Goal: Information Seeking & Learning: Learn about a topic

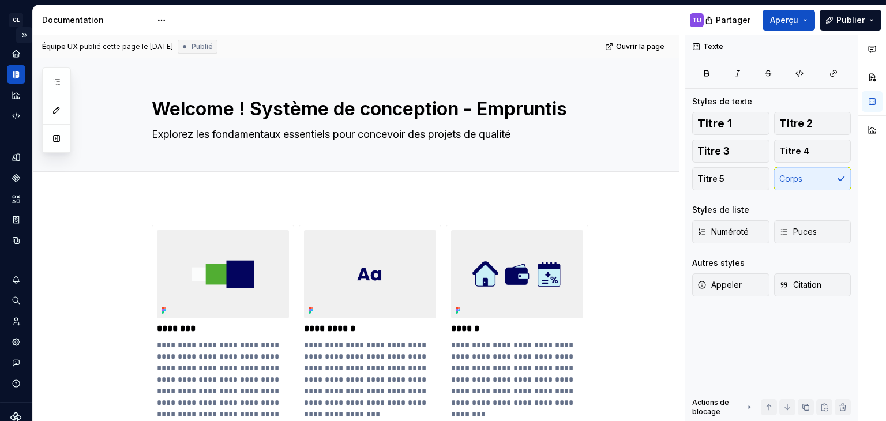
click at [17, 35] on button "Expand sidebar" at bounding box center [24, 35] width 16 height 16
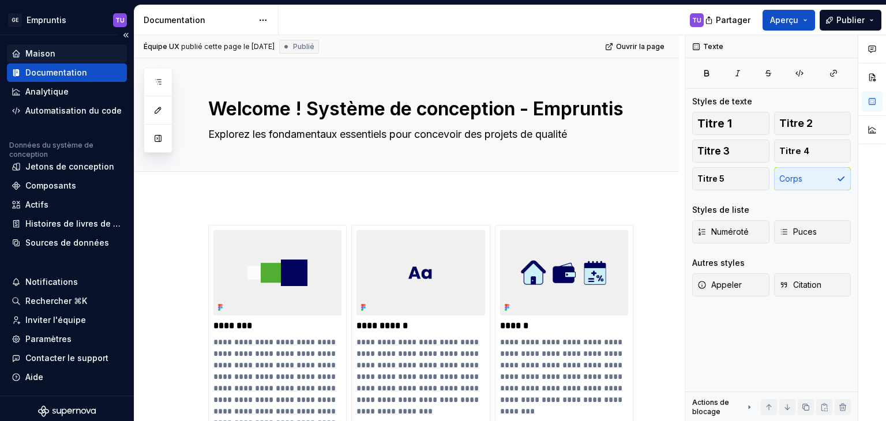
click at [46, 52] on font "Maison" at bounding box center [40, 53] width 30 height 10
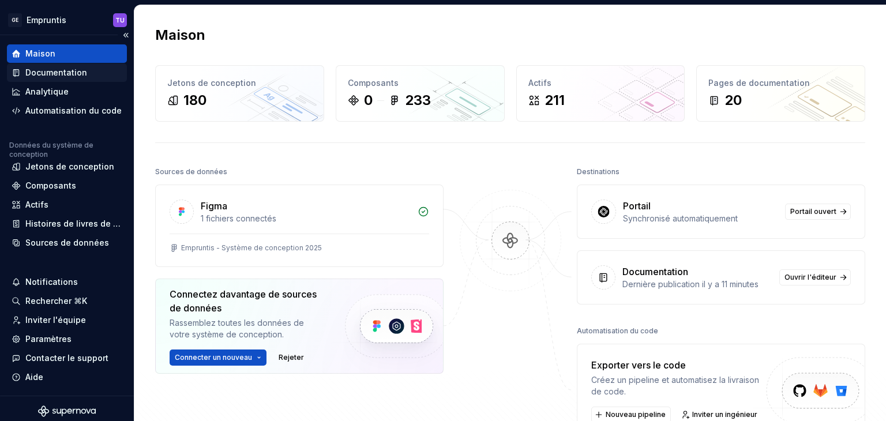
click at [37, 72] on font "Documentation" at bounding box center [56, 72] width 62 height 10
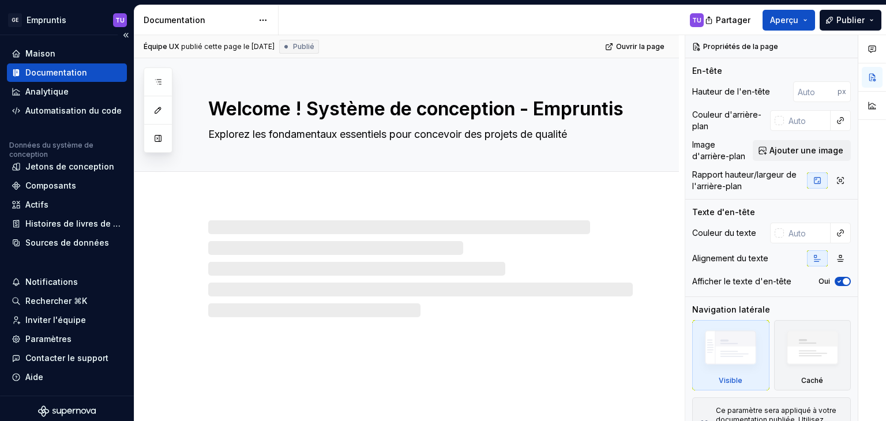
type textarea "*"
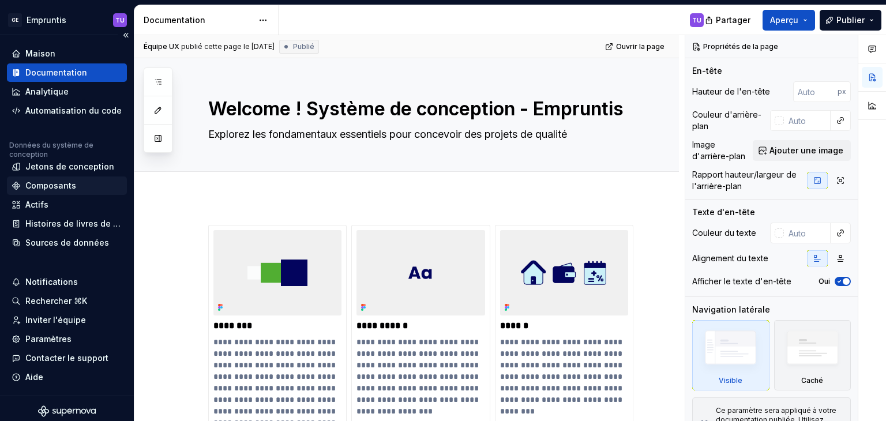
click at [53, 187] on font "Composants" at bounding box center [50, 186] width 51 height 10
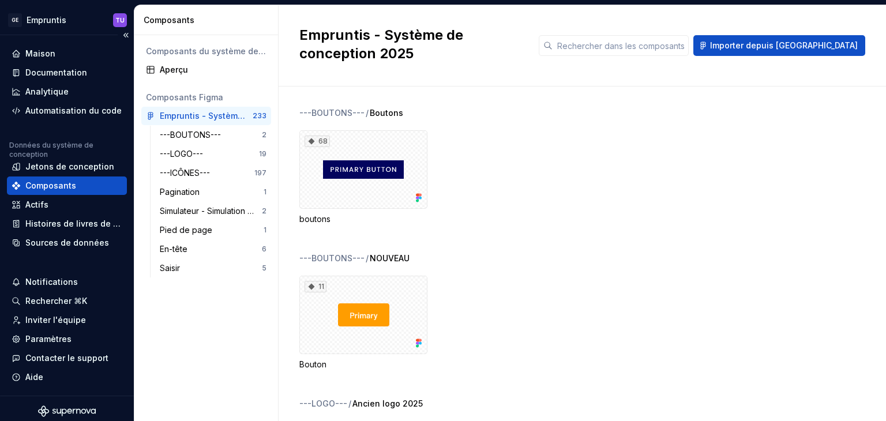
scroll to position [5, 0]
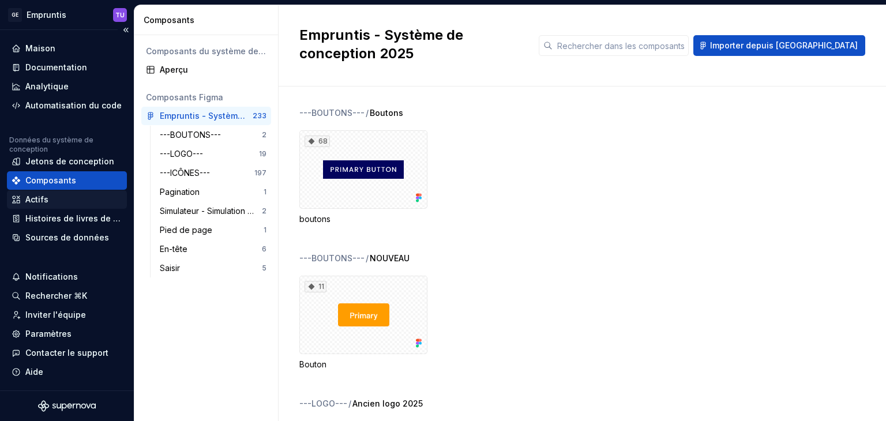
click at [60, 197] on div "Actifs" at bounding box center [67, 200] width 111 height 12
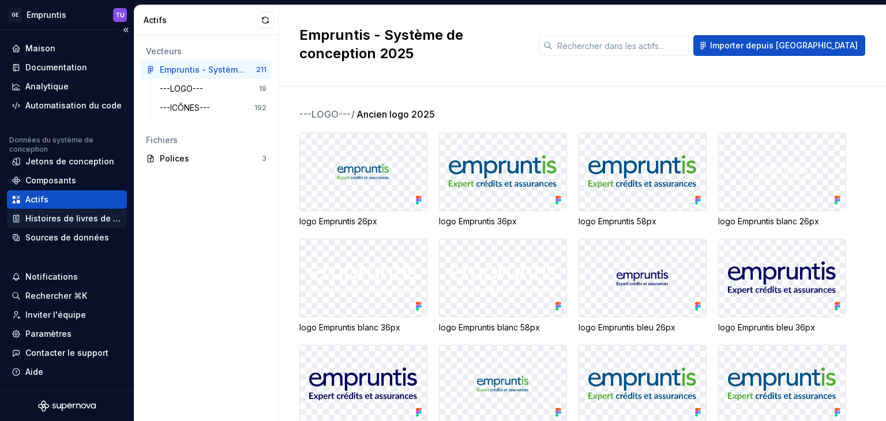
click at [32, 219] on font "Histoires de livres de contes" at bounding box center [82, 218] width 115 height 10
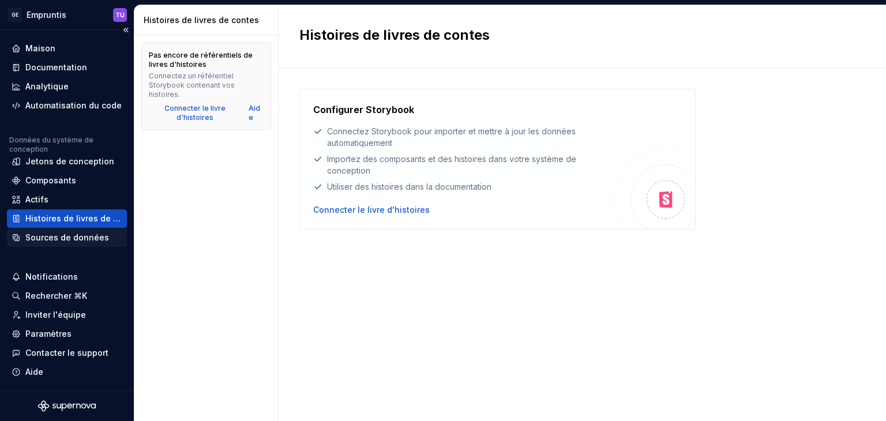
click at [51, 242] on div "Sources de données" at bounding box center [67, 238] width 84 height 12
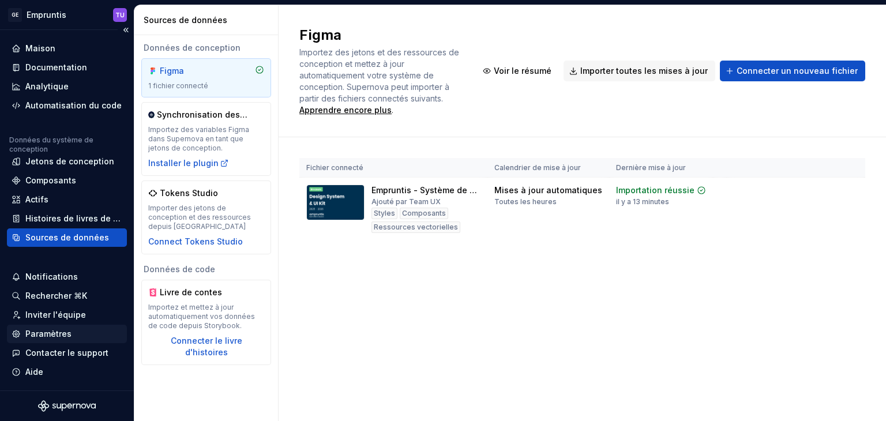
click at [50, 336] on font "Paramètres" at bounding box center [48, 334] width 46 height 10
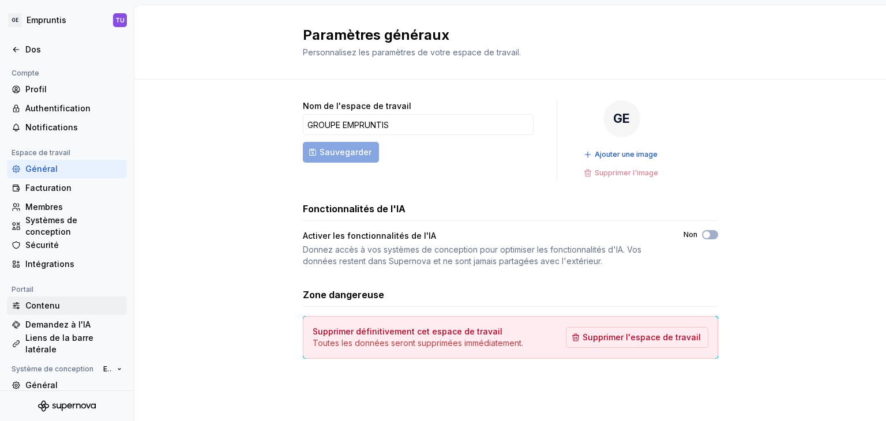
click at [40, 311] on font "Contenu" at bounding box center [42, 306] width 35 height 12
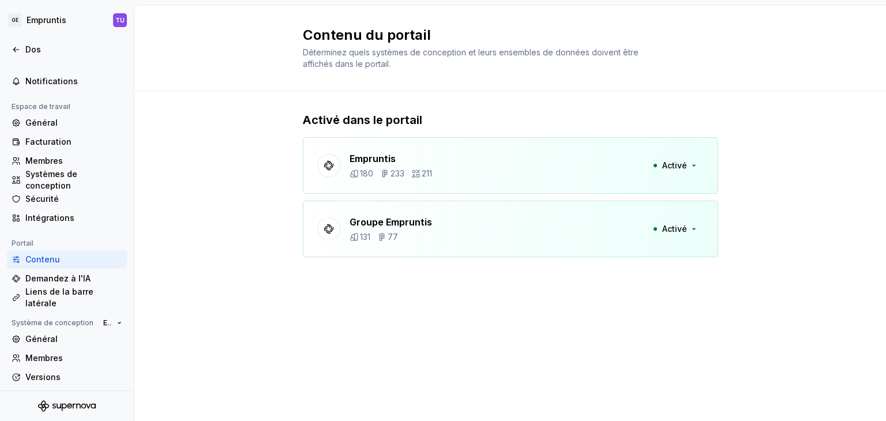
scroll to position [87, 0]
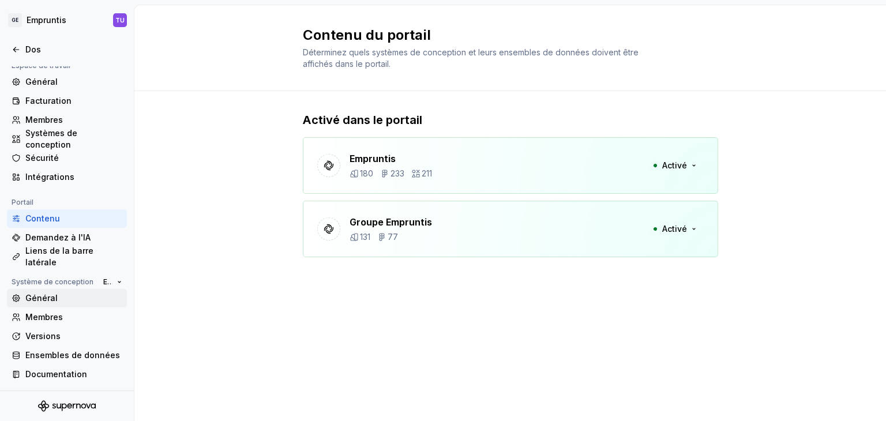
click at [54, 297] on font "Général" at bounding box center [41, 298] width 32 height 10
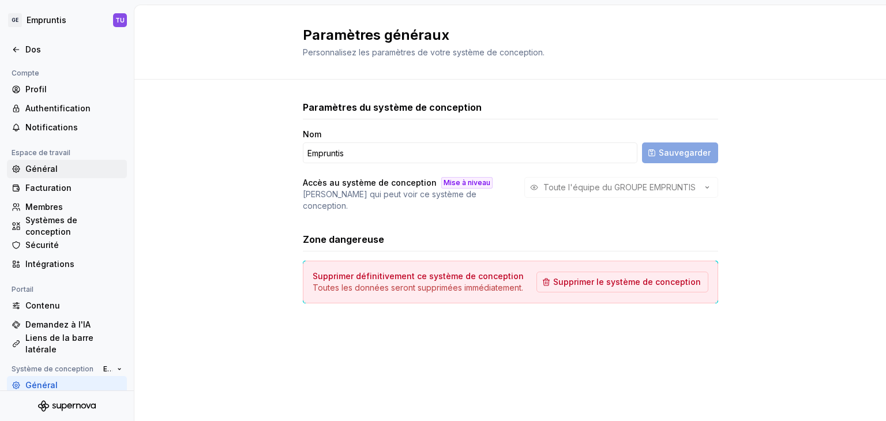
click at [48, 168] on font "Général" at bounding box center [41, 169] width 32 height 10
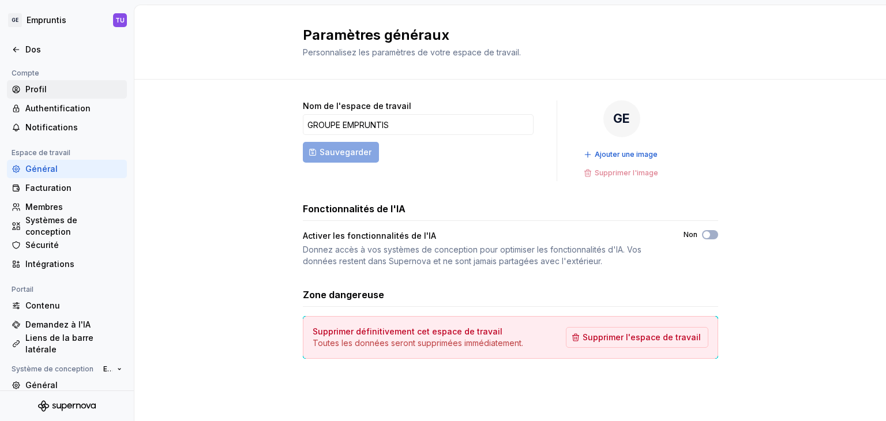
click at [37, 93] on font "Profil" at bounding box center [35, 89] width 21 height 10
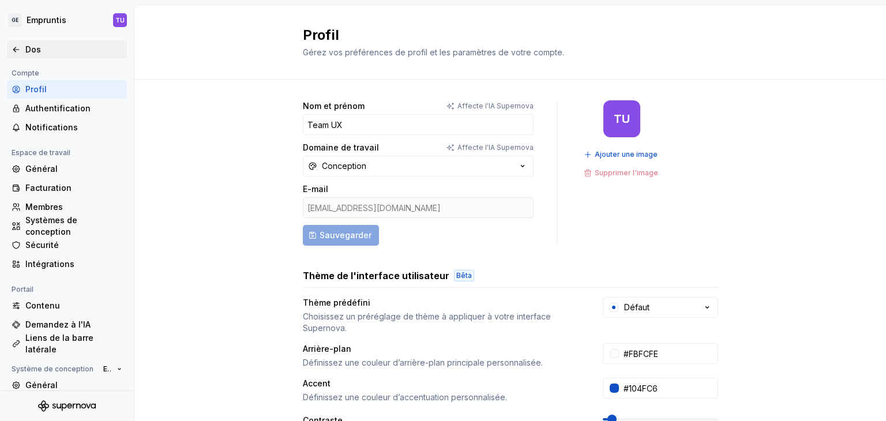
click at [31, 45] on font "Dos" at bounding box center [33, 49] width 16 height 10
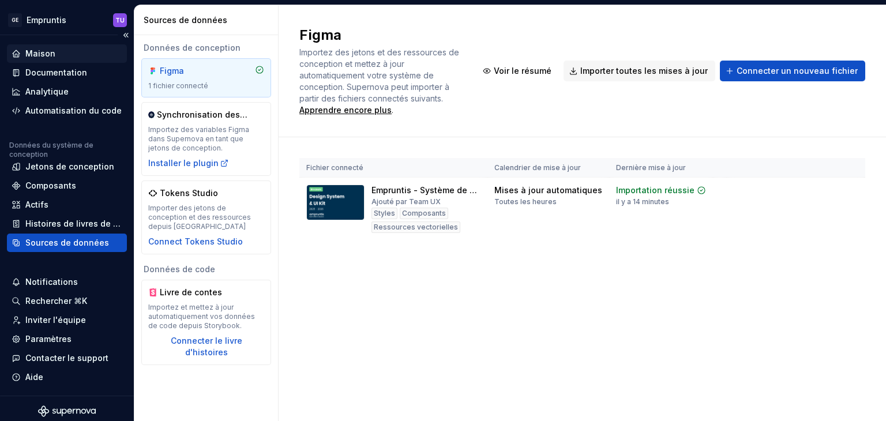
click at [40, 52] on font "Maison" at bounding box center [40, 53] width 30 height 10
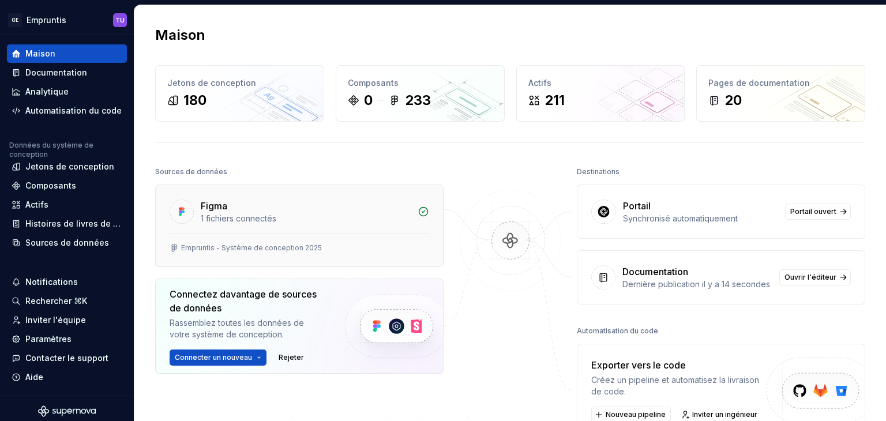
click at [239, 211] on div "Figma" at bounding box center [306, 206] width 210 height 14
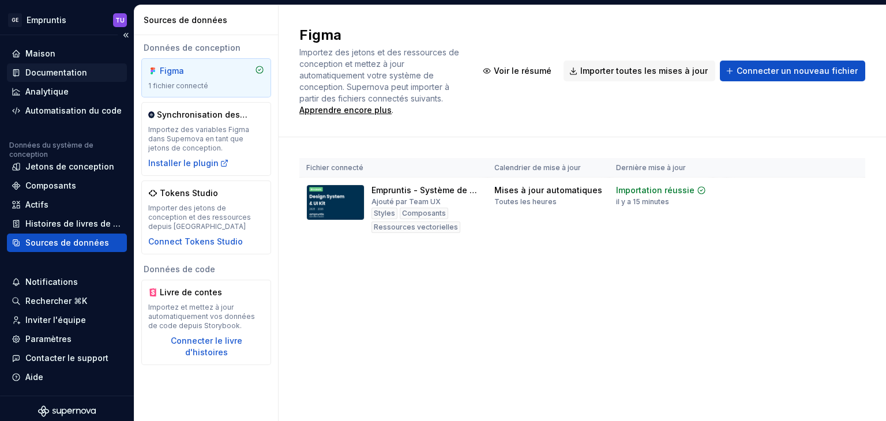
click at [67, 74] on font "Documentation" at bounding box center [56, 72] width 62 height 10
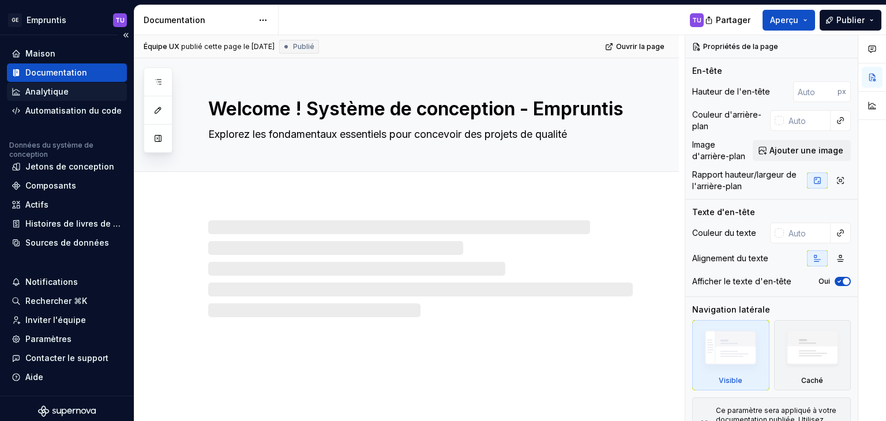
click at [57, 91] on font "Analytique" at bounding box center [46, 92] width 43 height 10
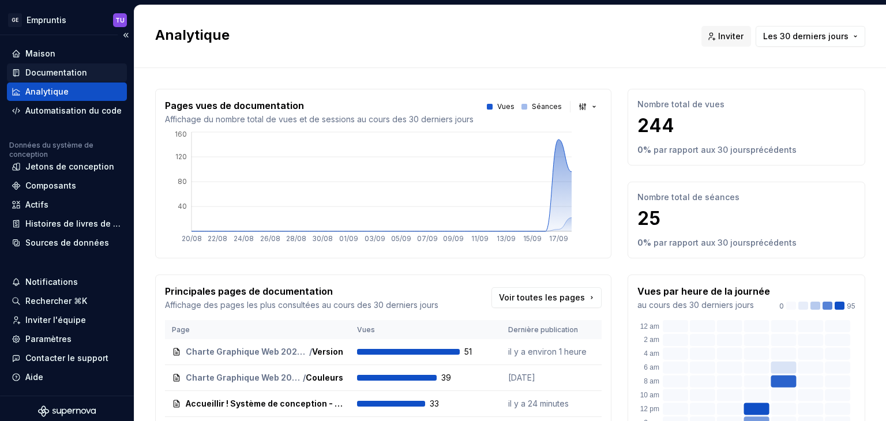
click at [58, 71] on font "Documentation" at bounding box center [56, 72] width 62 height 10
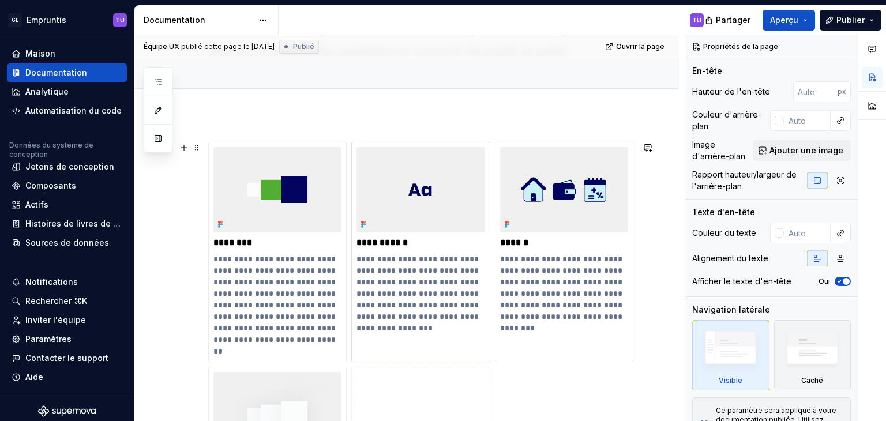
scroll to position [73, 0]
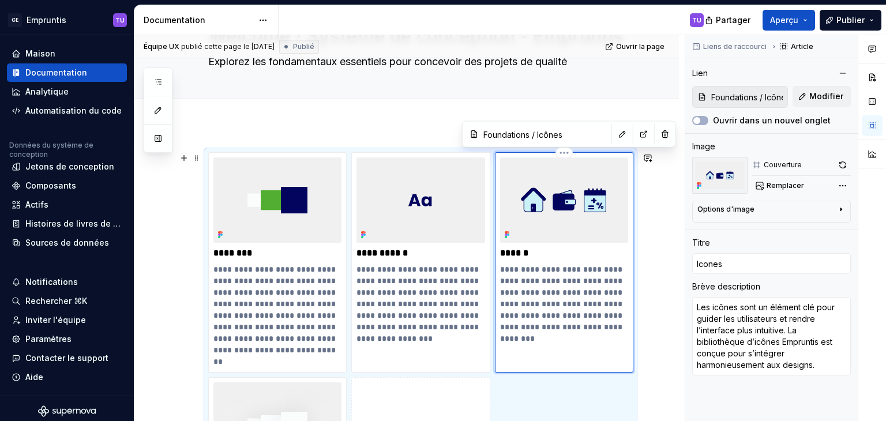
click at [532, 194] on img at bounding box center [564, 199] width 128 height 85
click at [58, 94] on font "Analytique" at bounding box center [46, 92] width 43 height 10
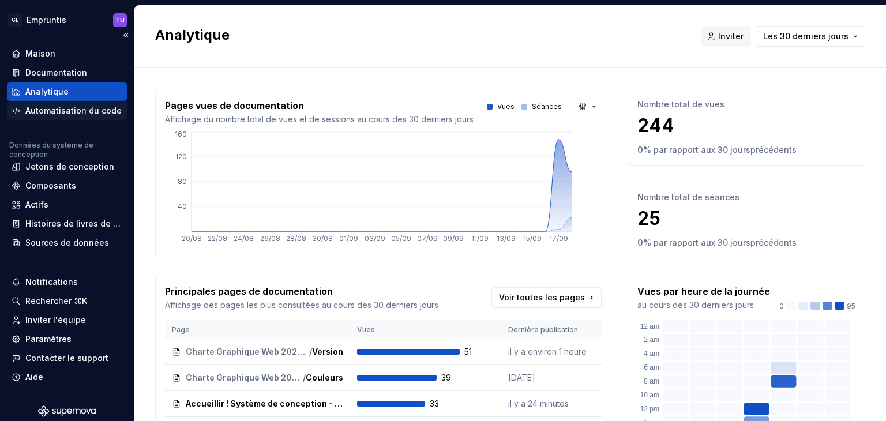
click at [58, 108] on font "Automatisation du code" at bounding box center [73, 111] width 96 height 10
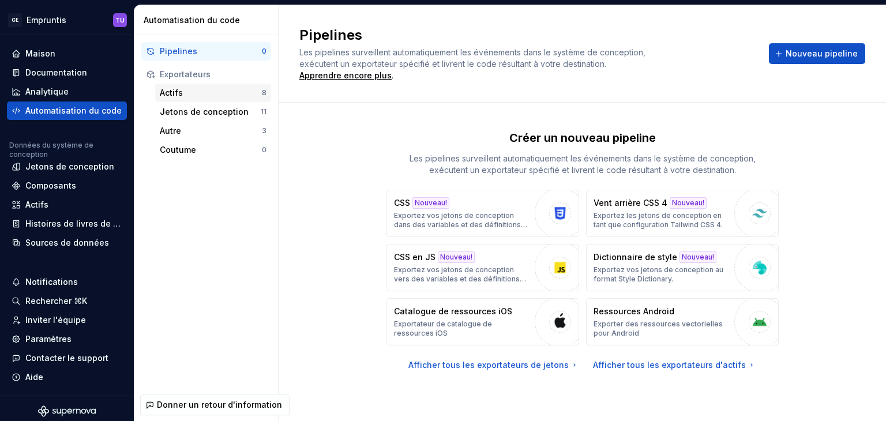
click at [181, 93] on font "Actifs" at bounding box center [171, 93] width 23 height 10
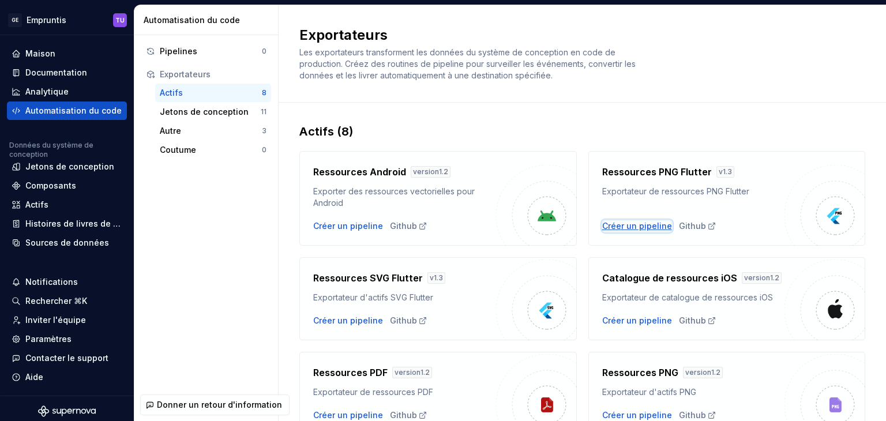
click at [638, 227] on font "Créer un pipeline" at bounding box center [637, 226] width 70 height 10
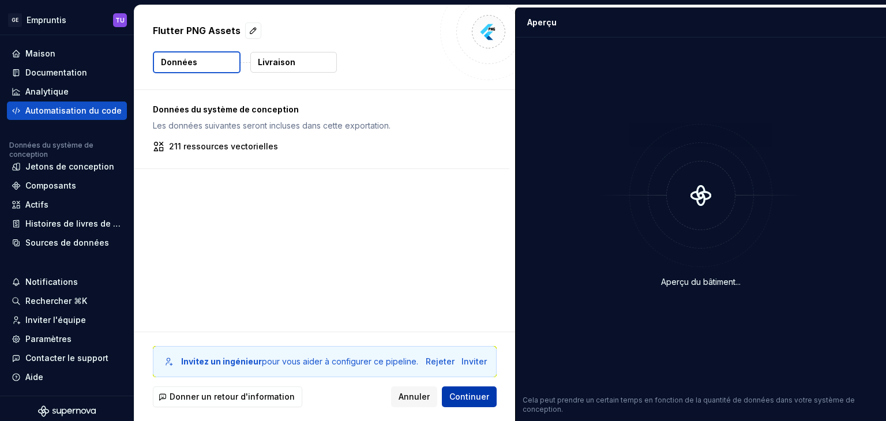
click at [472, 396] on font "Continuer" at bounding box center [469, 397] width 40 height 10
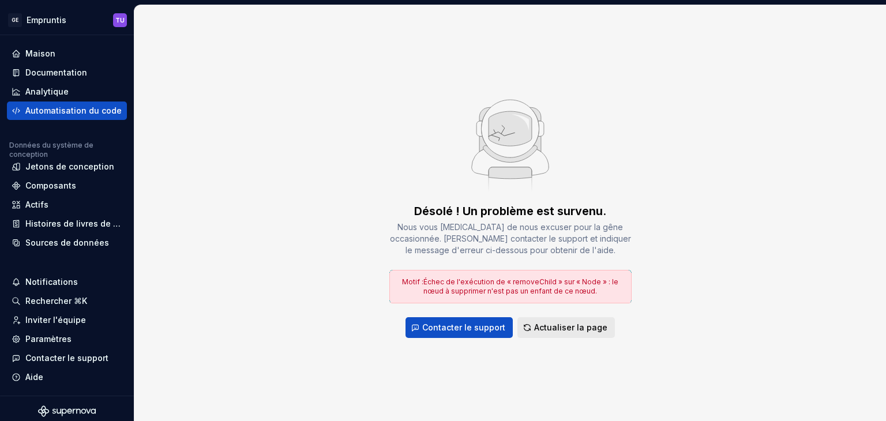
click at [542, 332] on span "Actualiser la page" at bounding box center [570, 328] width 73 height 12
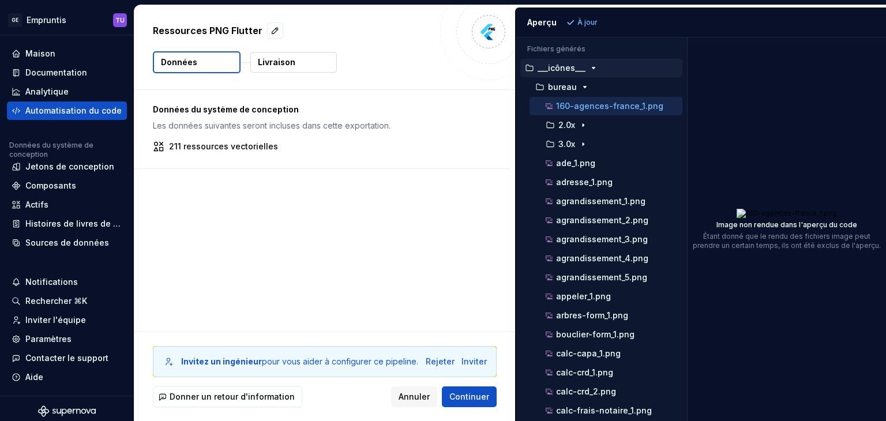
click at [690, 63] on div "Fichiers générés Accessibility guide for tree . Navigate the tree with the arro…" at bounding box center [701, 229] width 370 height 384
click at [467, 394] on font "Continuer" at bounding box center [469, 397] width 40 height 10
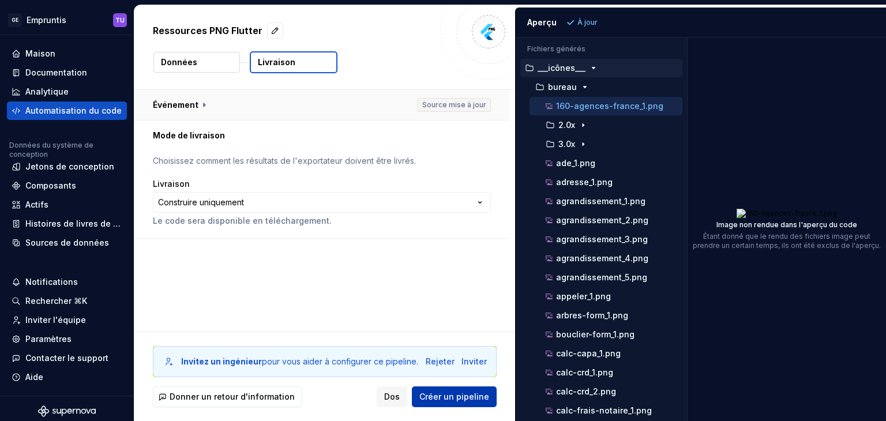
click at [202, 106] on button "button" at bounding box center [321, 105] width 375 height 30
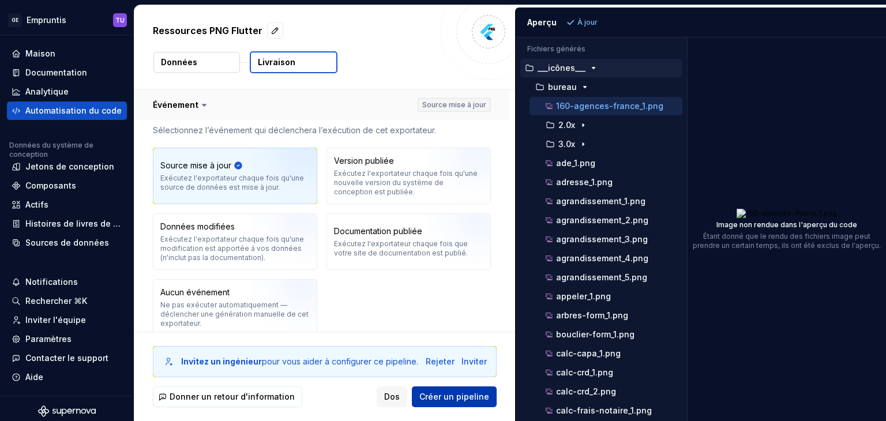
click at [202, 106] on icon at bounding box center [204, 105] width 12 height 12
click at [473, 396] on font "Créer un pipeline" at bounding box center [454, 397] width 70 height 10
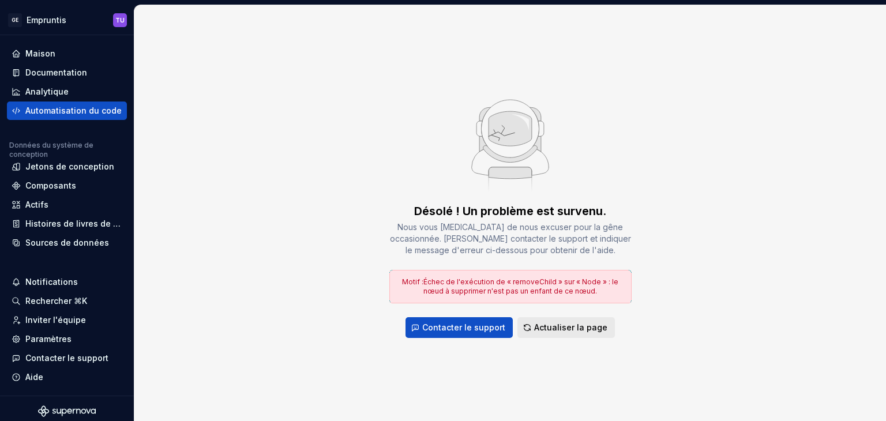
click at [548, 326] on font "Actualiser la page" at bounding box center [570, 327] width 73 height 10
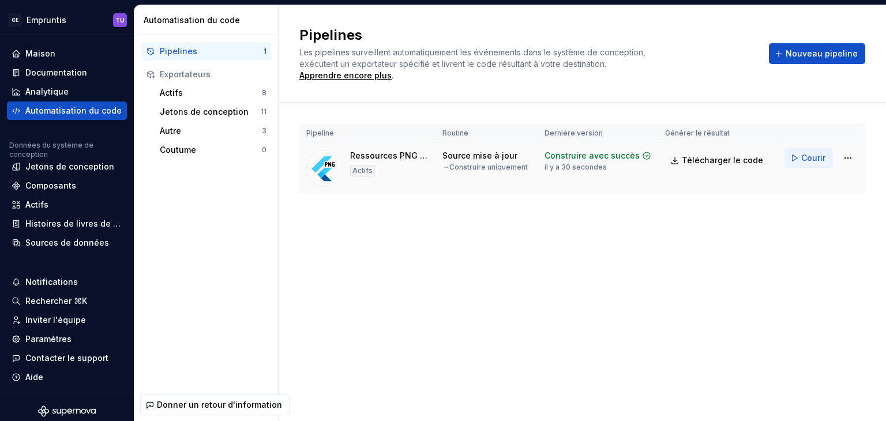
click at [821, 156] on font "Courir" at bounding box center [813, 158] width 24 height 10
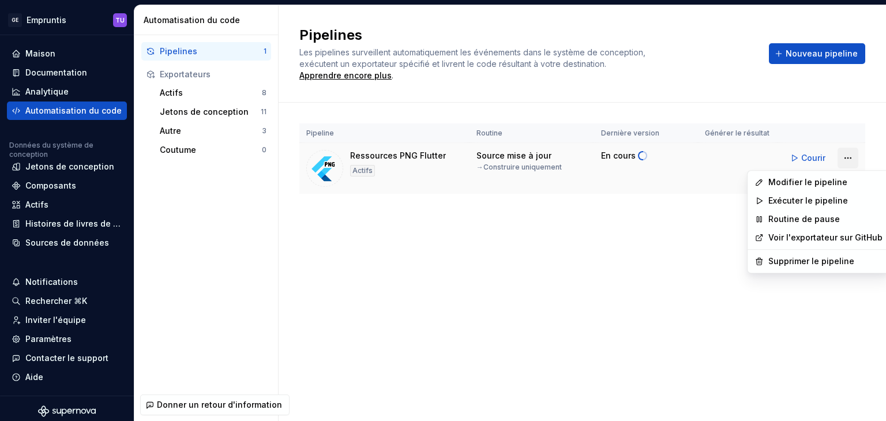
click at [843, 156] on html "Texte d'origine Évaluez cette traduction Votre avis nous aidera à améliorer Goo…" at bounding box center [443, 210] width 886 height 421
click at [844, 232] on font "Voir l'exportateur sur GitHub" at bounding box center [825, 237] width 114 height 10
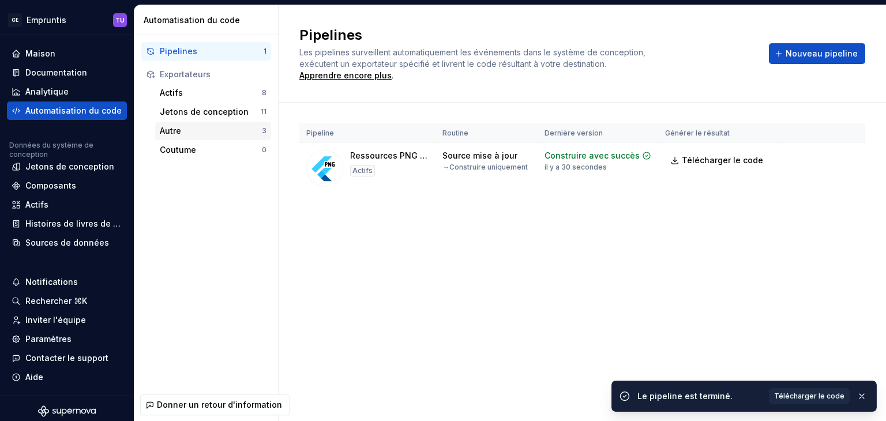
click at [175, 137] on div "Autre 3" at bounding box center [213, 131] width 116 height 18
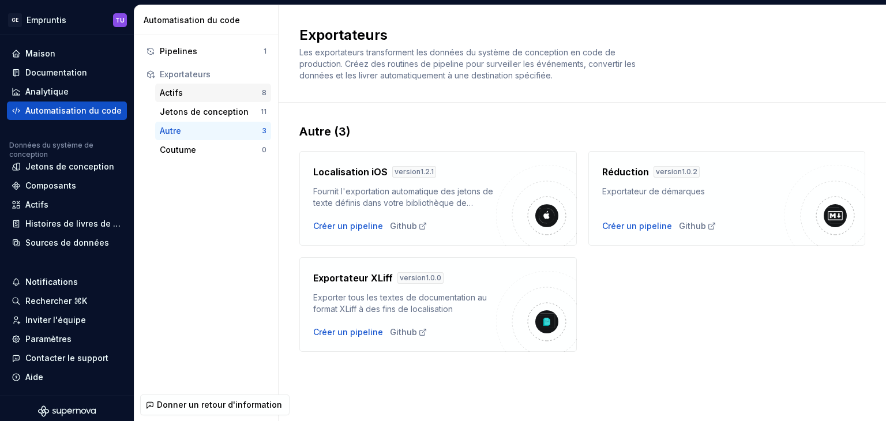
click at [195, 91] on div "Actifs" at bounding box center [211, 93] width 102 height 12
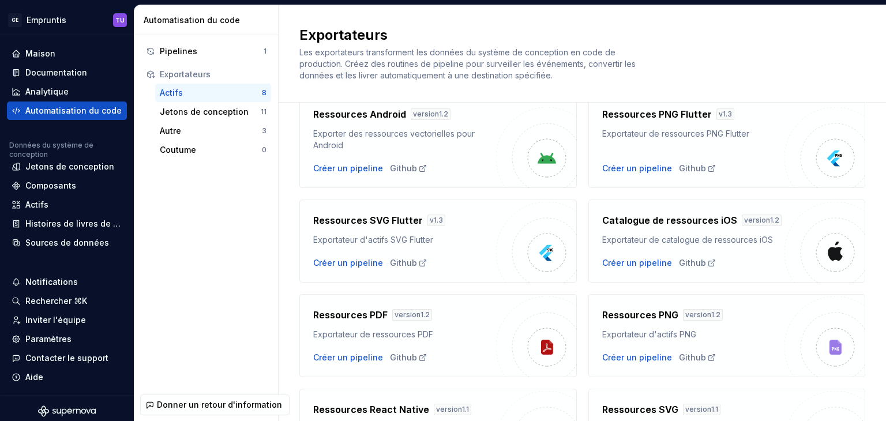
scroll to position [152, 0]
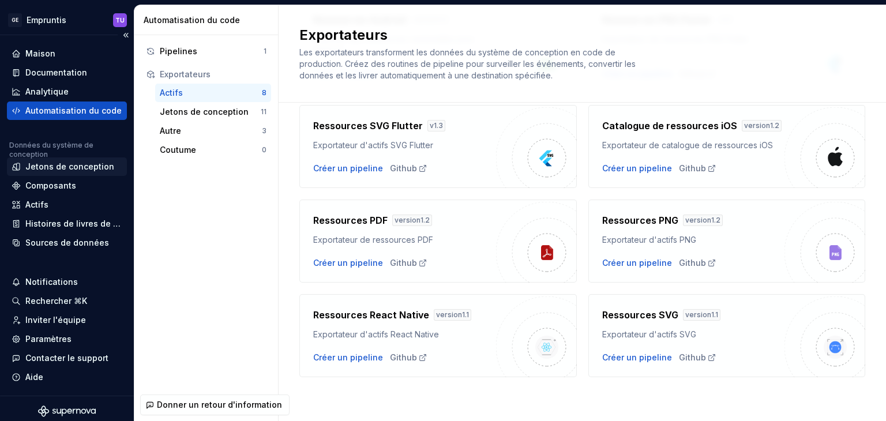
click at [52, 167] on font "Jetons de conception" at bounding box center [69, 167] width 89 height 10
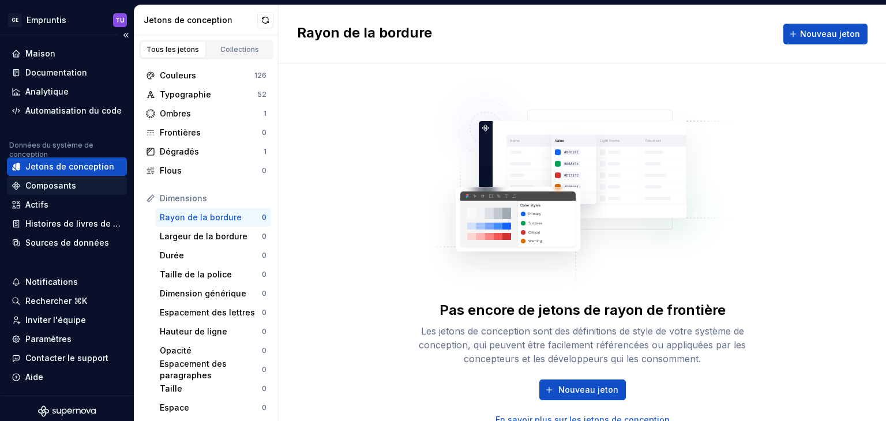
click at [55, 182] on font "Composants" at bounding box center [50, 186] width 51 height 10
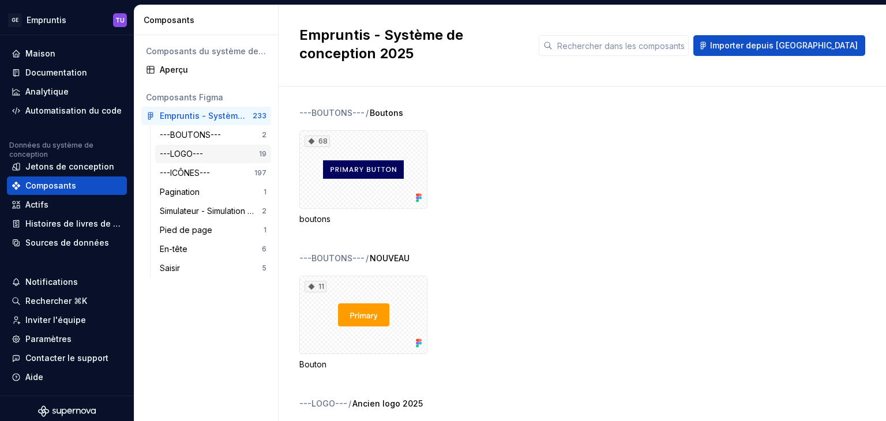
click at [181, 152] on font "---LOGO---" at bounding box center [181, 154] width 43 height 10
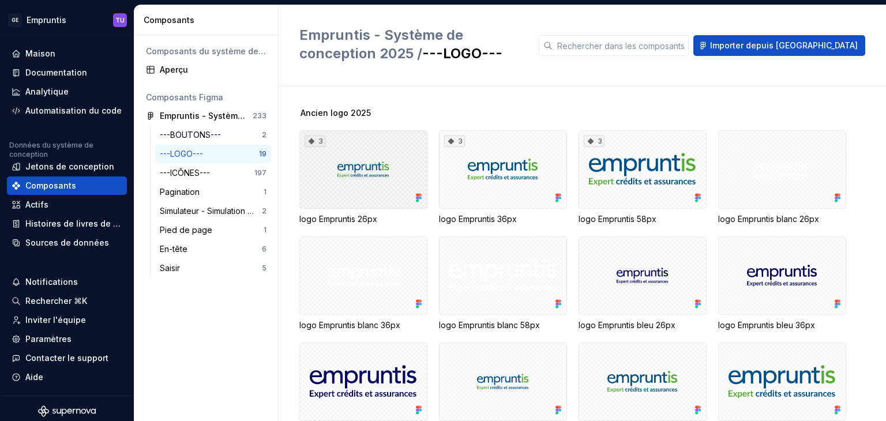
click at [379, 168] on div "3" at bounding box center [363, 169] width 128 height 78
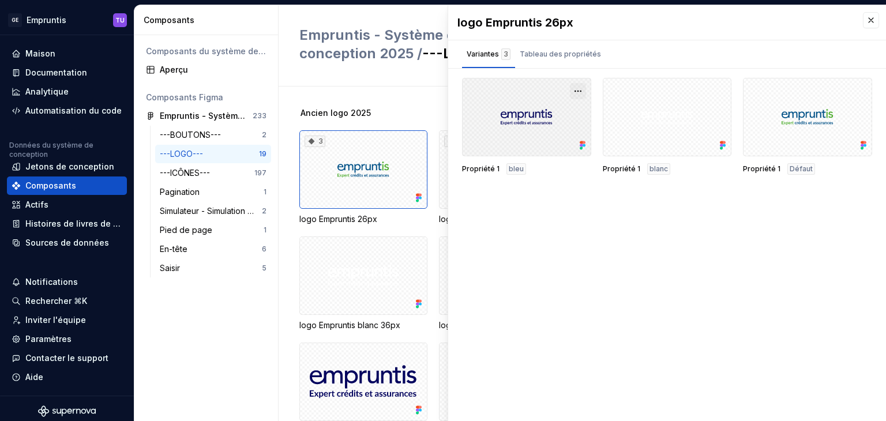
click at [583, 90] on button "button" at bounding box center [578, 91] width 16 height 16
click at [414, 100] on div "Ancien logo 2025 3 logo Empruntis 26px 3 logo Empruntis 36px 3 logo Empruntis 5…" at bounding box center [592, 254] width 587 height 335
click at [870, 21] on button "button" at bounding box center [871, 20] width 16 height 16
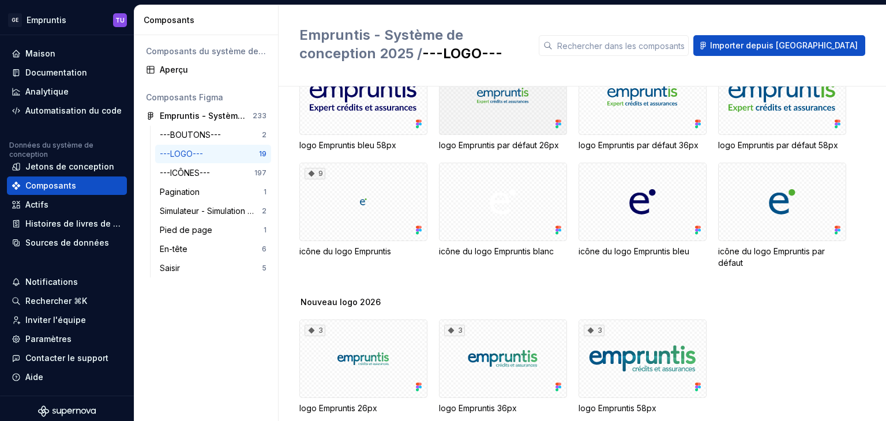
scroll to position [286, 0]
click at [356, 204] on div "9" at bounding box center [363, 202] width 128 height 78
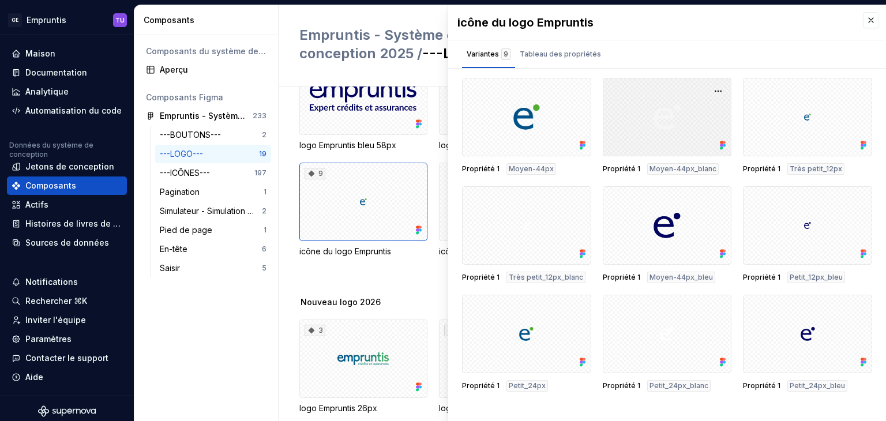
click at [699, 103] on div at bounding box center [667, 117] width 129 height 78
click at [717, 88] on button "button" at bounding box center [718, 91] width 16 height 16
click at [203, 171] on font "---ICÔNES---" at bounding box center [185, 173] width 50 height 10
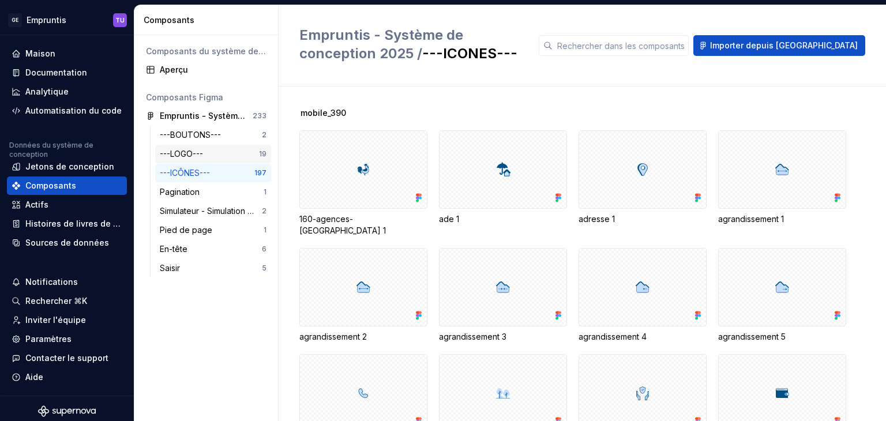
click at [206, 153] on div "---LOGO---" at bounding box center [184, 154] width 48 height 12
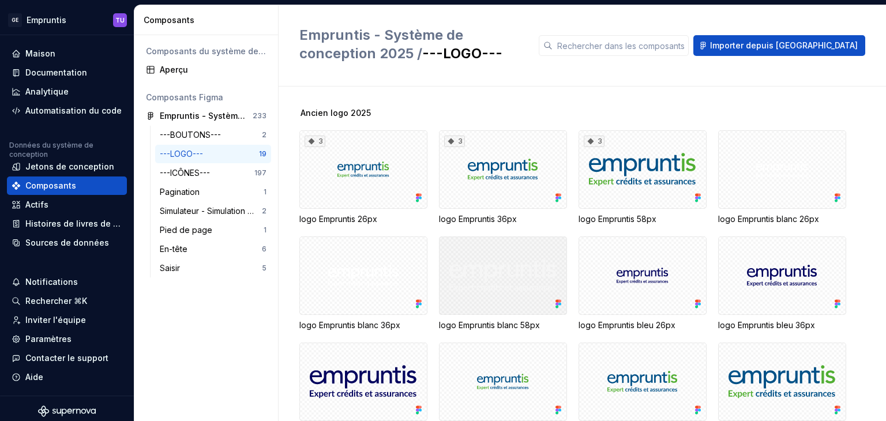
click at [483, 257] on div at bounding box center [503, 275] width 128 height 78
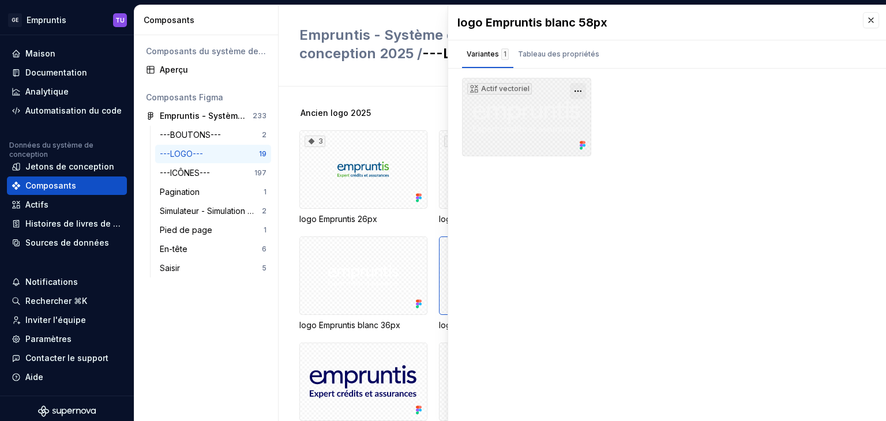
click at [572, 94] on button "button" at bounding box center [578, 91] width 16 height 16
click at [72, 163] on font "Jetons de conception" at bounding box center [69, 167] width 89 height 10
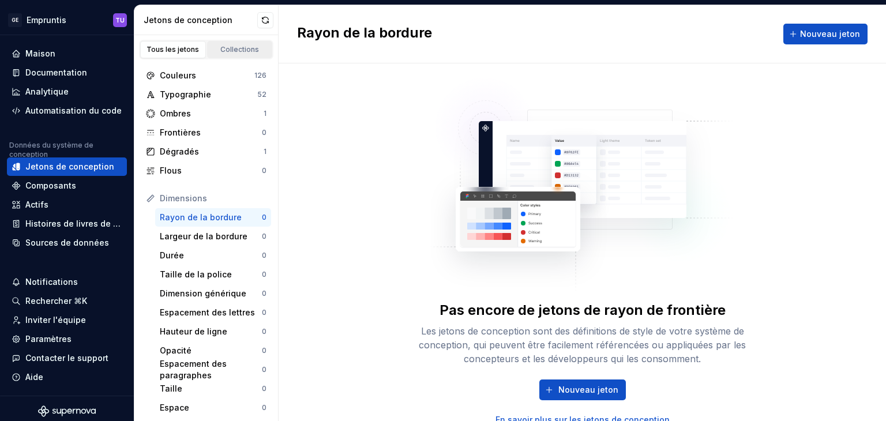
click at [226, 48] on font "Collections" at bounding box center [239, 49] width 39 height 9
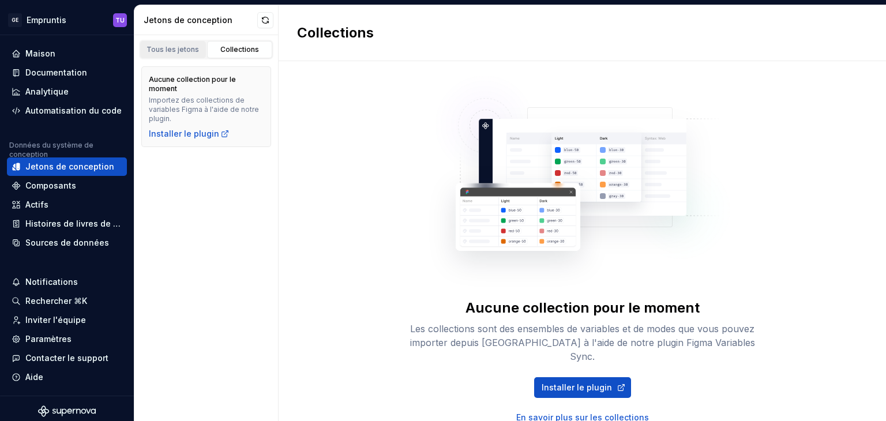
click at [171, 47] on font "Tous les jetons" at bounding box center [173, 49] width 52 height 9
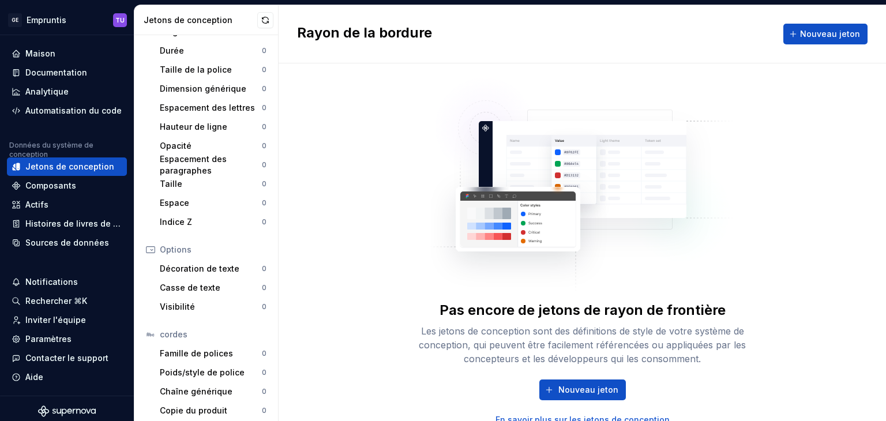
scroll to position [210, 0]
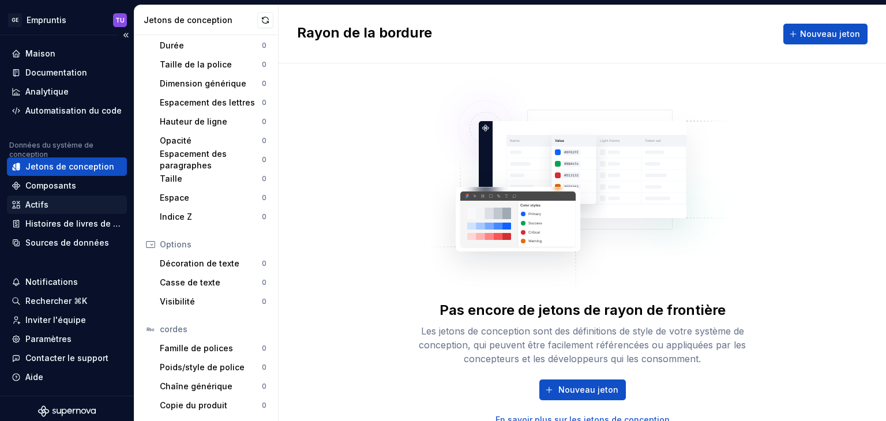
click at [43, 204] on font "Actifs" at bounding box center [36, 205] width 23 height 10
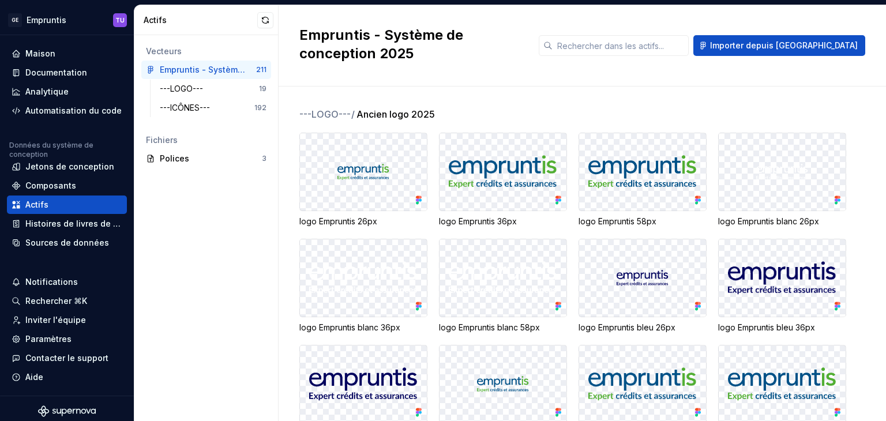
click at [376, 134] on div at bounding box center [363, 171] width 127 height 77
click at [208, 91] on div "---LOGO---" at bounding box center [184, 89] width 48 height 12
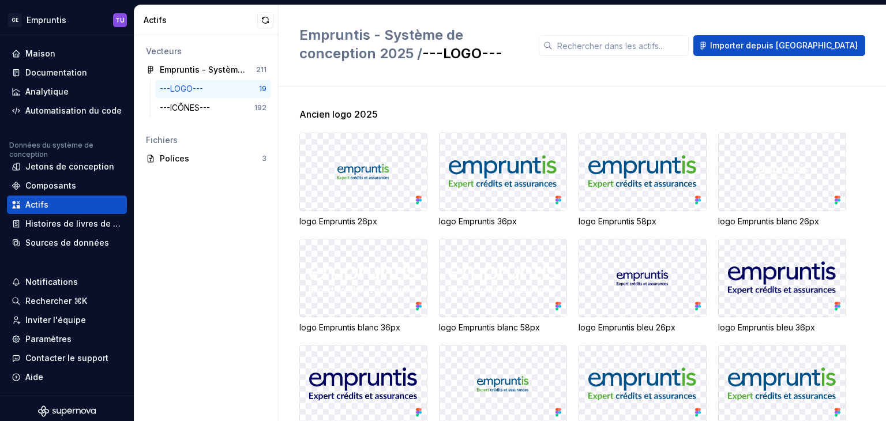
click at [388, 163] on div at bounding box center [363, 171] width 127 height 77
click at [406, 155] on div at bounding box center [363, 171] width 127 height 77
click at [47, 341] on font "Paramètres" at bounding box center [48, 339] width 46 height 10
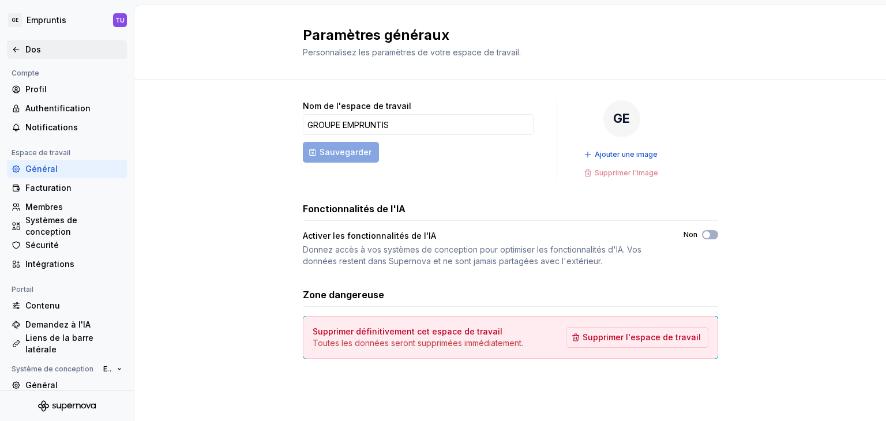
click at [17, 47] on icon at bounding box center [16, 49] width 9 height 9
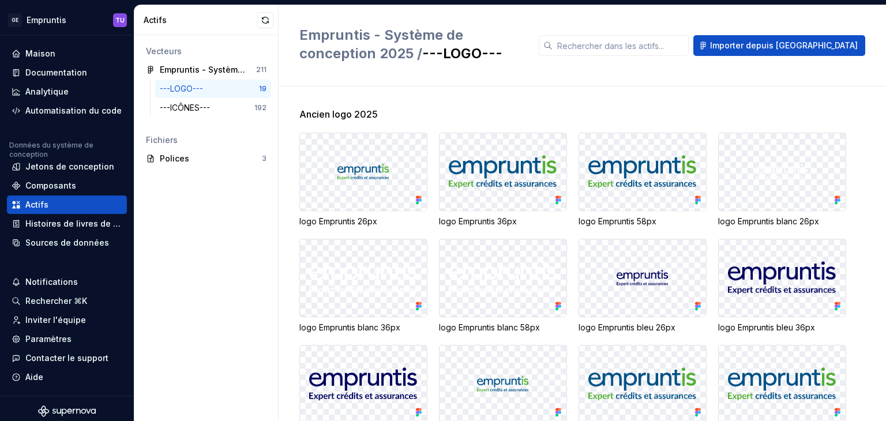
click at [228, 84] on div "---LOGO---" at bounding box center [209, 89] width 99 height 12
click at [384, 142] on div at bounding box center [363, 171] width 127 height 77
click at [374, 174] on img at bounding box center [363, 172] width 52 height 16
click at [52, 168] on font "Jetons de conception" at bounding box center [69, 167] width 89 height 10
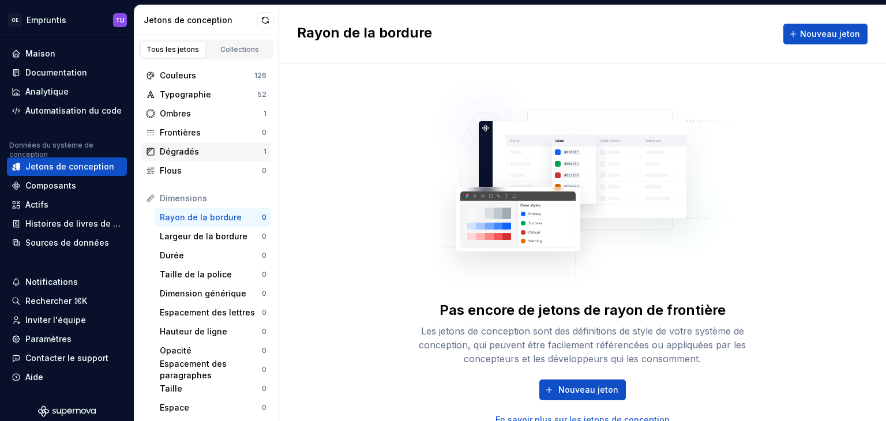
click at [174, 144] on div "Dégradés 1" at bounding box center [206, 151] width 130 height 18
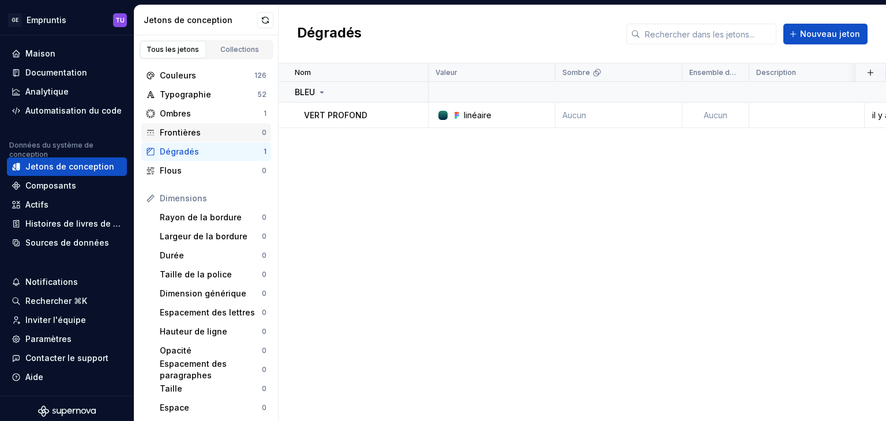
click at [179, 130] on font "Frontières" at bounding box center [180, 132] width 41 height 10
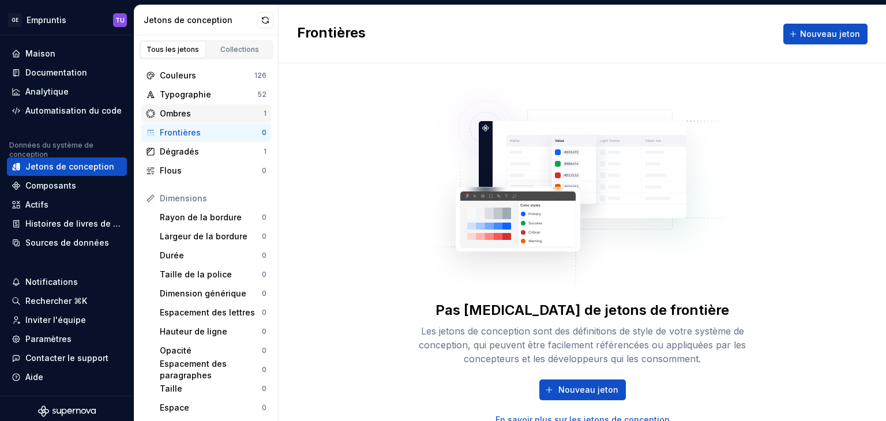
click at [181, 115] on font "Ombres" at bounding box center [175, 113] width 31 height 10
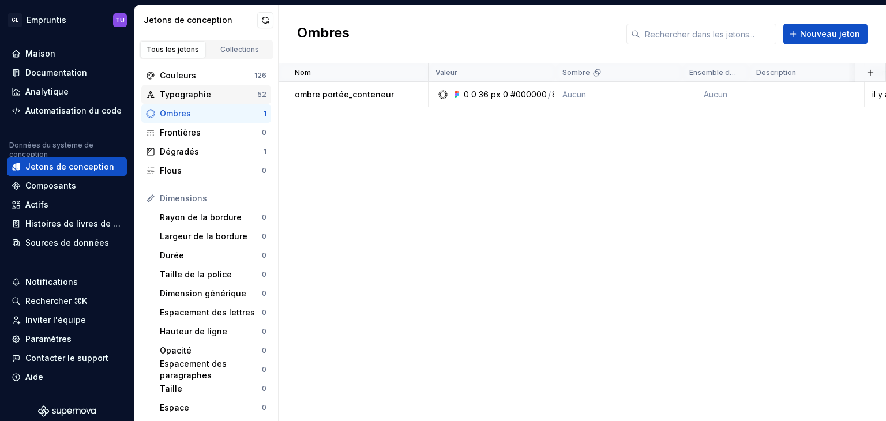
click at [189, 100] on font "Typographie" at bounding box center [185, 95] width 51 height 12
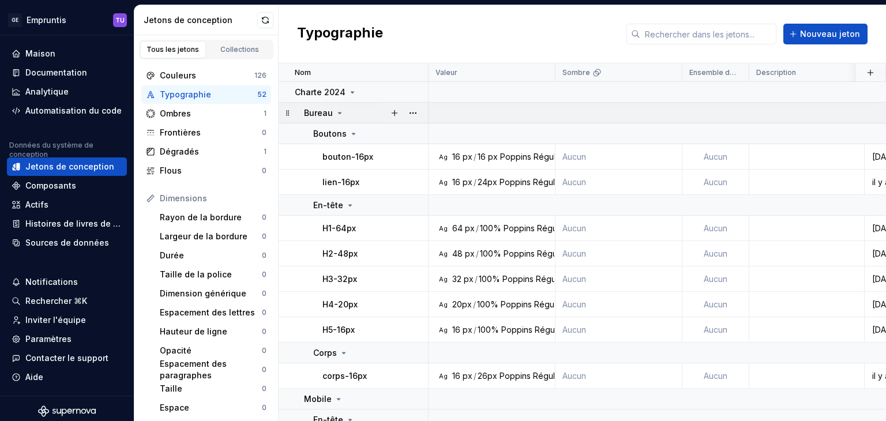
click at [335, 108] on icon at bounding box center [339, 112] width 9 height 9
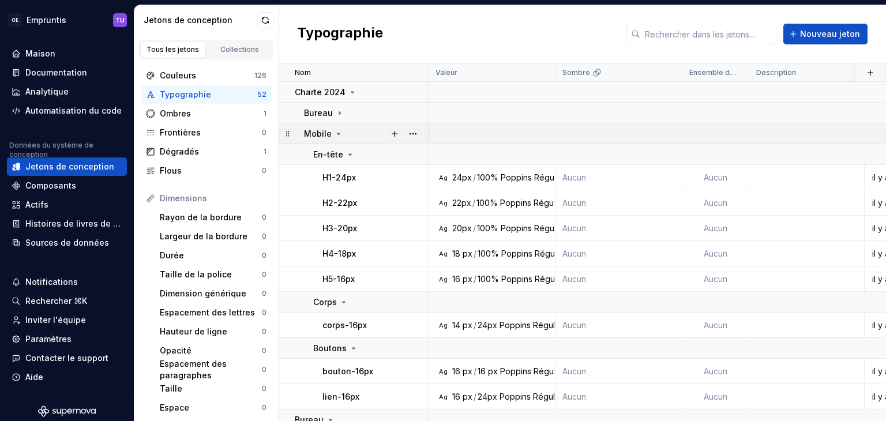
click at [336, 134] on icon at bounding box center [338, 133] width 9 height 9
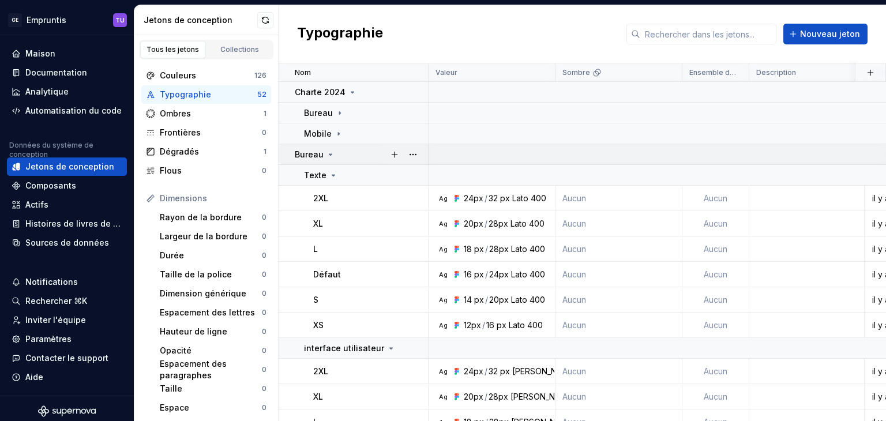
click at [330, 152] on icon at bounding box center [330, 154] width 9 height 9
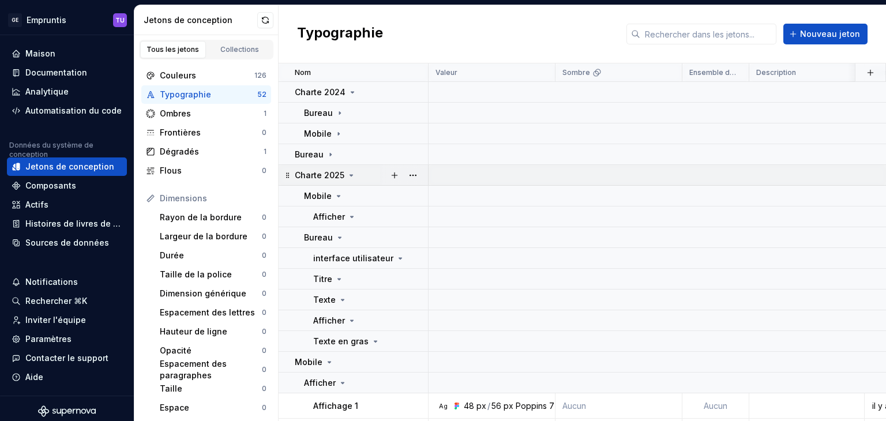
click at [351, 175] on icon at bounding box center [351, 175] width 3 height 1
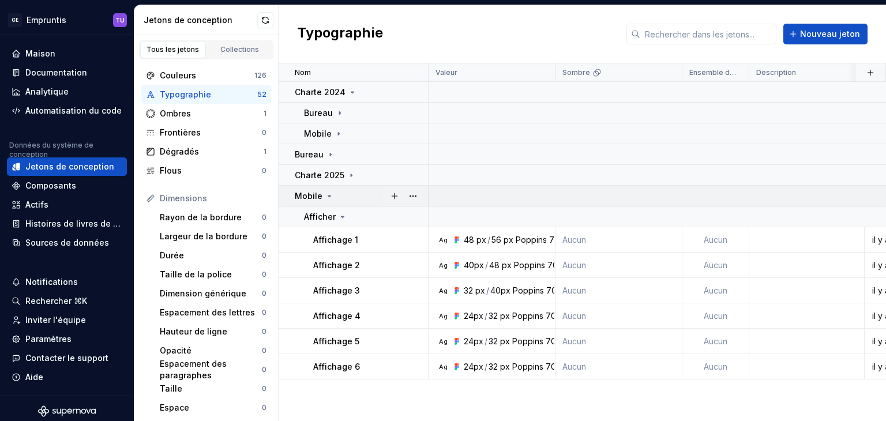
click at [325, 192] on icon at bounding box center [329, 196] width 9 height 9
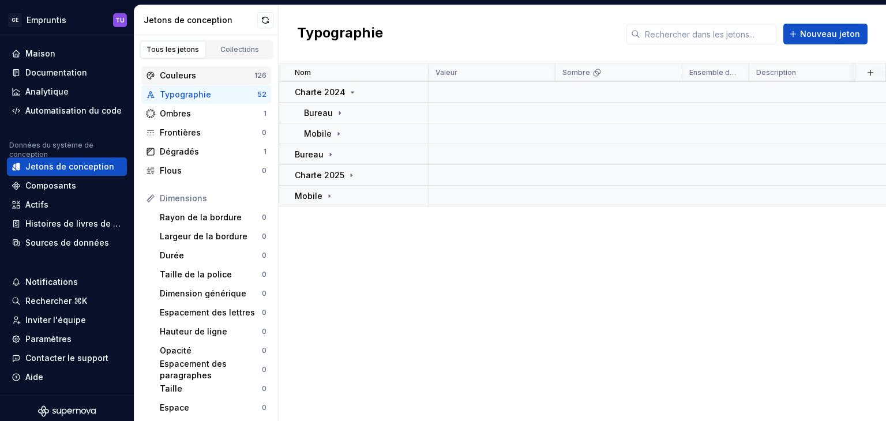
click at [182, 72] on font "Couleurs" at bounding box center [178, 75] width 36 height 10
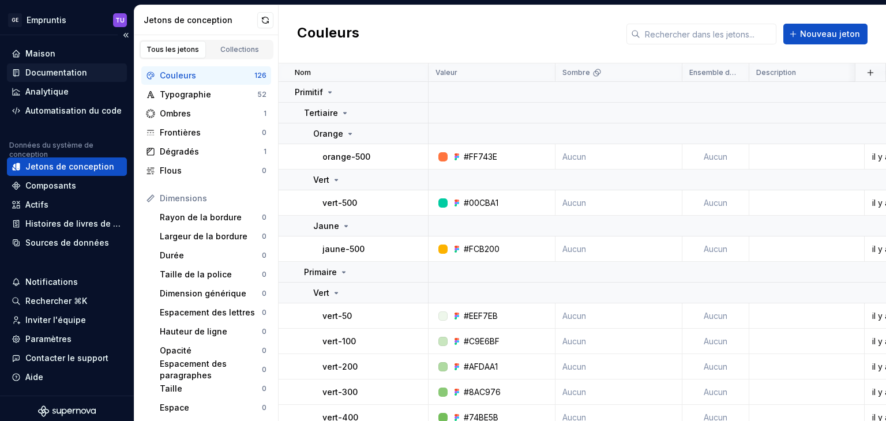
click at [50, 73] on font "Documentation" at bounding box center [56, 72] width 62 height 10
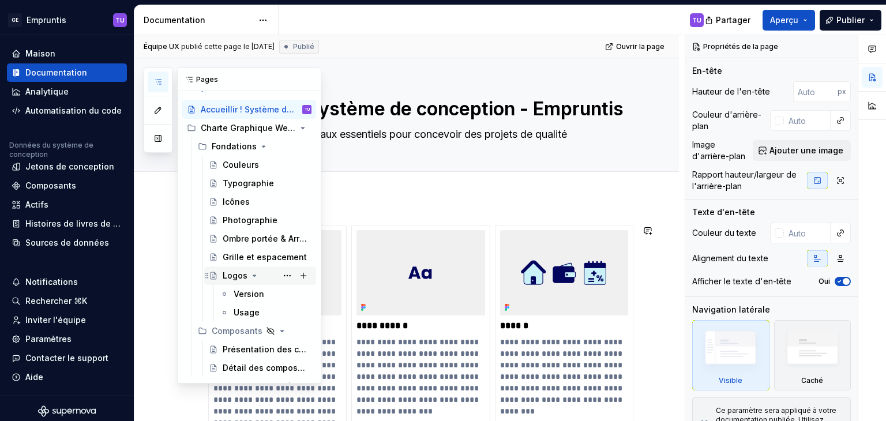
scroll to position [18, 0]
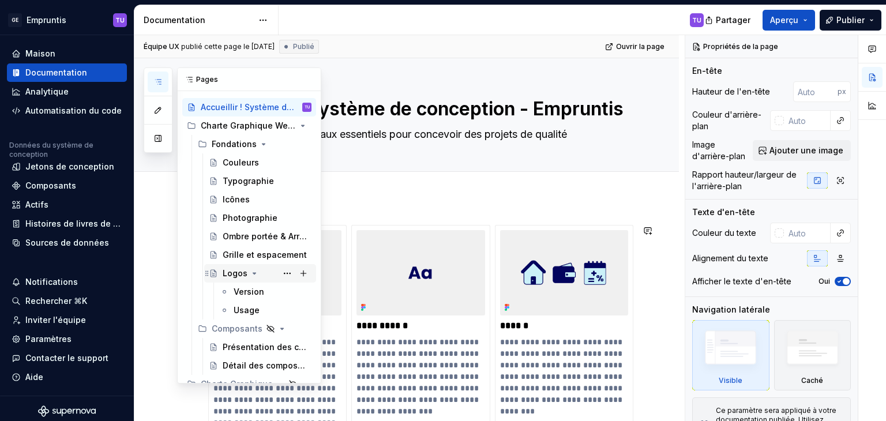
click at [232, 275] on font "Logos" at bounding box center [235, 273] width 25 height 10
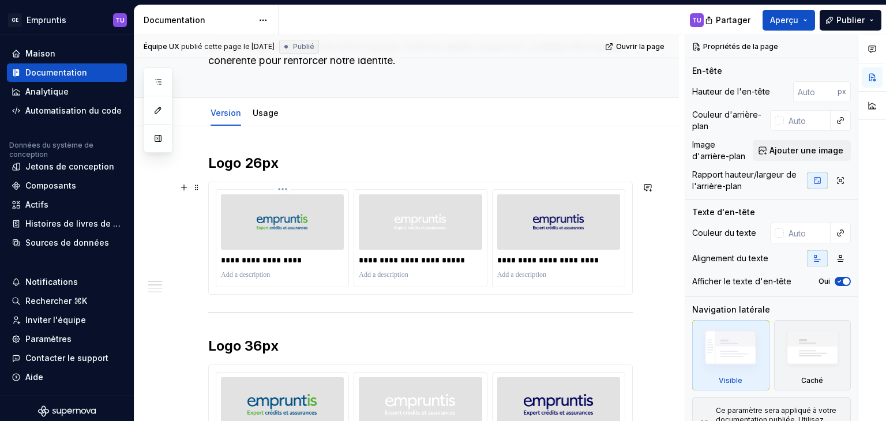
scroll to position [93, 0]
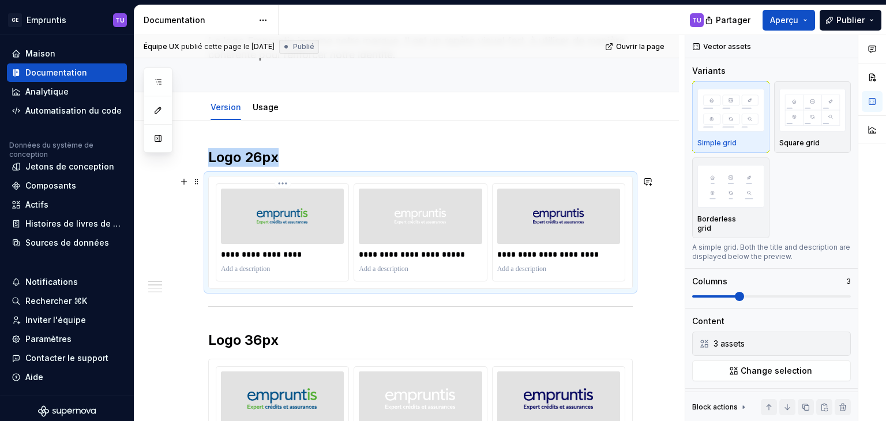
click at [309, 208] on div at bounding box center [282, 216] width 123 height 55
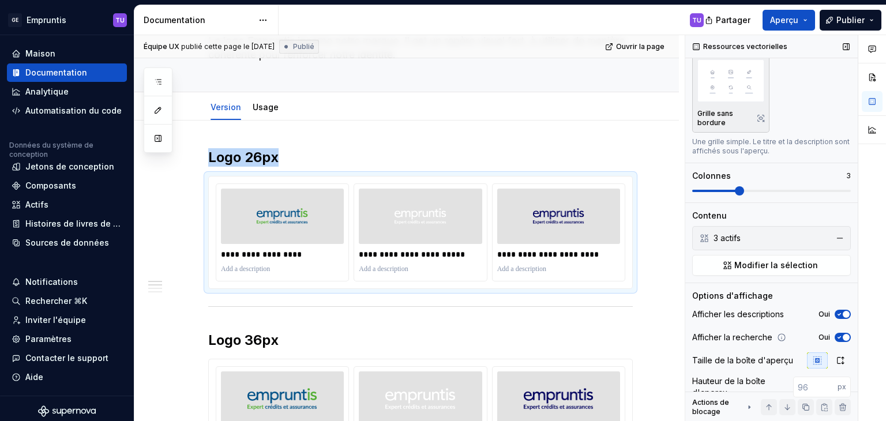
scroll to position [156, 0]
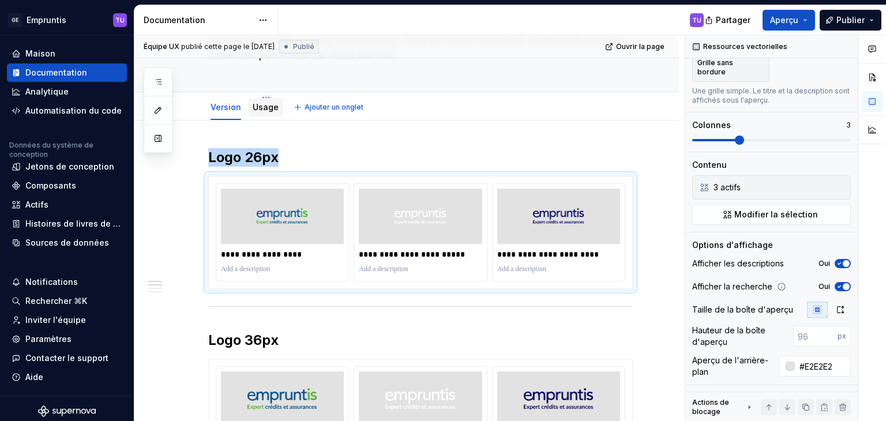
click at [255, 102] on font "Usage" at bounding box center [266, 107] width 26 height 10
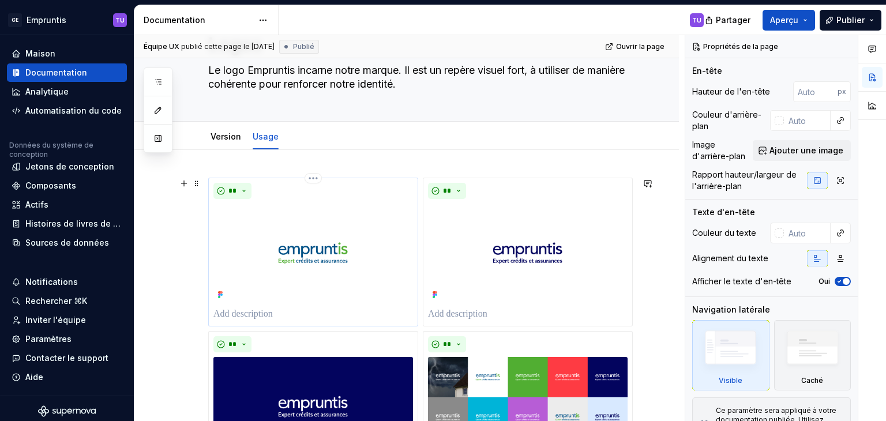
scroll to position [65, 0]
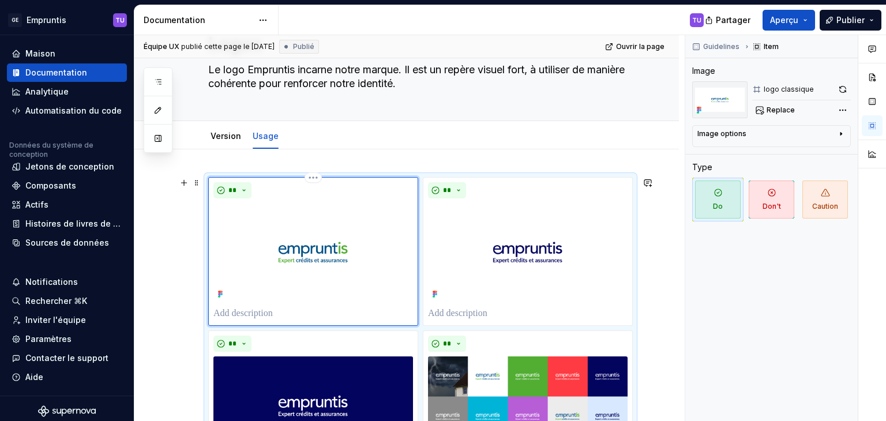
click at [346, 232] on img at bounding box center [313, 252] width 200 height 99
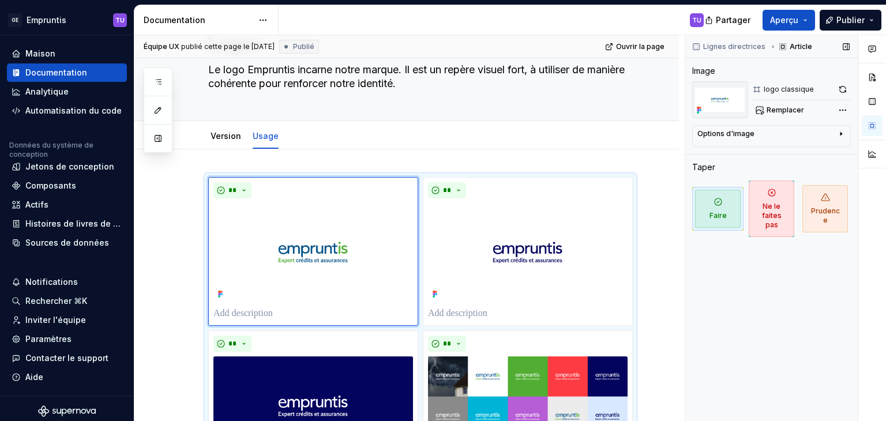
click at [842, 134] on icon "button" at bounding box center [840, 134] width 1 height 3
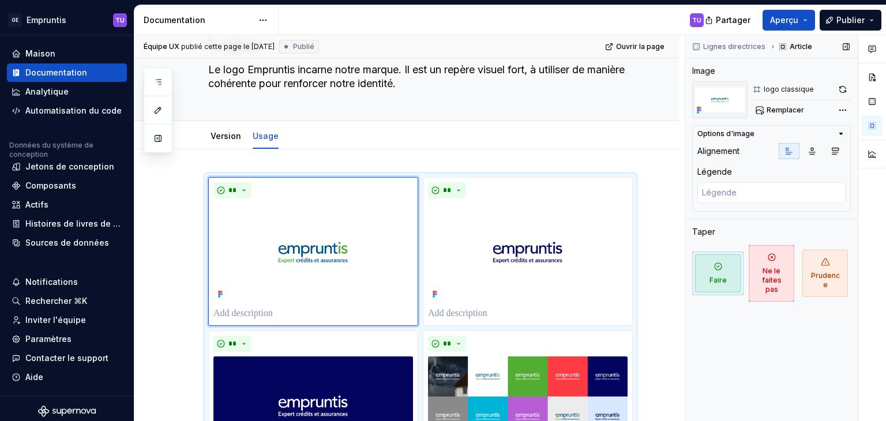
click at [842, 134] on icon "button" at bounding box center [840, 133] width 9 height 9
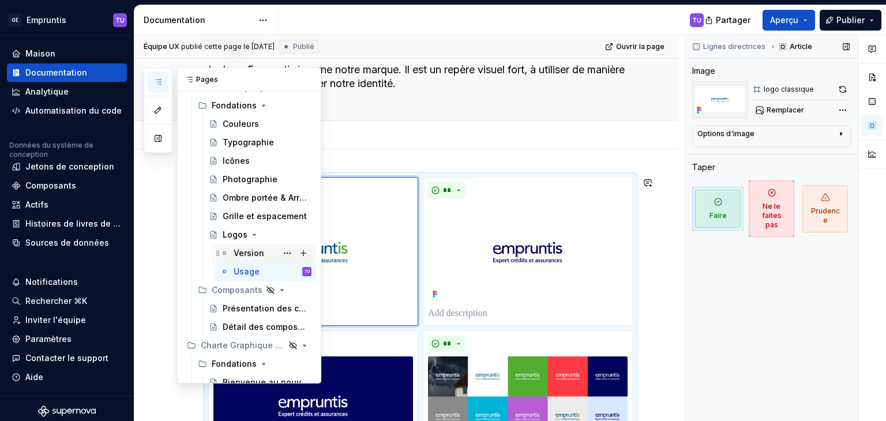
scroll to position [53, 0]
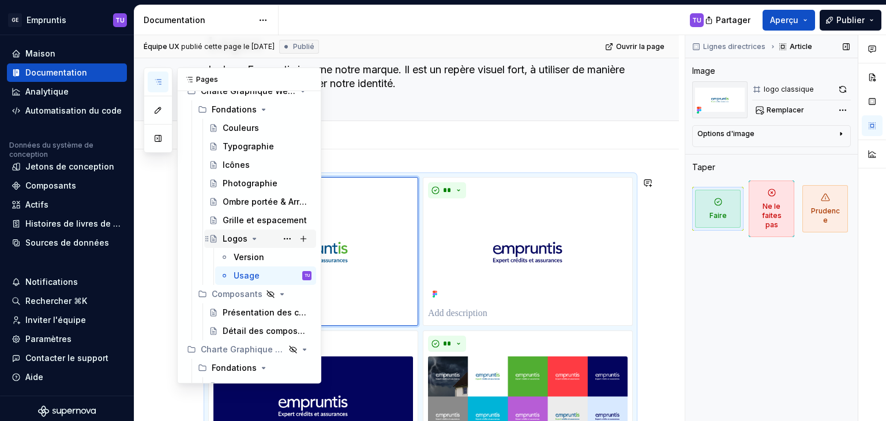
click at [231, 236] on font "Logos" at bounding box center [235, 239] width 25 height 10
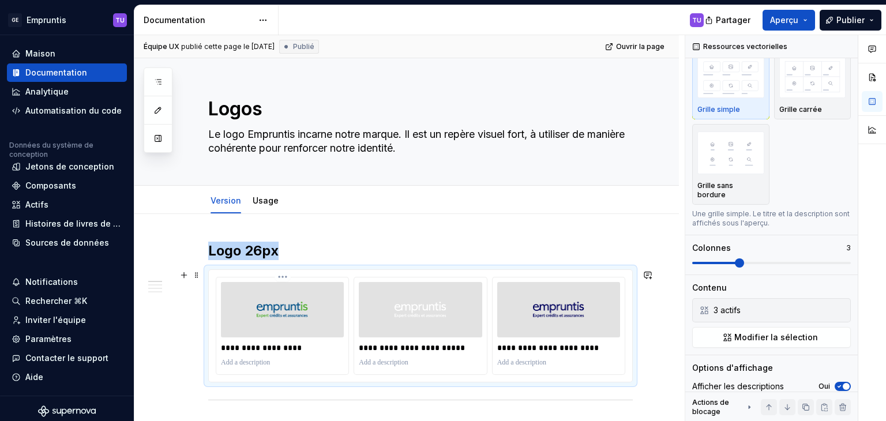
scroll to position [142, 0]
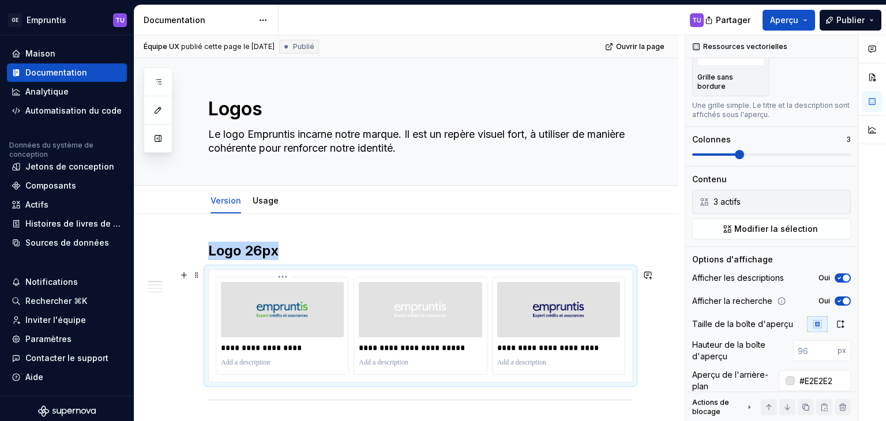
click at [281, 329] on img at bounding box center [283, 310] width 52 height 46
click at [283, 309] on img at bounding box center [283, 310] width 52 height 46
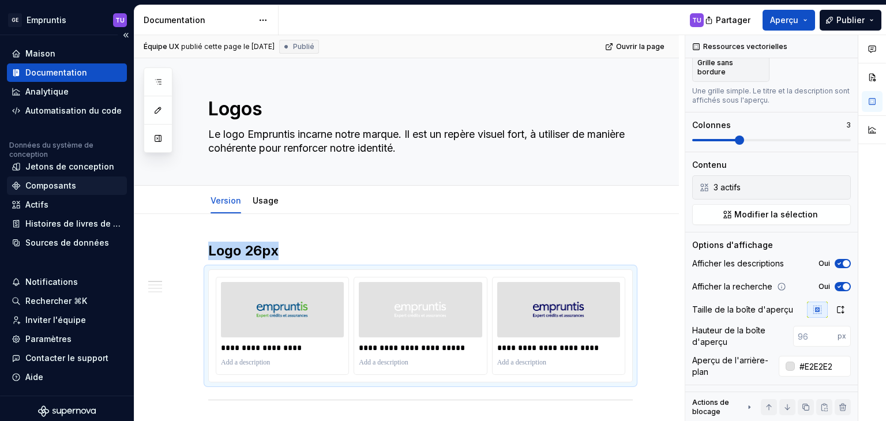
click at [43, 185] on font "Composants" at bounding box center [50, 186] width 51 height 10
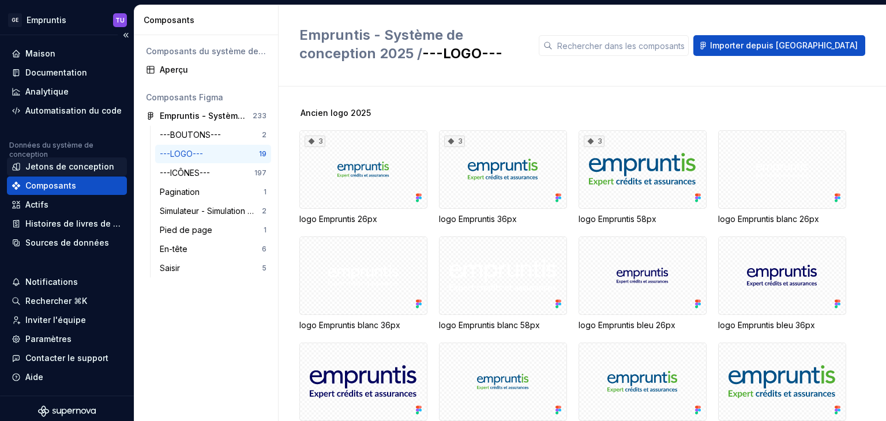
click at [48, 167] on font "Jetons de conception" at bounding box center [69, 167] width 89 height 10
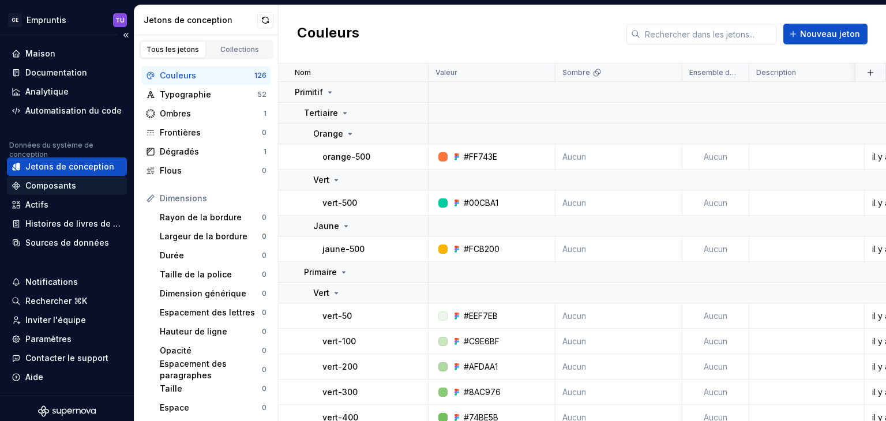
click at [39, 184] on font "Composants" at bounding box center [50, 186] width 51 height 10
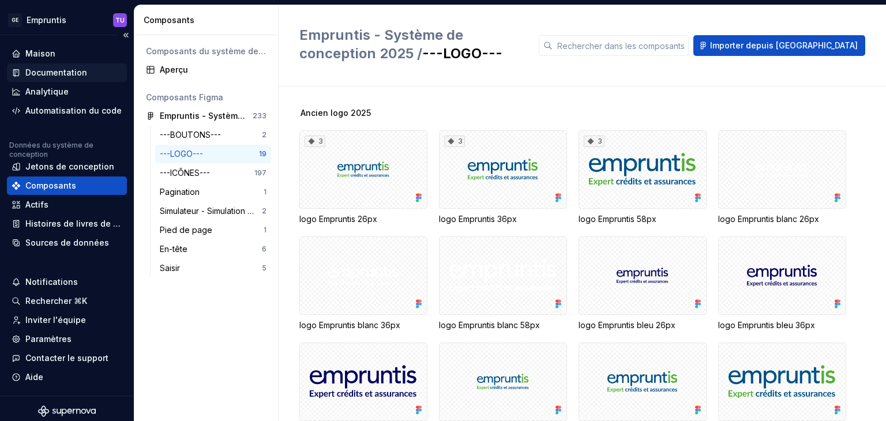
click at [40, 67] on div "Documentation" at bounding box center [56, 73] width 62 height 12
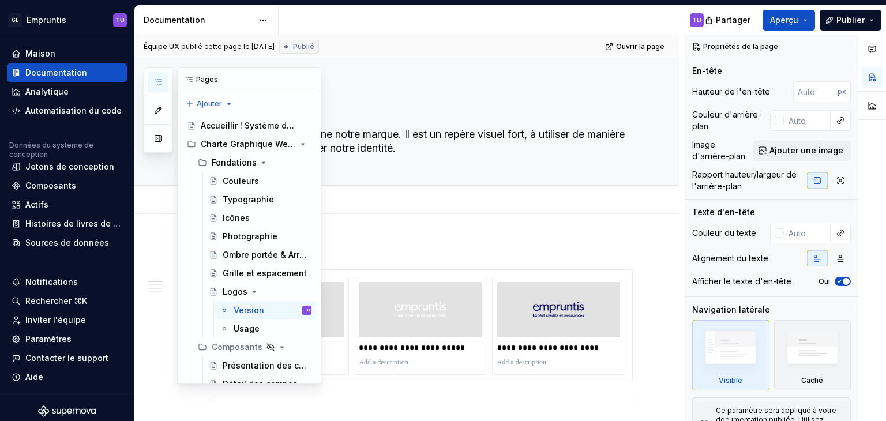
click at [155, 81] on icon "button" at bounding box center [157, 81] width 9 height 9
click at [232, 347] on font "Composants" at bounding box center [237, 347] width 51 height 10
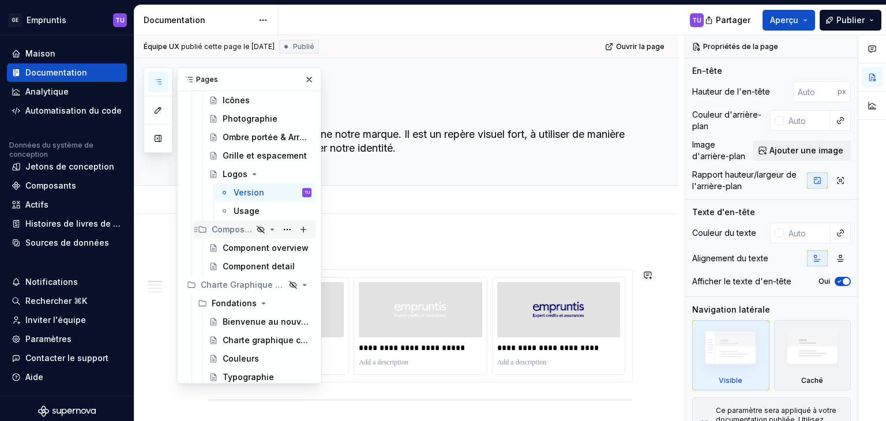
scroll to position [118, 0]
click at [235, 249] on div "Component overview" at bounding box center [250, 248] width 54 height 12
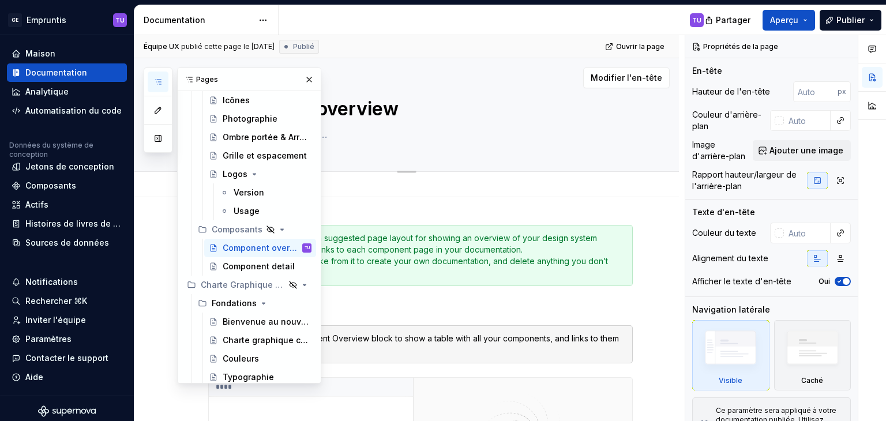
click at [527, 151] on div "Component overview" at bounding box center [420, 114] width 425 height 113
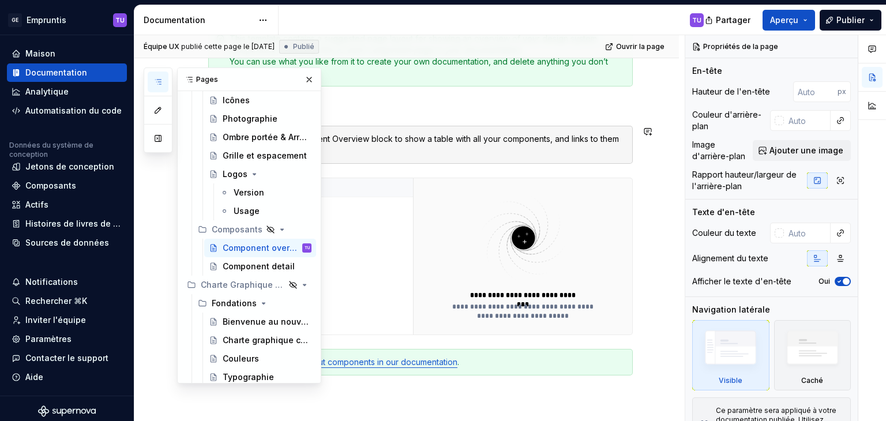
scroll to position [215, 0]
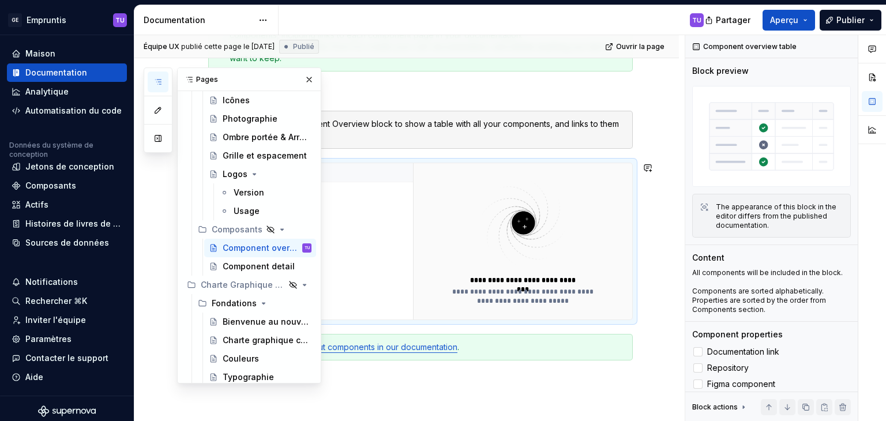
click at [435, 209] on div "**********" at bounding box center [522, 241] width 219 height 156
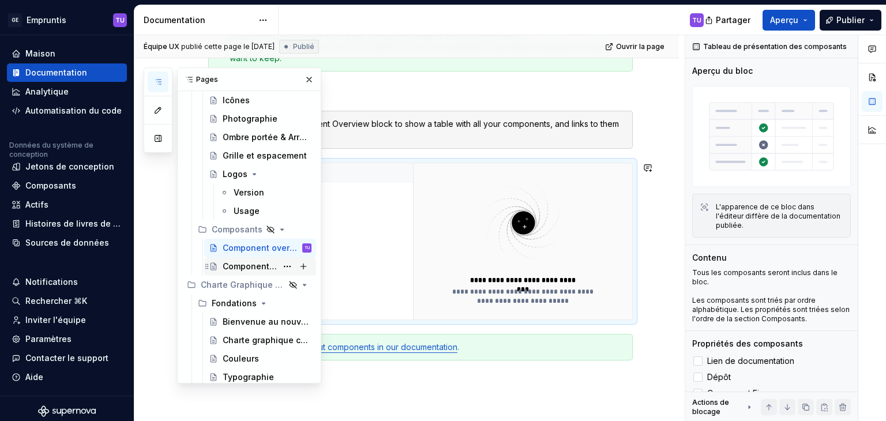
click at [249, 266] on div "Component detail" at bounding box center [250, 267] width 54 height 12
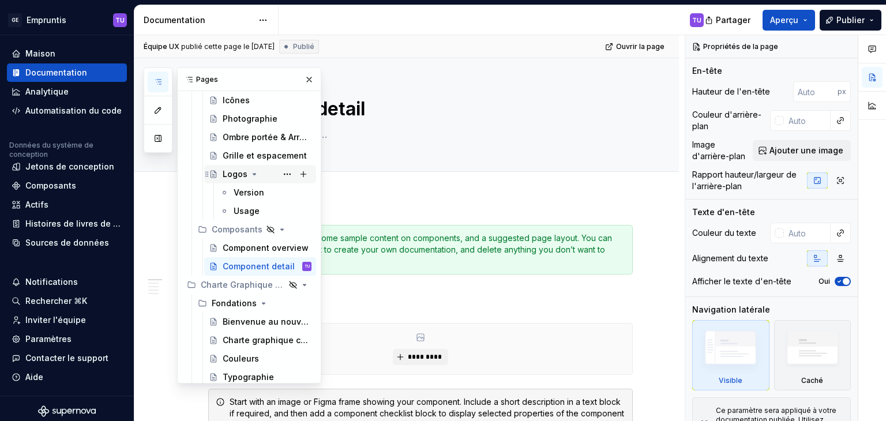
click at [223, 177] on font "Logos" at bounding box center [235, 174] width 25 height 10
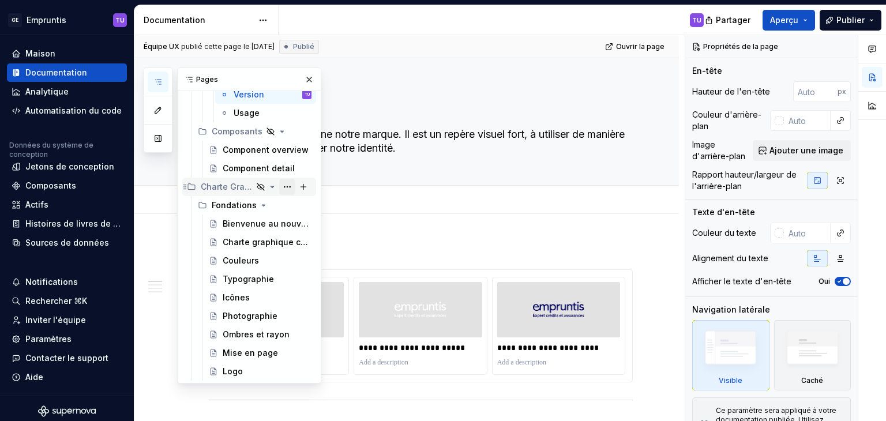
click at [279, 188] on button "Arborescence des pages" at bounding box center [287, 187] width 16 height 16
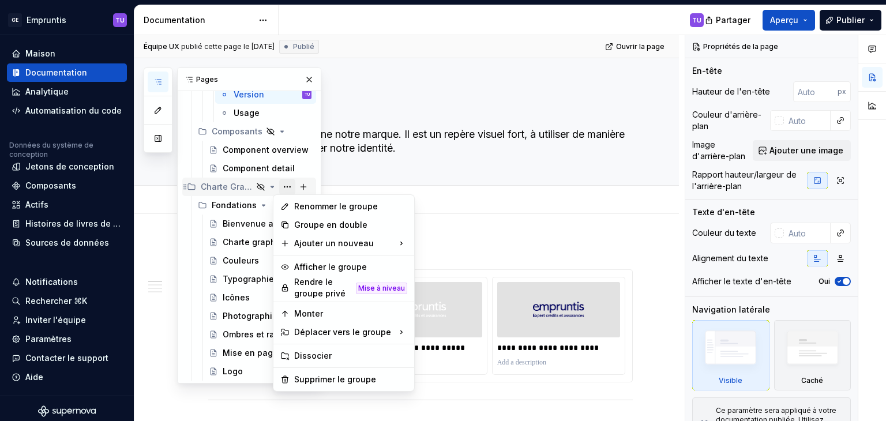
click at [279, 188] on div "Pages Ajouter Accessibility guide for tree Page tree. Navigate the tree with th…" at bounding box center [233, 225] width 178 height 316
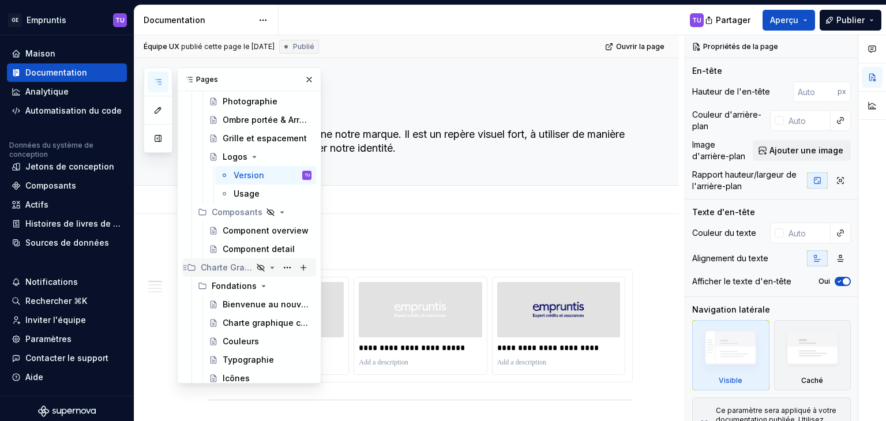
scroll to position [134, 0]
click at [245, 231] on div "Component overview" at bounding box center [250, 232] width 54 height 12
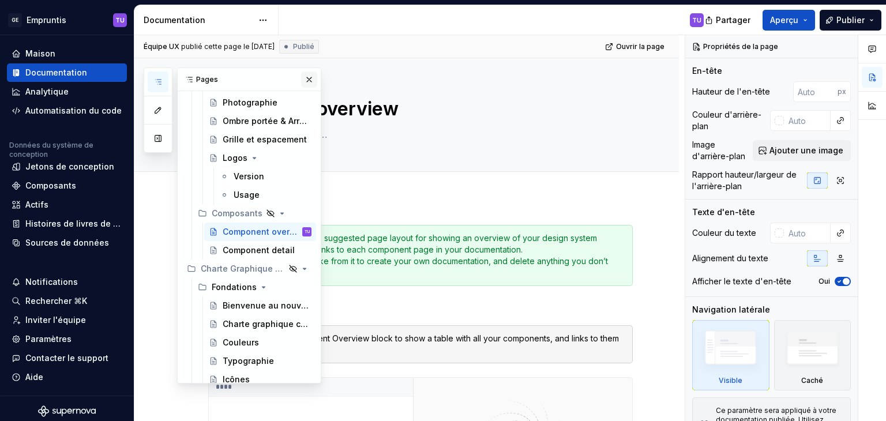
click at [302, 84] on button "button" at bounding box center [309, 80] width 16 height 16
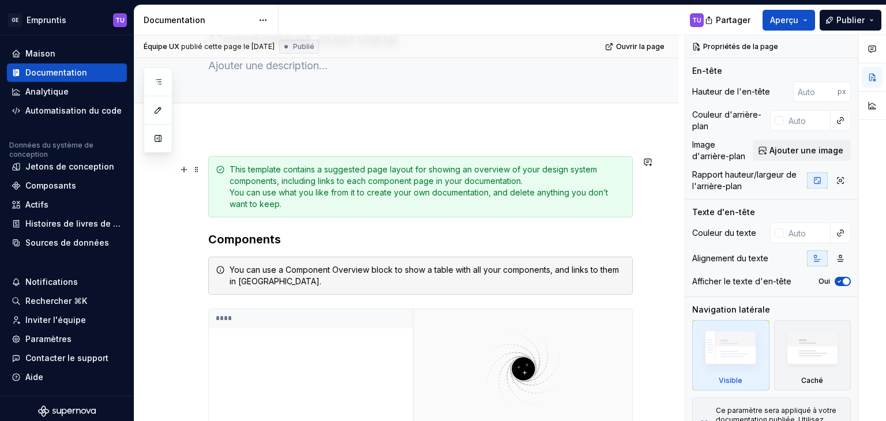
scroll to position [70, 0]
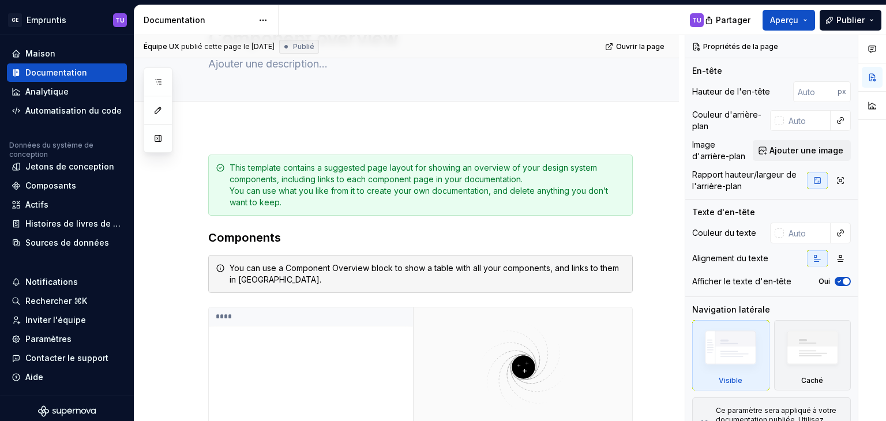
click at [748, 1] on div "GE Empruntis TU Maison Documentation Analytique Automatisation du code Données …" at bounding box center [443, 210] width 886 height 421
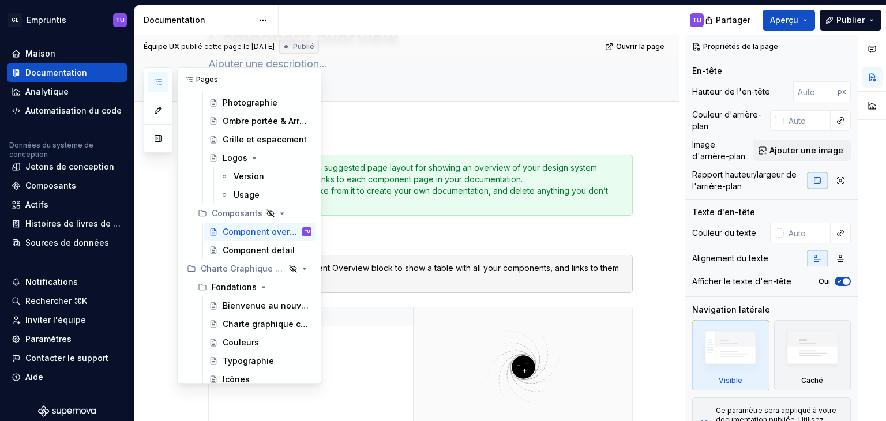
click at [160, 86] on icon "button" at bounding box center [157, 81] width 9 height 9
click at [245, 250] on div "Component detail" at bounding box center [250, 251] width 54 height 12
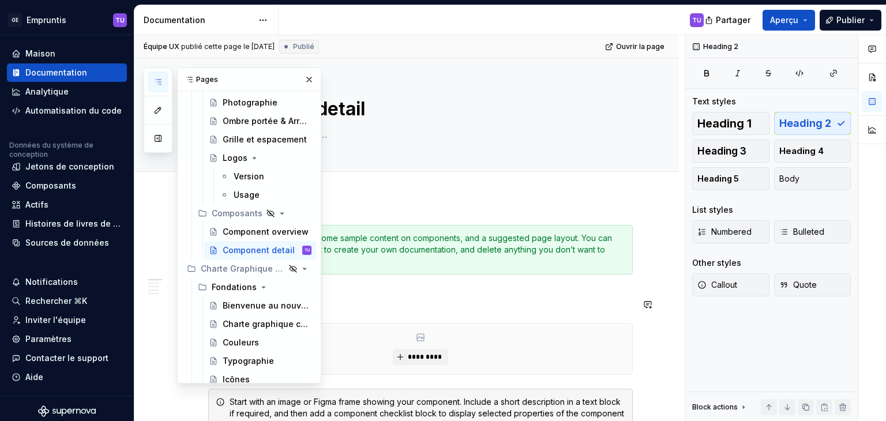
click at [565, 295] on h2 "Component title" at bounding box center [420, 304] width 425 height 18
click at [303, 77] on button "button" at bounding box center [309, 80] width 16 height 16
click at [157, 74] on button "button" at bounding box center [158, 82] width 21 height 21
click at [227, 156] on font "Logos" at bounding box center [235, 158] width 25 height 10
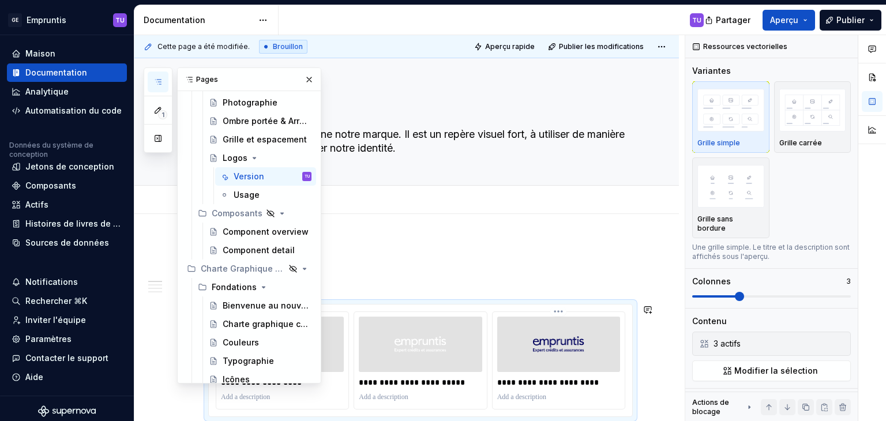
click at [610, 337] on div at bounding box center [558, 344] width 123 height 55
click at [841, 48] on button "button" at bounding box center [846, 47] width 16 height 16
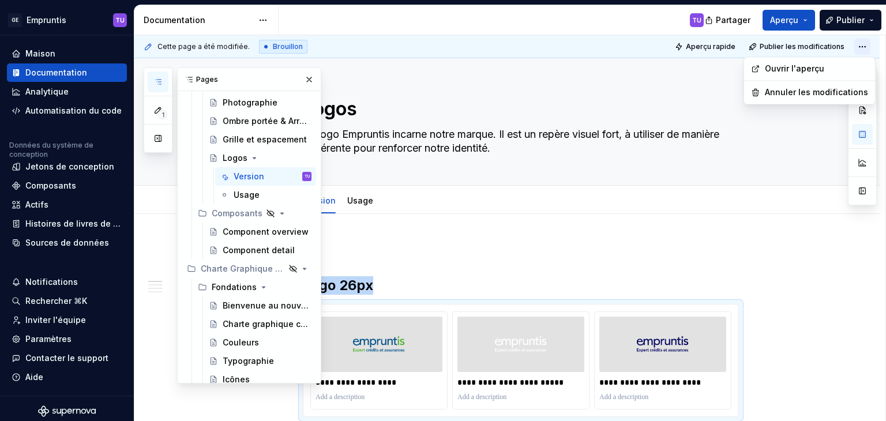
click at [859, 46] on html "Texte d'origine Évaluez cette traduction Votre avis nous aidera à améliorer Goo…" at bounding box center [443, 210] width 886 height 421
click at [826, 70] on font "Ouvrir l'aperçu" at bounding box center [816, 69] width 103 height 12
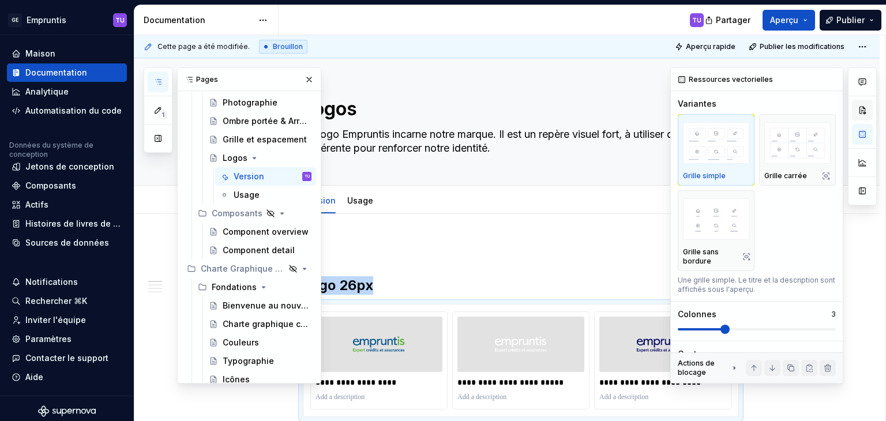
click at [862, 107] on button "button" at bounding box center [862, 110] width 21 height 21
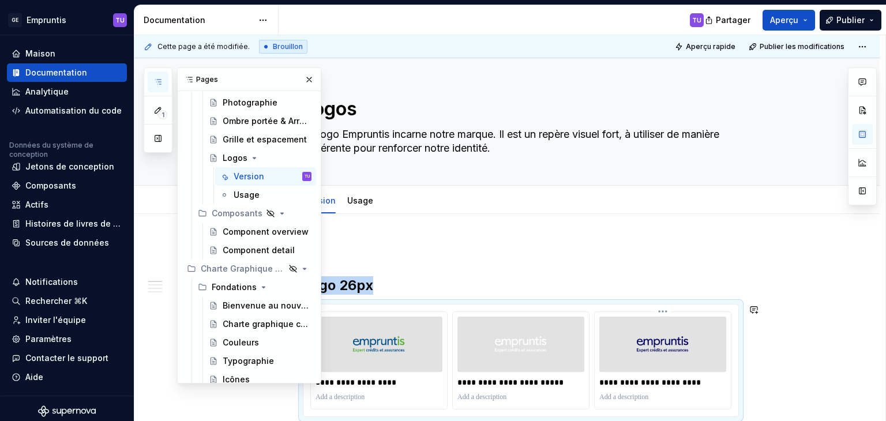
click at [643, 351] on img at bounding box center [663, 344] width 52 height 46
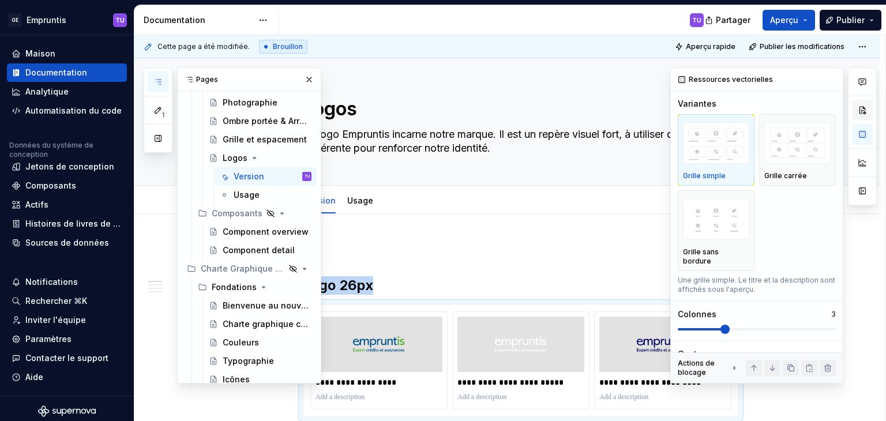
click at [863, 115] on button "button" at bounding box center [862, 110] width 21 height 21
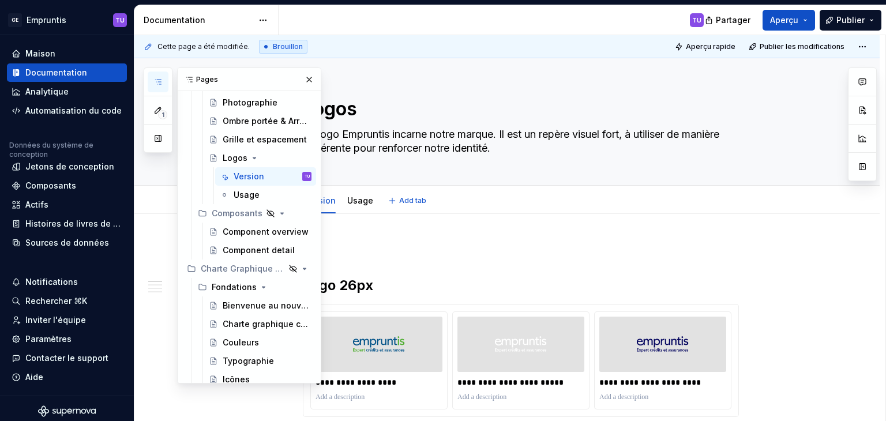
type textarea "*"
click at [90, 168] on font "Jetons de conception" at bounding box center [69, 167] width 89 height 10
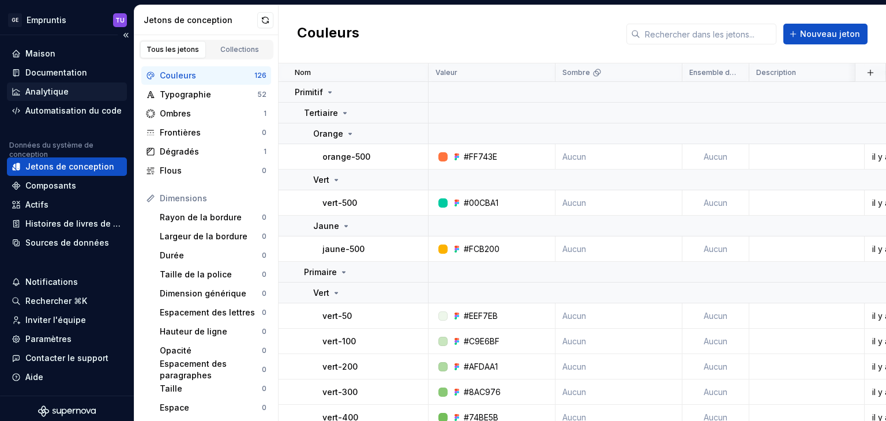
click at [47, 88] on font "Analytique" at bounding box center [46, 92] width 43 height 10
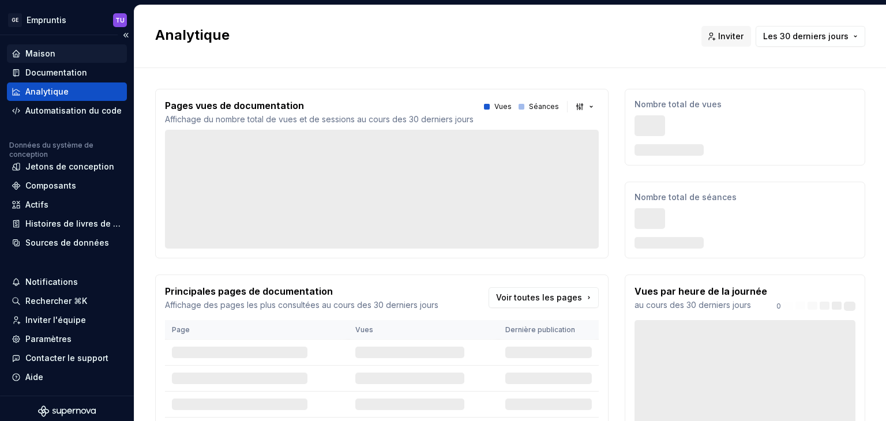
click at [35, 55] on font "Maison" at bounding box center [40, 53] width 30 height 10
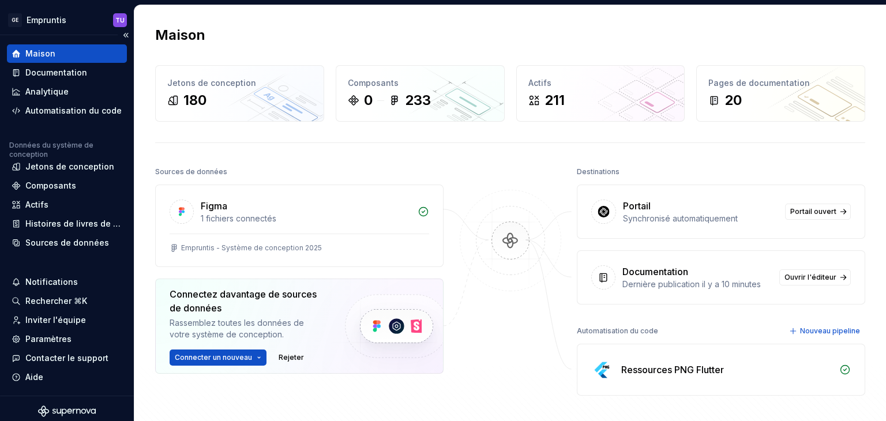
scroll to position [5, 0]
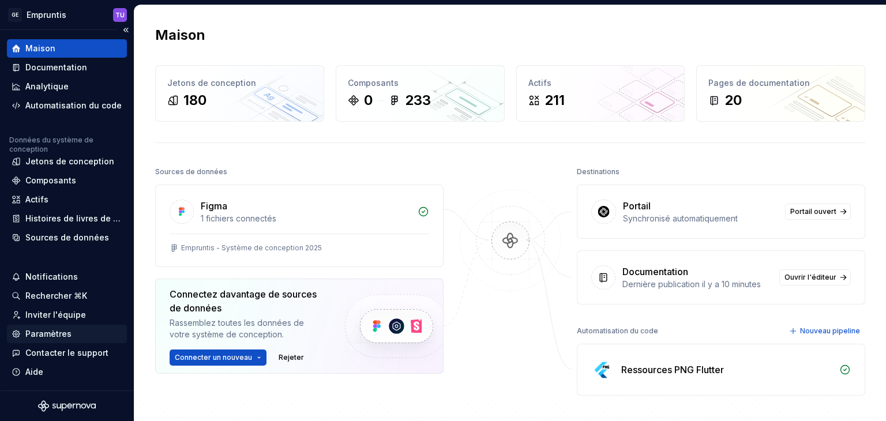
click at [48, 329] on font "Paramètres" at bounding box center [48, 334] width 46 height 10
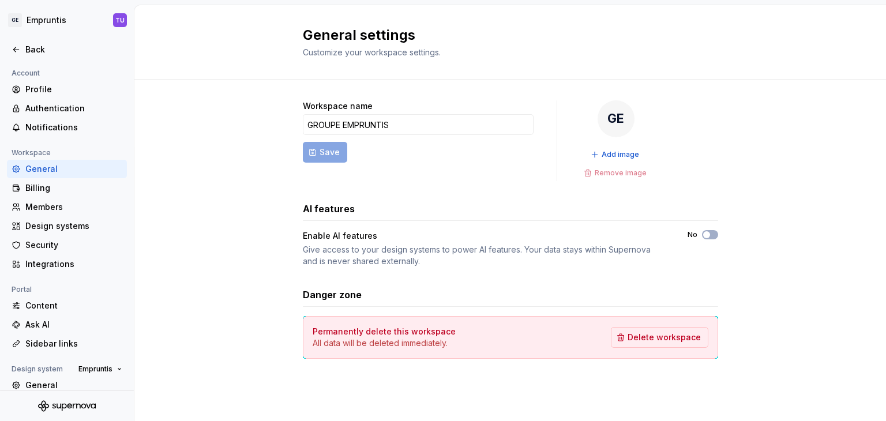
click at [795, 110] on div "Workspace name GROUPE EMPRUNTIS Save GE Add image Remove image AI features Enab…" at bounding box center [510, 241] width 752 height 323
click at [30, 47] on div "Back" at bounding box center [73, 50] width 97 height 12
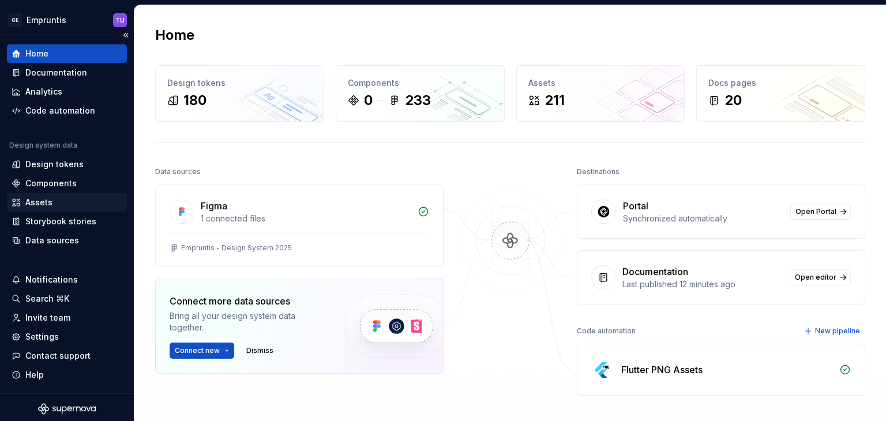
click at [34, 201] on div "Assets" at bounding box center [38, 203] width 27 height 12
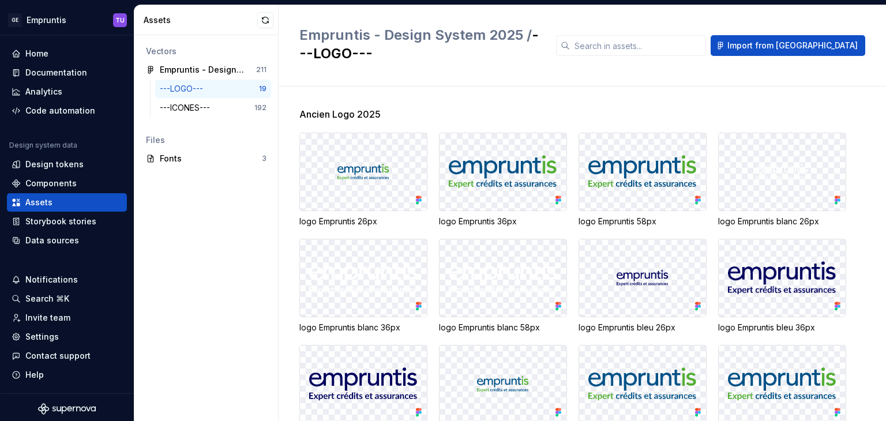
click at [364, 171] on img at bounding box center [363, 172] width 52 height 16
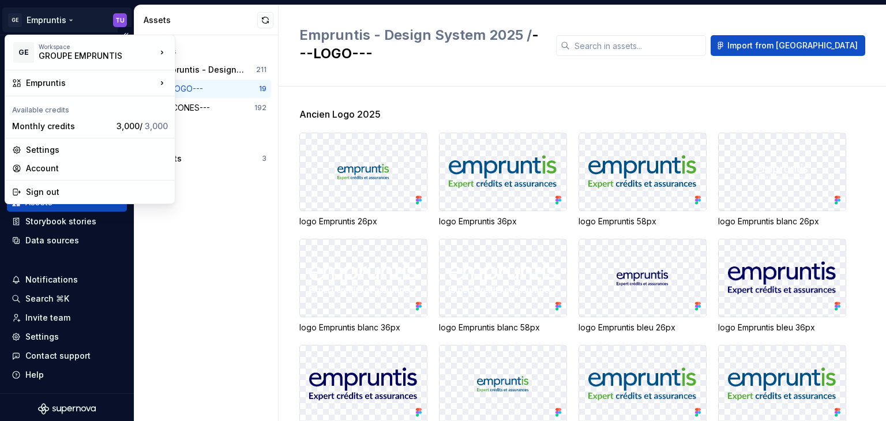
click at [15, 19] on html "Texte d'origine Évaluez cette traduction Votre avis nous aidera à améliorer Goo…" at bounding box center [443, 210] width 886 height 421
click at [44, 144] on div "Settings" at bounding box center [97, 150] width 142 height 12
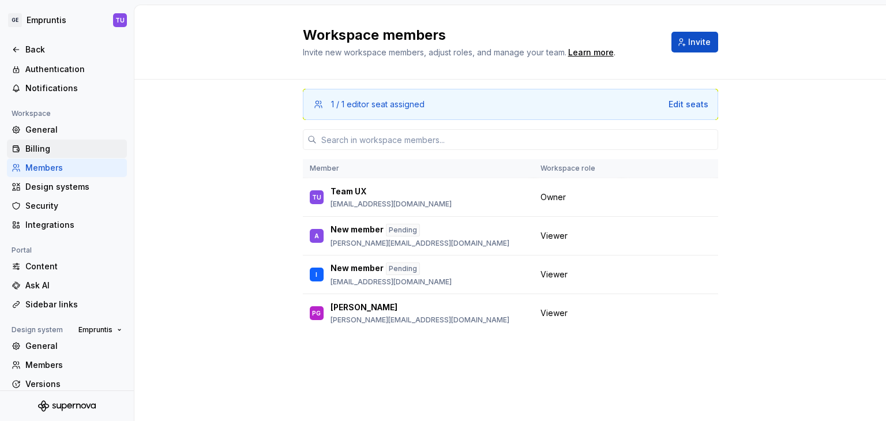
scroll to position [42, 0]
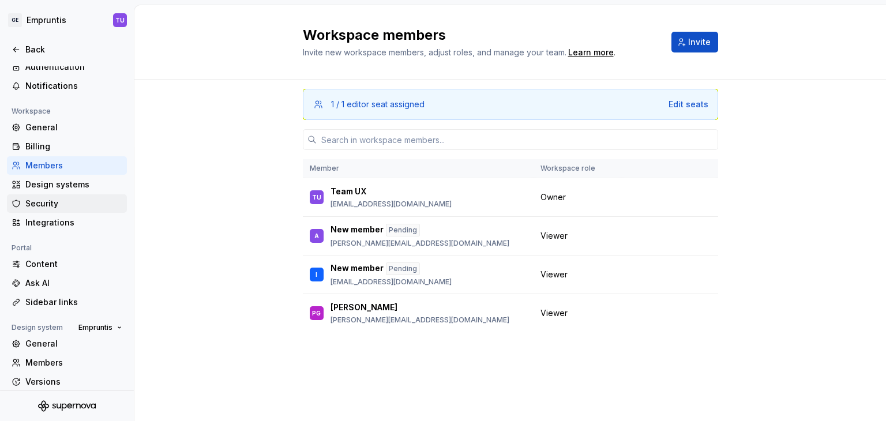
click at [39, 197] on div "Security" at bounding box center [67, 203] width 120 height 18
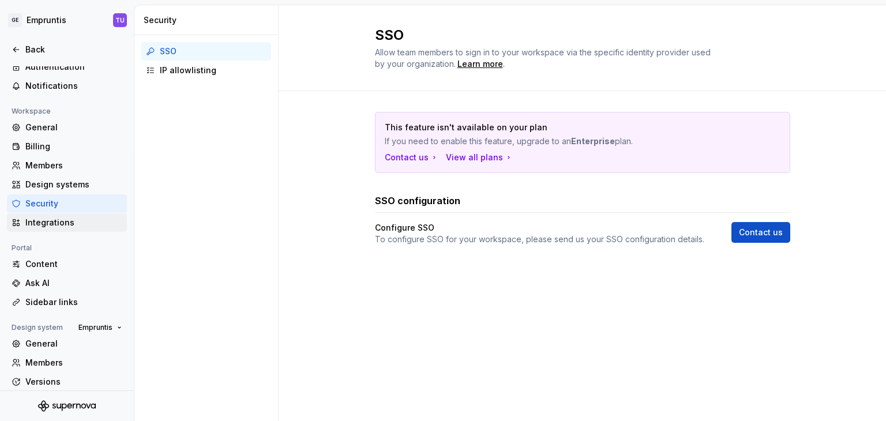
click at [39, 217] on div "Integrations" at bounding box center [73, 223] width 97 height 12
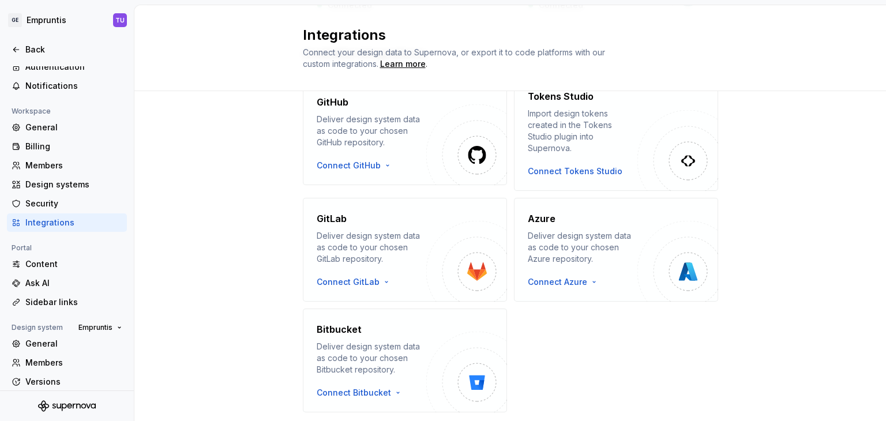
scroll to position [245, 0]
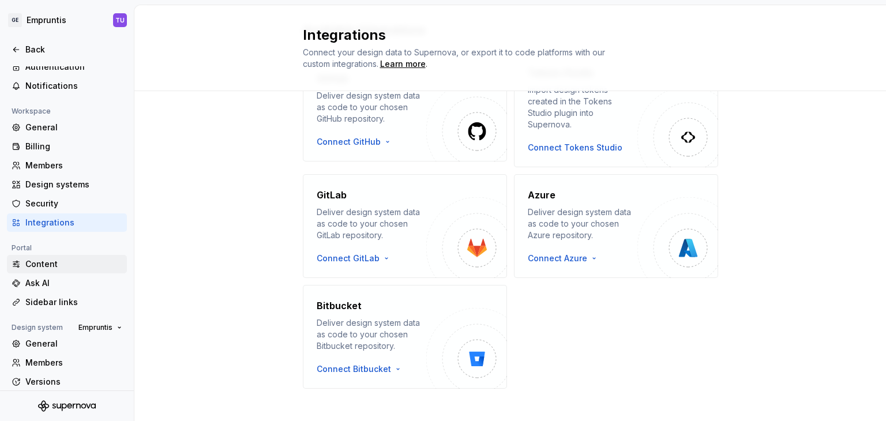
click at [42, 265] on div "Content" at bounding box center [73, 264] width 97 height 12
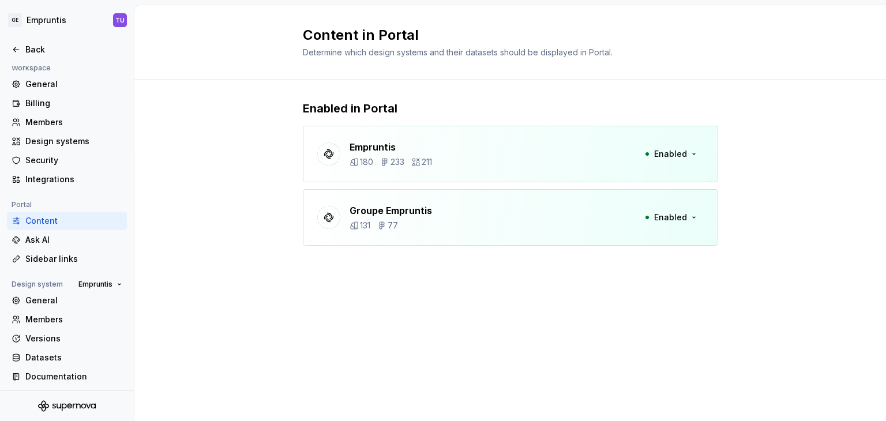
scroll to position [87, 0]
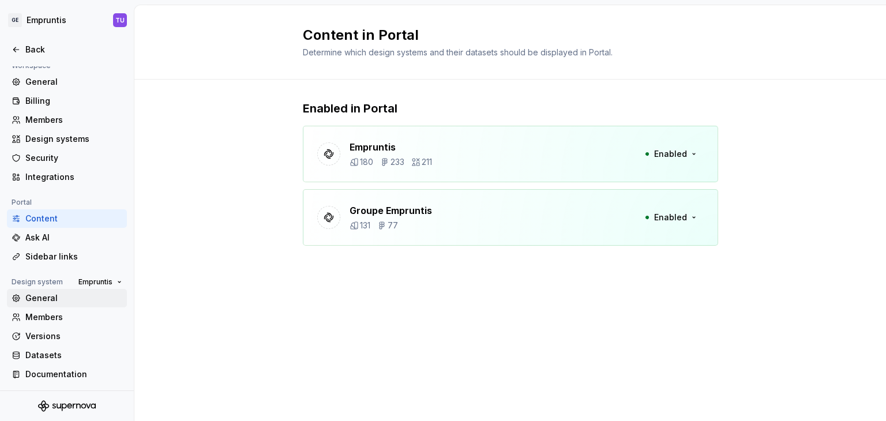
click at [37, 302] on div "General" at bounding box center [73, 298] width 97 height 12
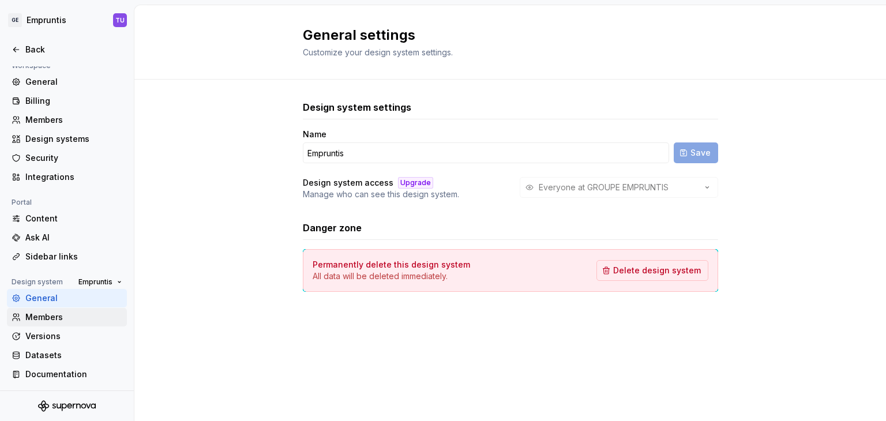
click at [37, 309] on div "Members" at bounding box center [67, 317] width 120 height 18
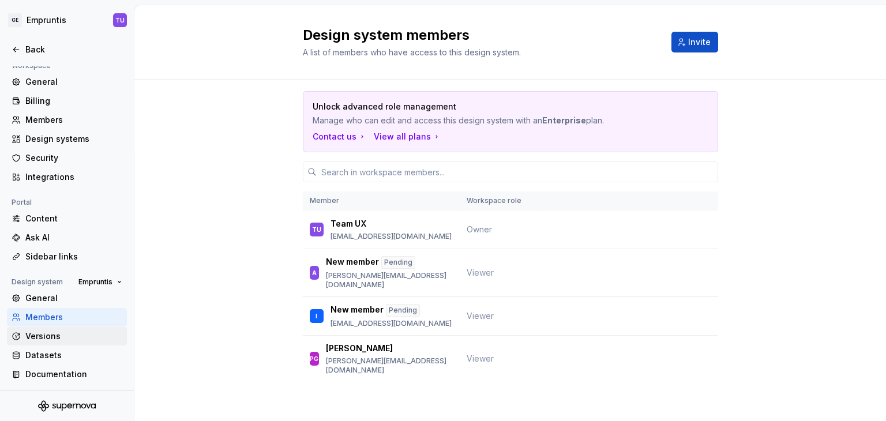
click at [44, 334] on div "Versions" at bounding box center [73, 337] width 97 height 12
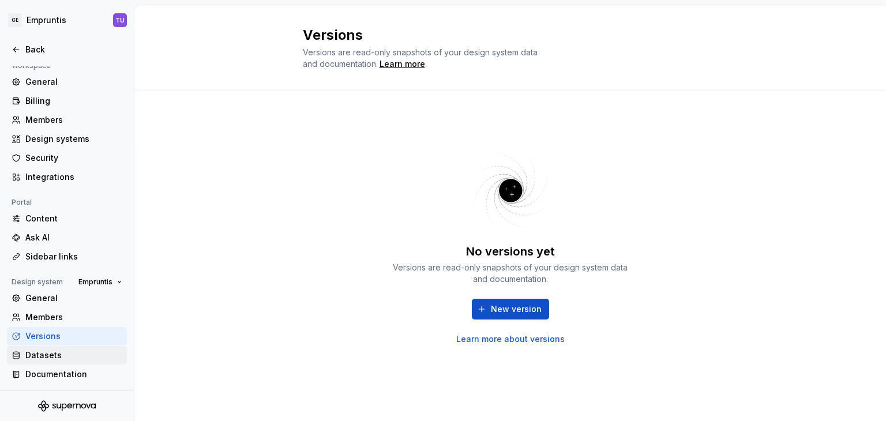
click at [43, 363] on div "Datasets" at bounding box center [67, 355] width 120 height 18
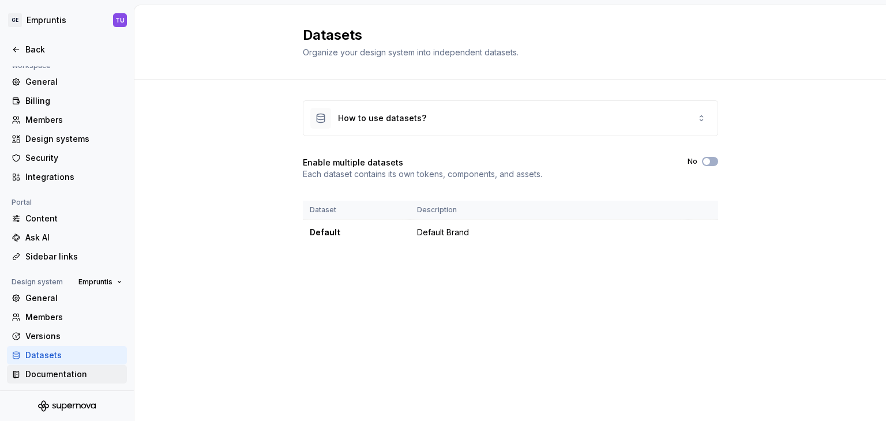
click at [47, 369] on div "Documentation" at bounding box center [73, 375] width 97 height 12
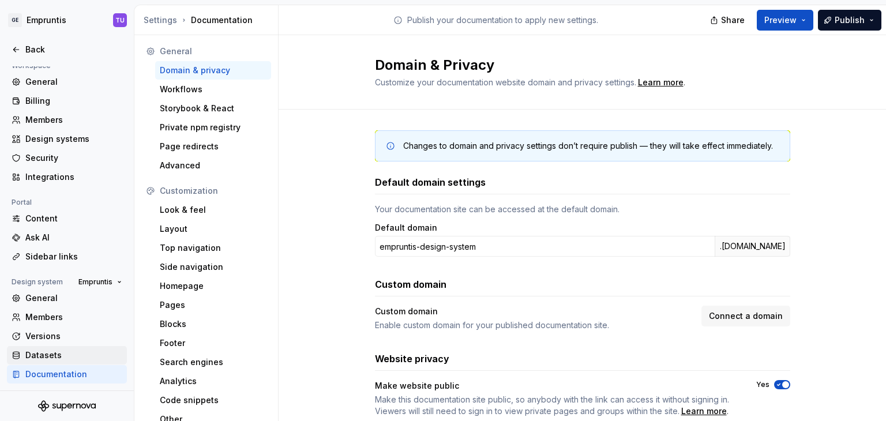
click at [54, 351] on div "Datasets" at bounding box center [73, 356] width 97 height 12
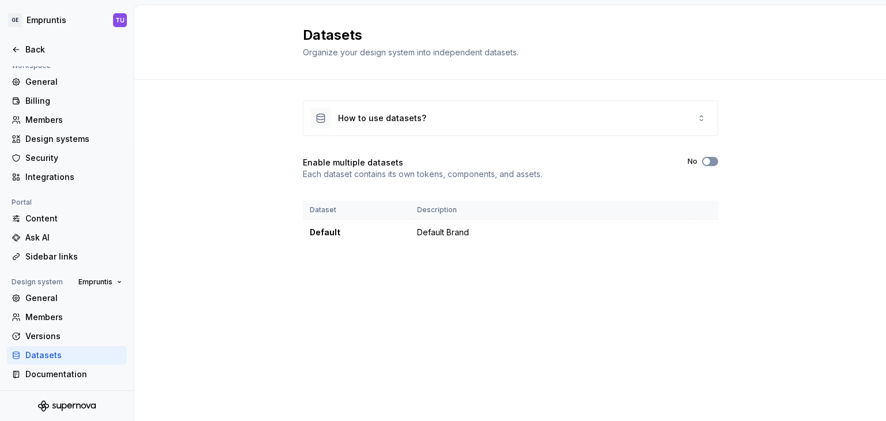
click at [705, 160] on span "button" at bounding box center [706, 161] width 7 height 7
click at [712, 160] on button "No" at bounding box center [710, 161] width 16 height 9
drag, startPoint x: 712, startPoint y: 160, endPoint x: 743, endPoint y: 167, distance: 31.9
click at [743, 167] on div "How to use datasets? Enable multiple datasets Each dataset contains its own tok…" at bounding box center [510, 184] width 752 height 209
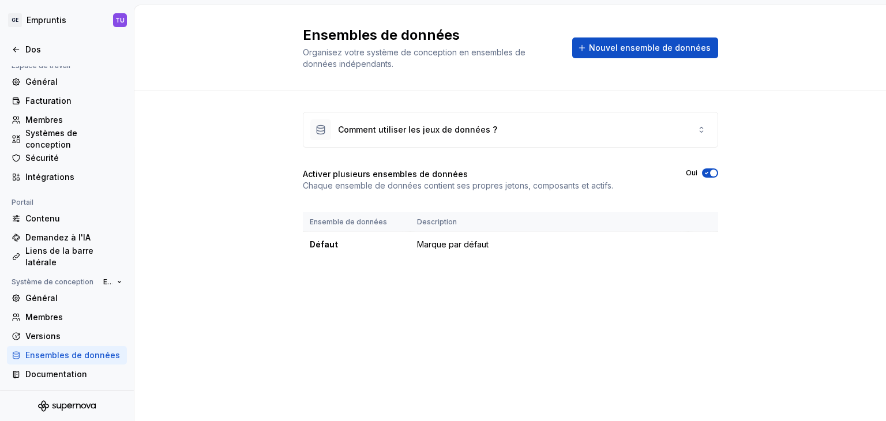
click at [550, 187] on font "Chaque ensemble de données contient ses propres jetons, composants et actifs." at bounding box center [458, 186] width 310 height 10
click at [625, 178] on div "Activer plusieurs ensembles de données Chaque ensemble de données contient ses …" at bounding box center [510, 179] width 415 height 23
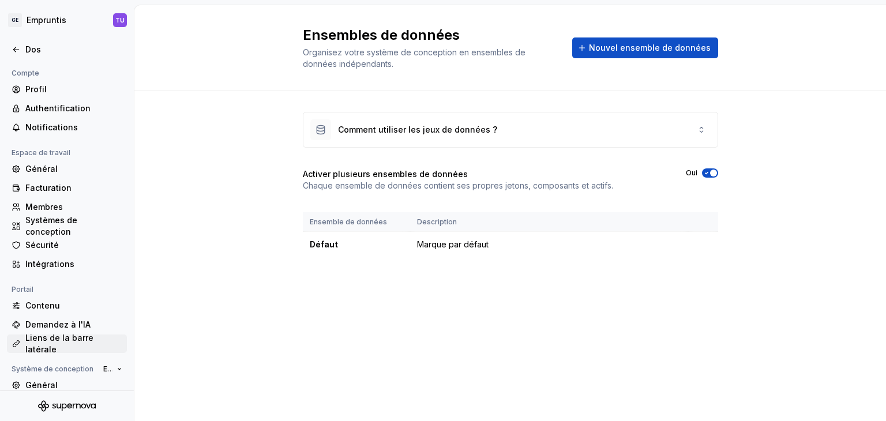
scroll to position [87, 0]
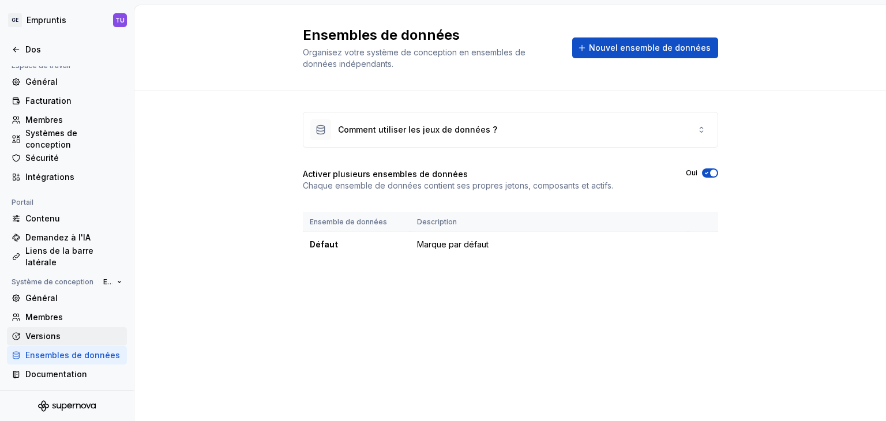
click at [37, 331] on font "Versions" at bounding box center [42, 337] width 35 height 12
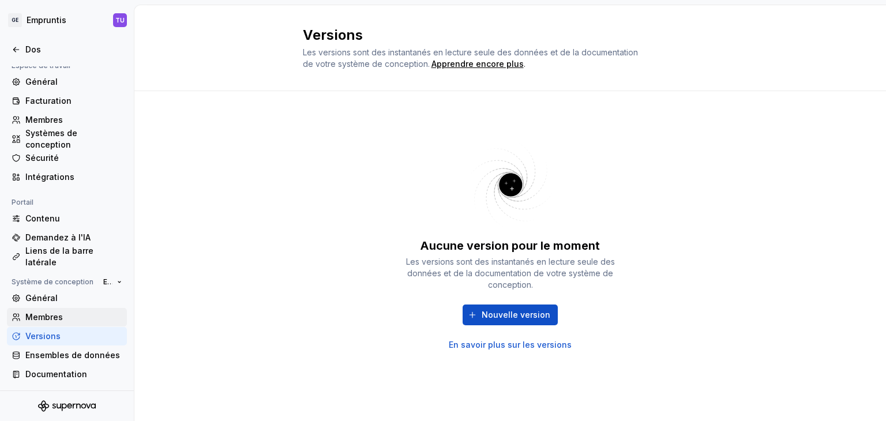
click at [40, 317] on font "Membres" at bounding box center [43, 317] width 37 height 10
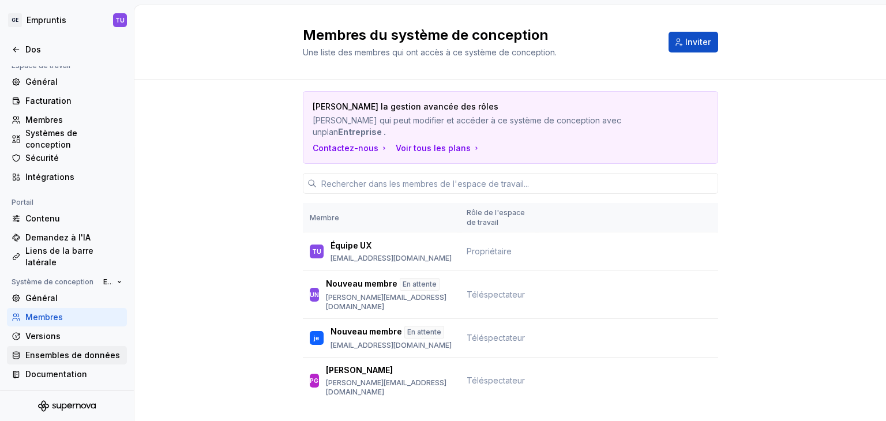
click at [48, 357] on font "Ensembles de données" at bounding box center [72, 355] width 95 height 10
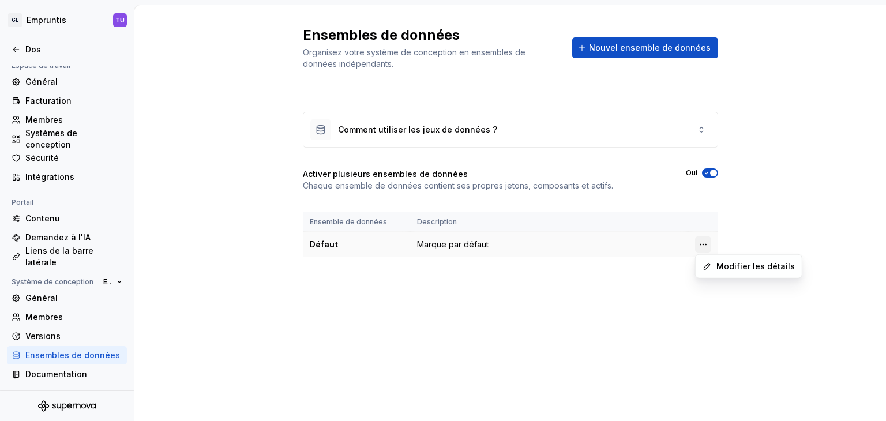
click at [706, 243] on html "Texte d'origine Évaluez cette traduction Votre avis nous aidera à améliorer Goo…" at bounding box center [443, 210] width 886 height 421
click at [641, 197] on html "Texte d'origine Évaluez cette traduction Votre avis nous aidera à améliorer Goo…" at bounding box center [443, 210] width 886 height 421
click at [704, 125] on icon at bounding box center [701, 129] width 9 height 9
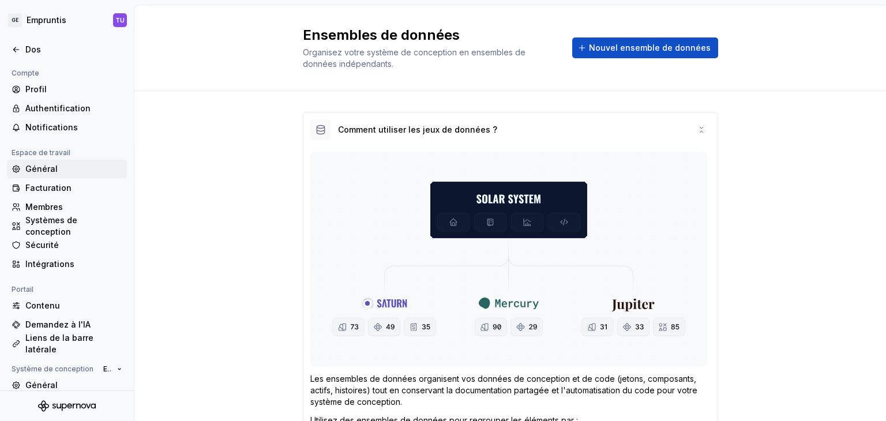
click at [37, 169] on font "Général" at bounding box center [41, 169] width 32 height 10
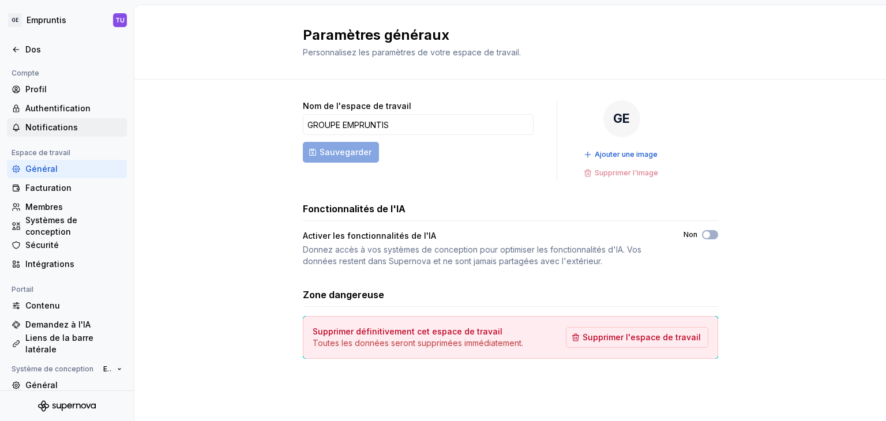
click at [43, 125] on font "Notifications" at bounding box center [51, 127] width 52 height 10
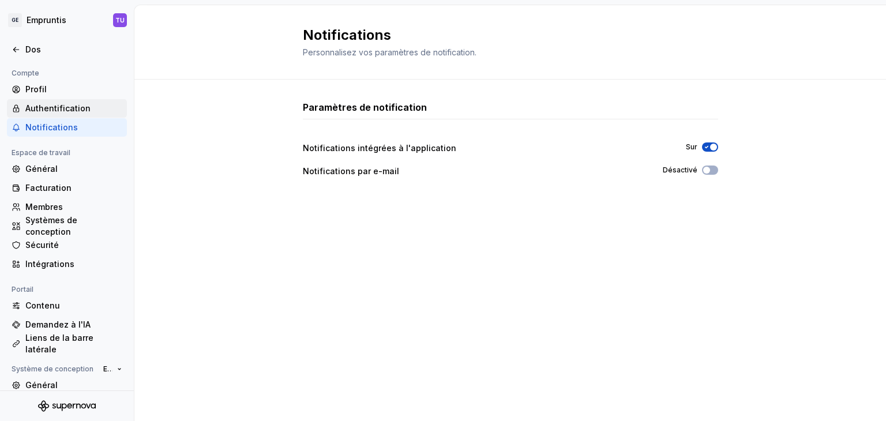
click at [39, 104] on font "Authentification" at bounding box center [57, 108] width 65 height 10
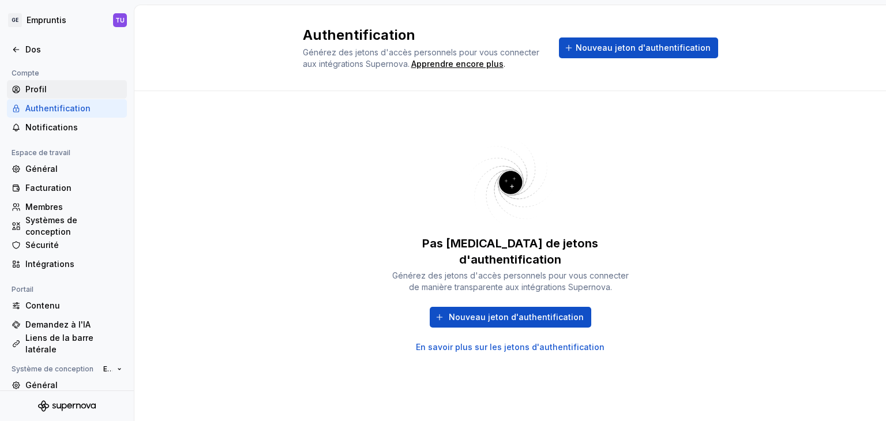
click at [33, 82] on div "Profil" at bounding box center [67, 89] width 120 height 18
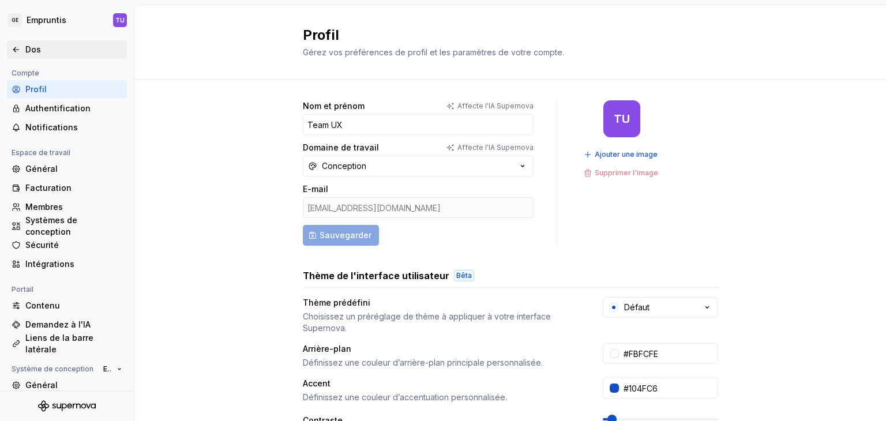
click at [15, 51] on icon at bounding box center [16, 49] width 9 height 9
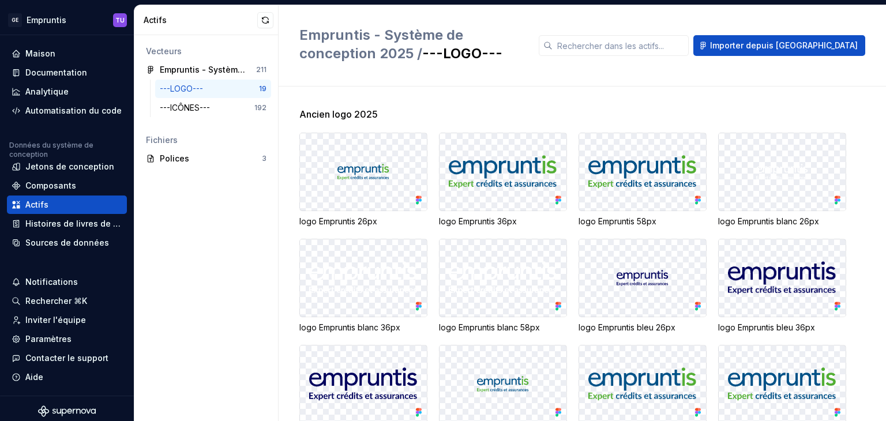
click at [388, 177] on img at bounding box center [363, 172] width 52 height 16
click at [190, 83] on div "---LOGO---" at bounding box center [184, 89] width 48 height 12
click at [418, 222] on div "logo Empruntis 26px" at bounding box center [363, 222] width 128 height 12
click at [369, 190] on div at bounding box center [363, 171] width 127 height 77
click at [261, 20] on button "button" at bounding box center [265, 20] width 16 height 16
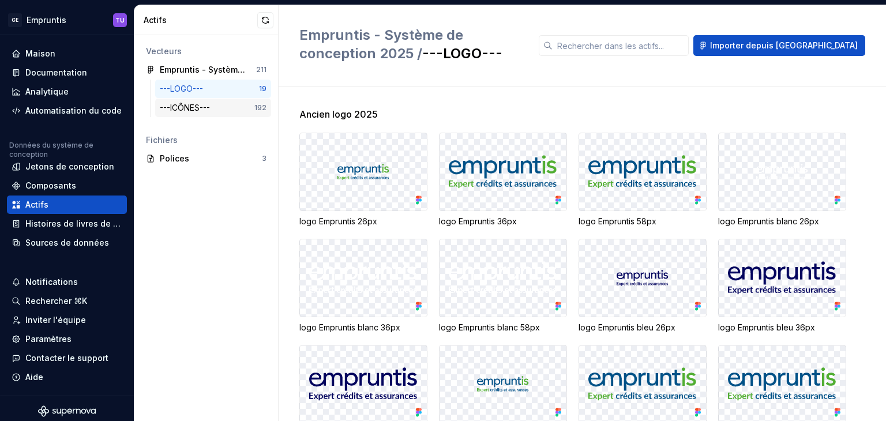
click at [186, 106] on font "---ICÔNES---" at bounding box center [185, 108] width 50 height 10
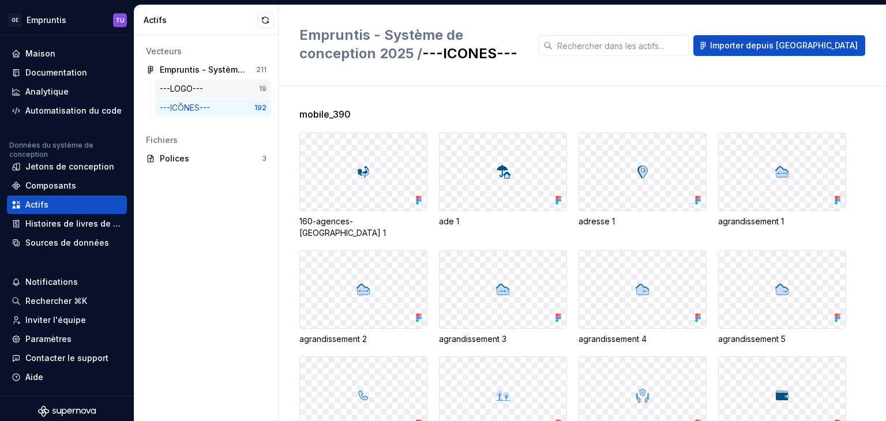
click at [187, 88] on font "---LOGO---" at bounding box center [181, 89] width 43 height 10
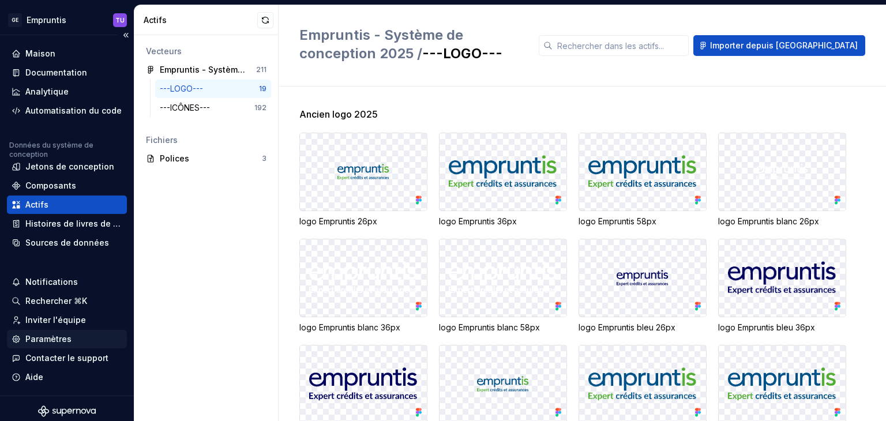
click at [59, 339] on font "Paramètres" at bounding box center [48, 339] width 46 height 10
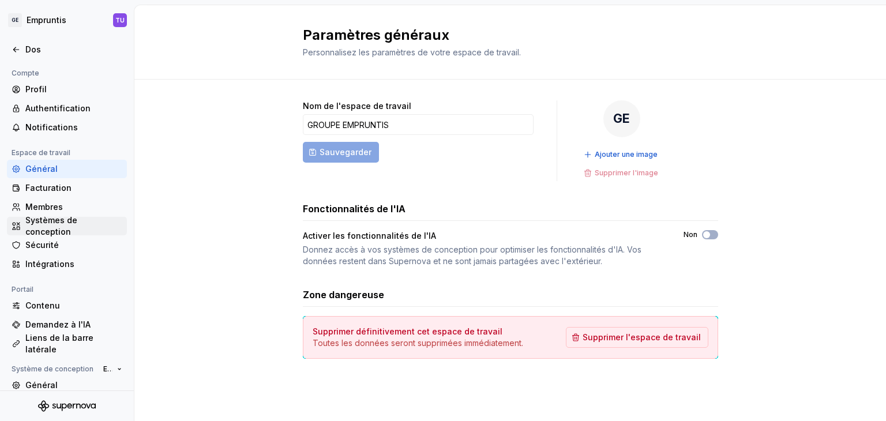
click at [55, 221] on font "Systèmes de conception" at bounding box center [51, 225] width 52 height 21
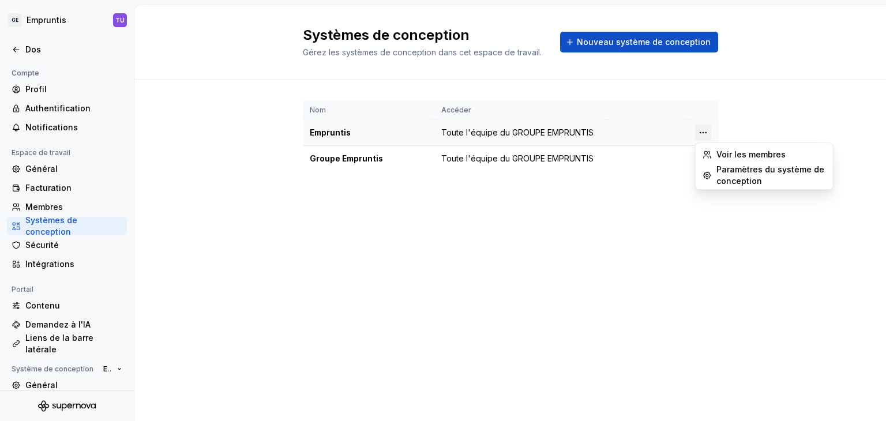
click at [705, 127] on html "Texte d'origine Évaluez cette traduction Votre avis nous aidera à améliorer Goo…" at bounding box center [443, 210] width 886 height 421
click at [730, 182] on font "Paramètres du système de conception" at bounding box center [770, 174] width 108 height 21
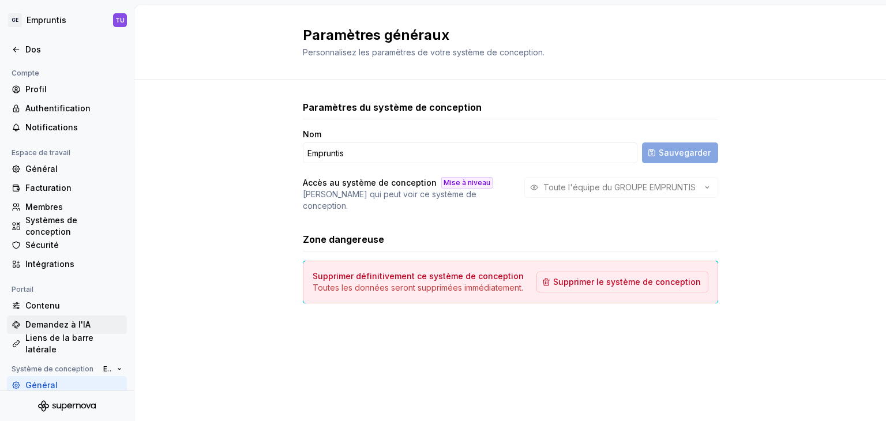
scroll to position [87, 0]
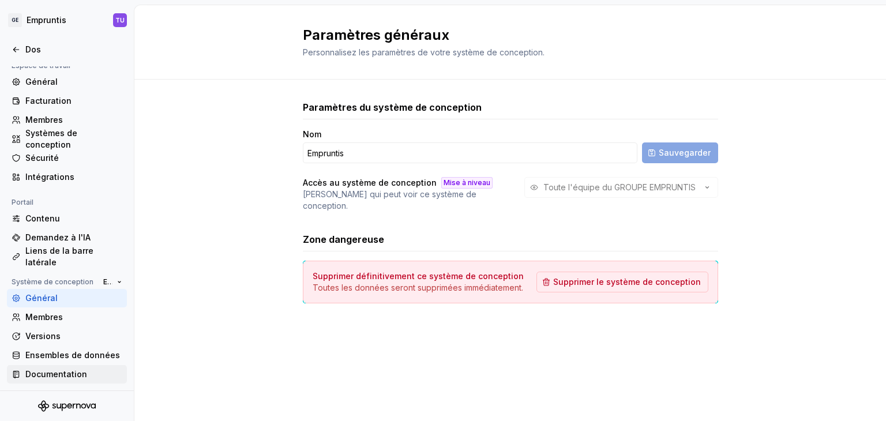
click at [52, 379] on font "Documentation" at bounding box center [56, 375] width 62 height 12
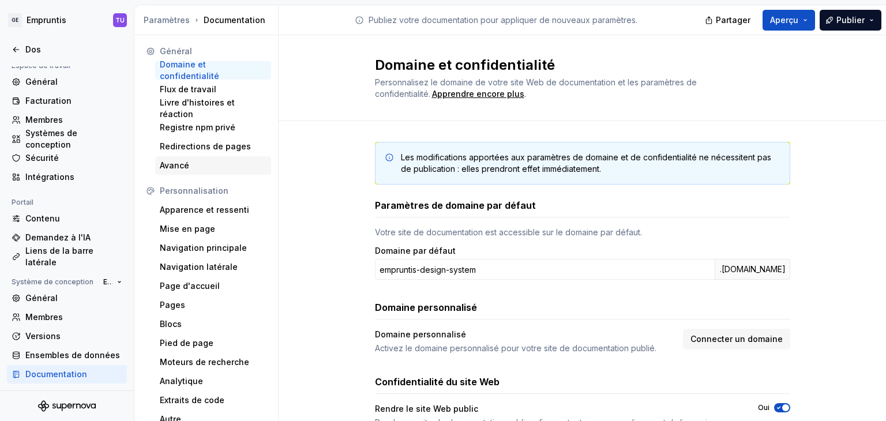
scroll to position [9, 0]
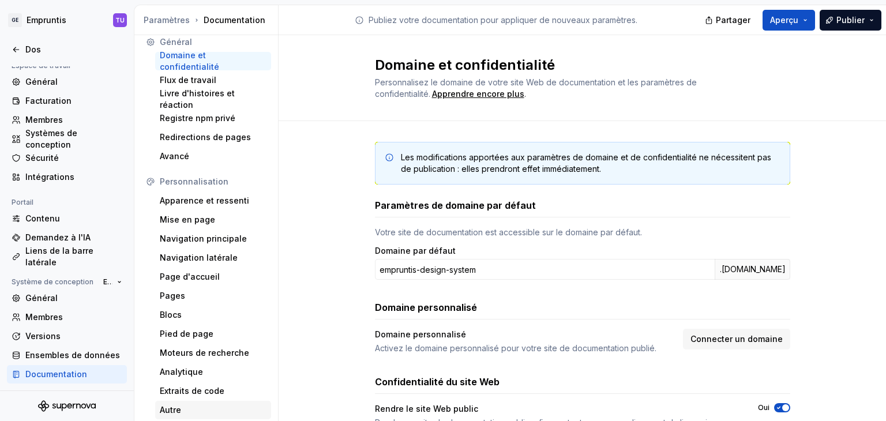
click at [166, 410] on font "Autre" at bounding box center [170, 410] width 21 height 10
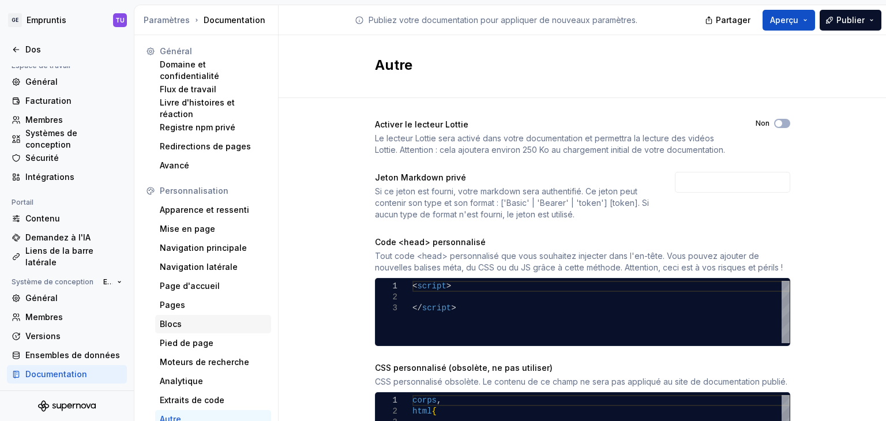
click at [175, 319] on font "Blocs" at bounding box center [171, 324] width 22 height 10
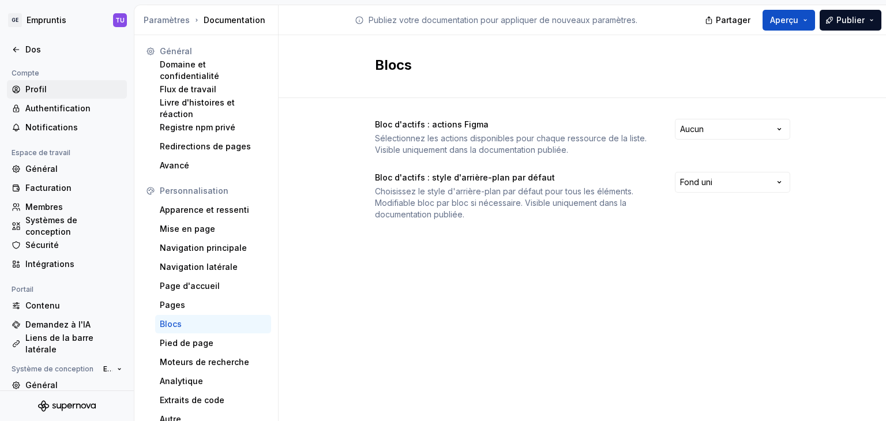
click at [51, 97] on div "Profil" at bounding box center [67, 89] width 120 height 18
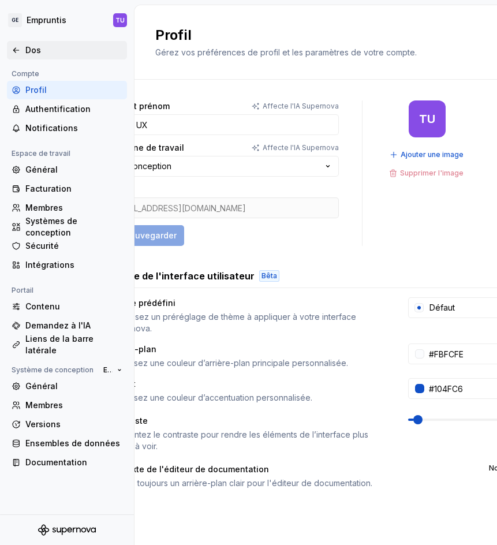
click at [13, 43] on div "Dos" at bounding box center [67, 50] width 120 height 18
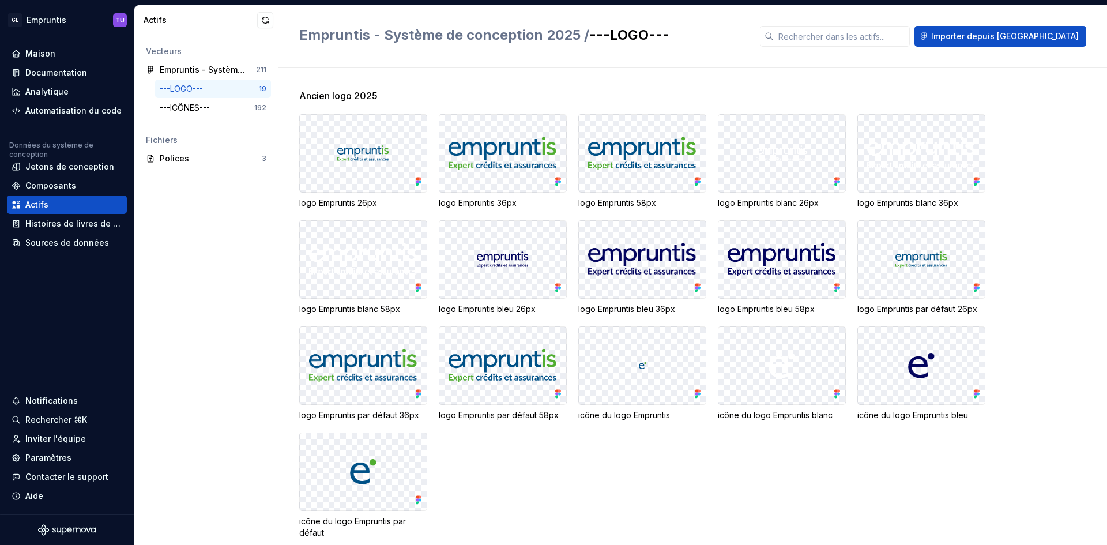
click at [391, 165] on div at bounding box center [363, 153] width 127 height 77
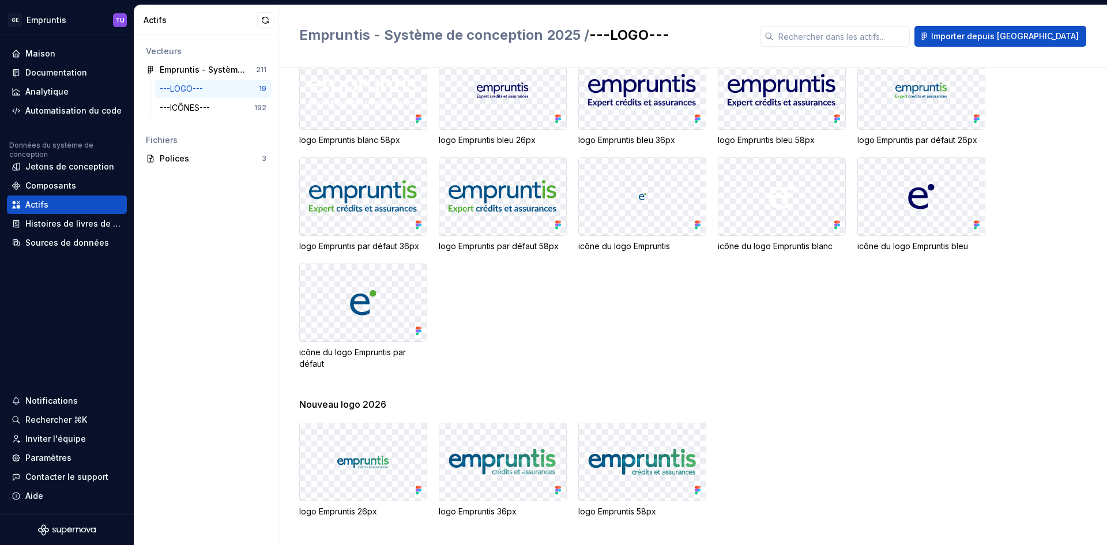
scroll to position [168, 0]
click at [182, 83] on div "---LOGO---" at bounding box center [184, 89] width 48 height 12
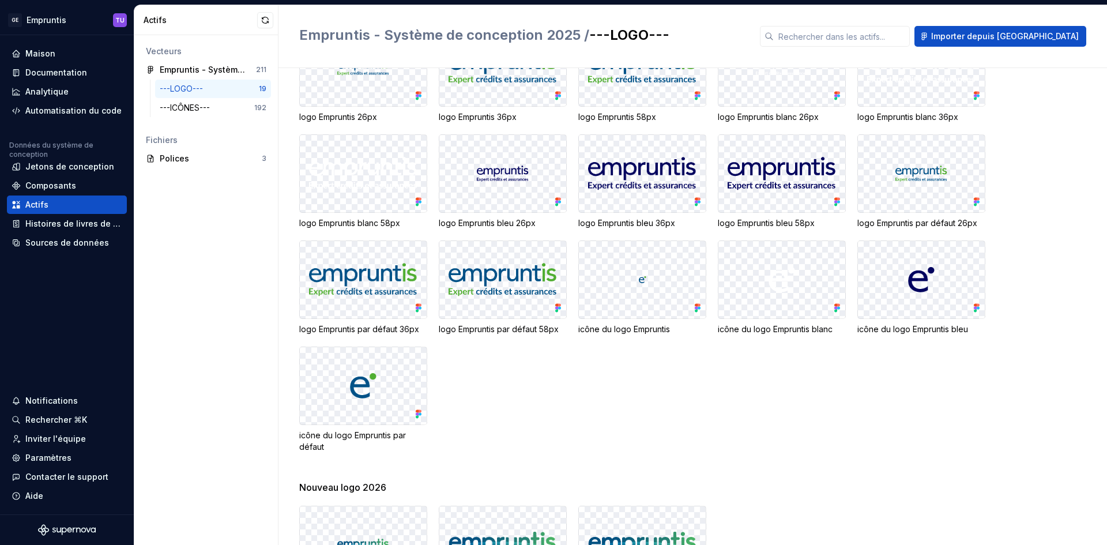
scroll to position [0, 0]
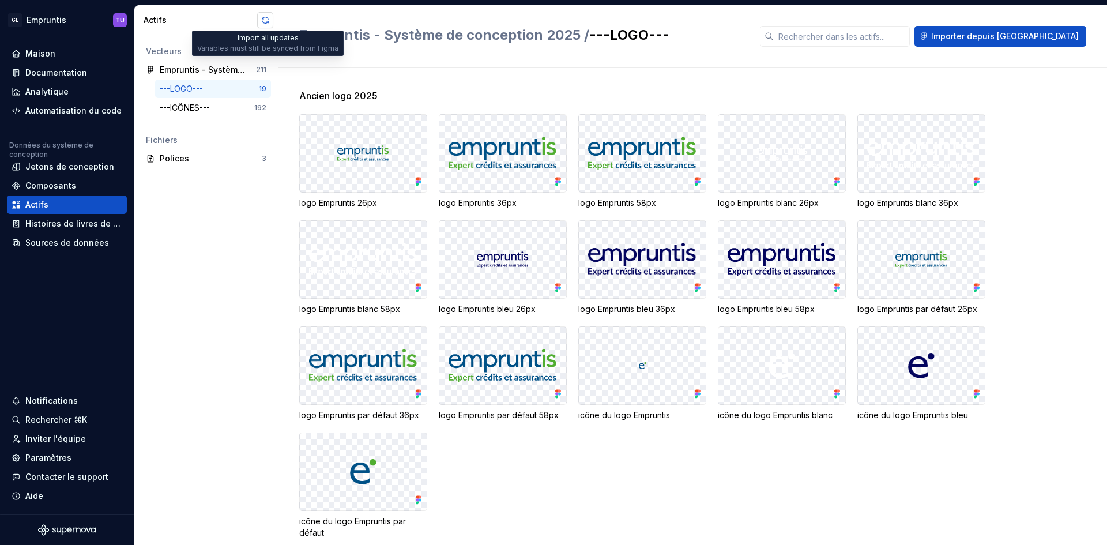
click at [264, 22] on button "button" at bounding box center [265, 20] width 16 height 16
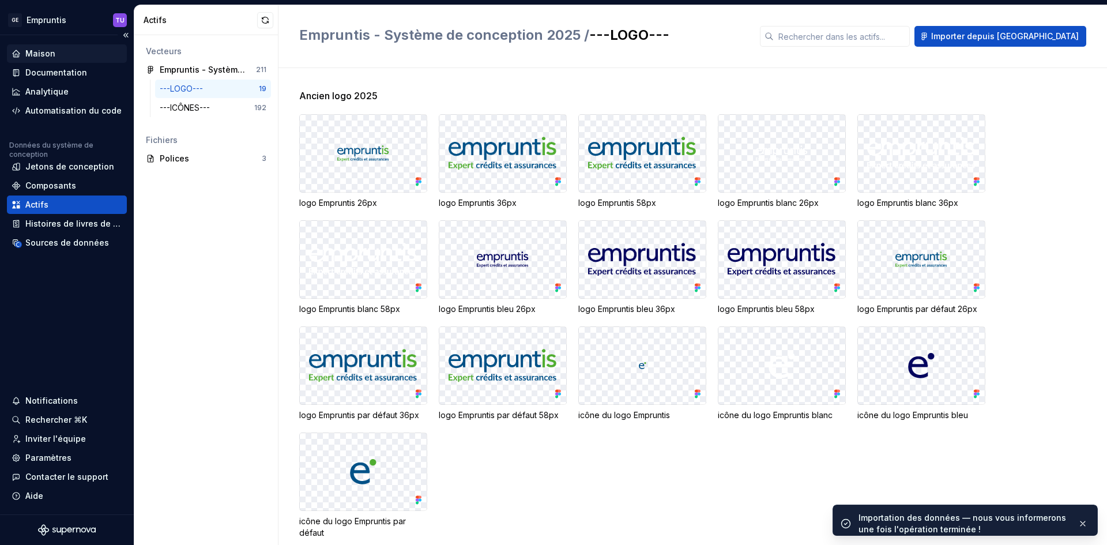
click at [33, 55] on font "Maison" at bounding box center [40, 53] width 30 height 10
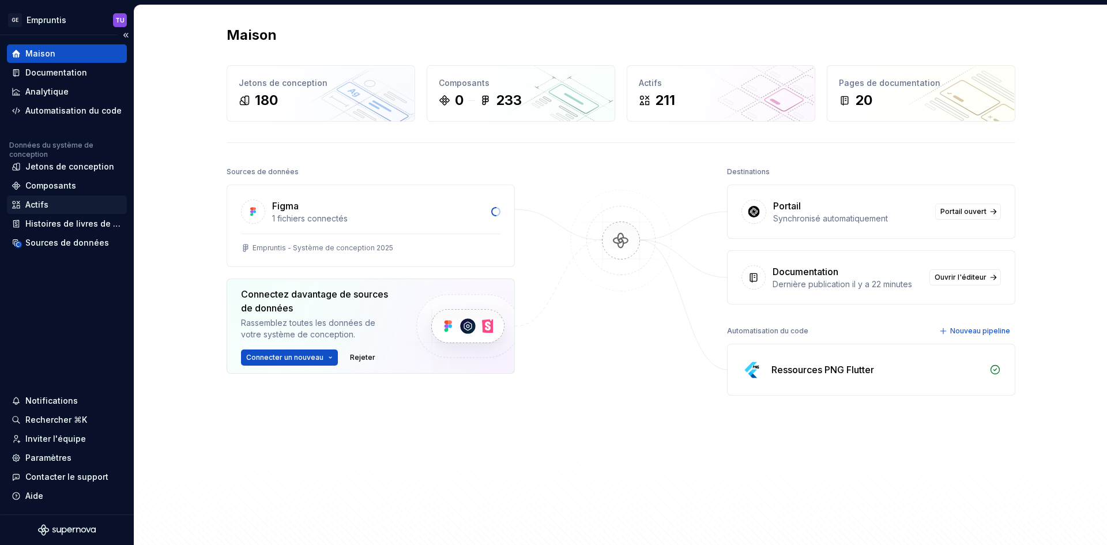
click at [45, 203] on font "Actifs" at bounding box center [36, 205] width 23 height 10
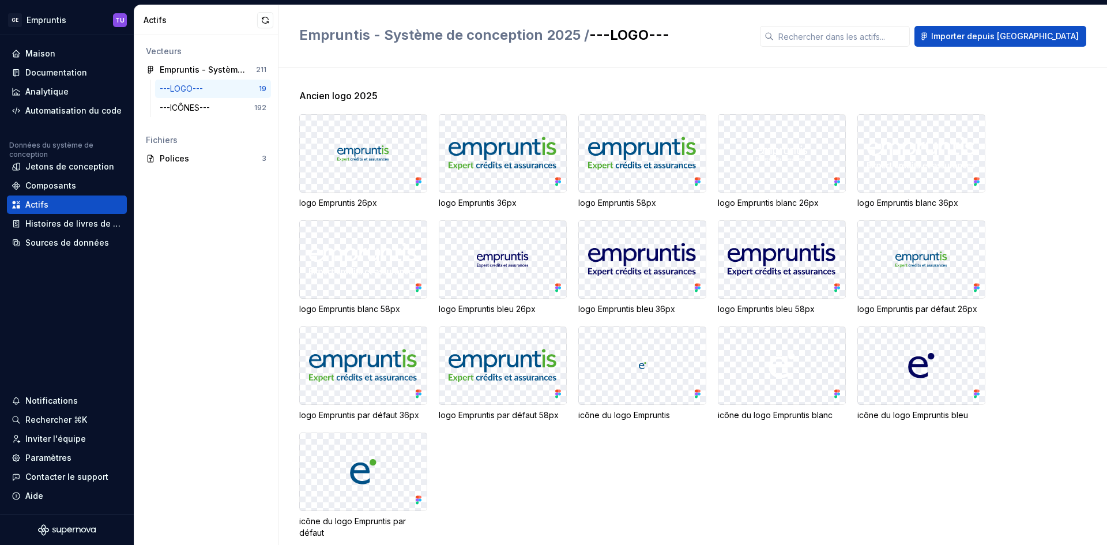
click at [227, 225] on div "Vecteurs Empruntis - Système de conception 2025 211 ---LOGO--- 19 ---ICÔNES--- …" at bounding box center [206, 290] width 144 height 510
click at [364, 167] on div at bounding box center [363, 153] width 127 height 77
click at [215, 107] on div "---ICÔNES---" at bounding box center [187, 108] width 55 height 12
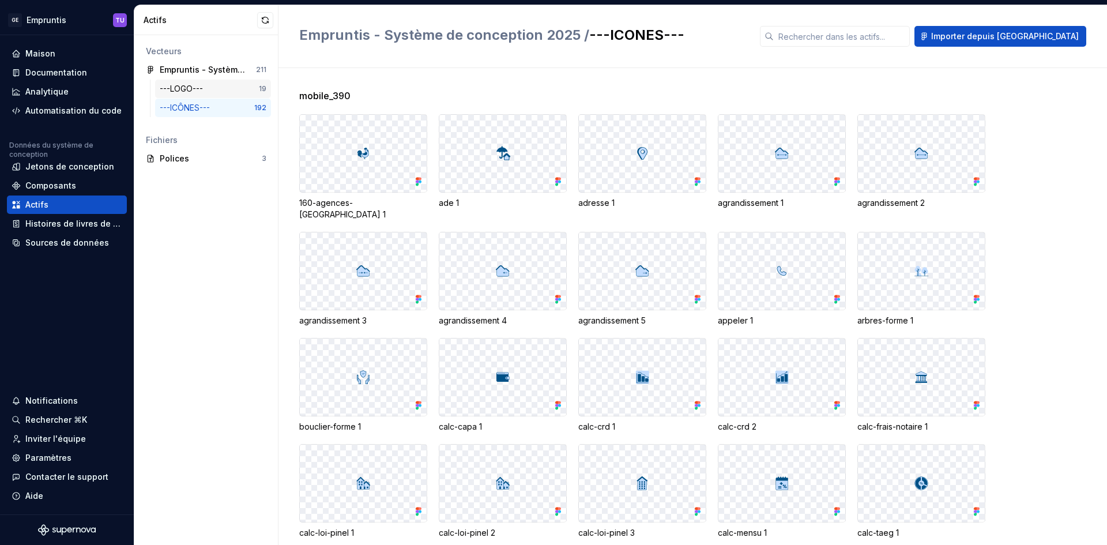
click at [208, 86] on div "---LOGO---" at bounding box center [184, 89] width 48 height 12
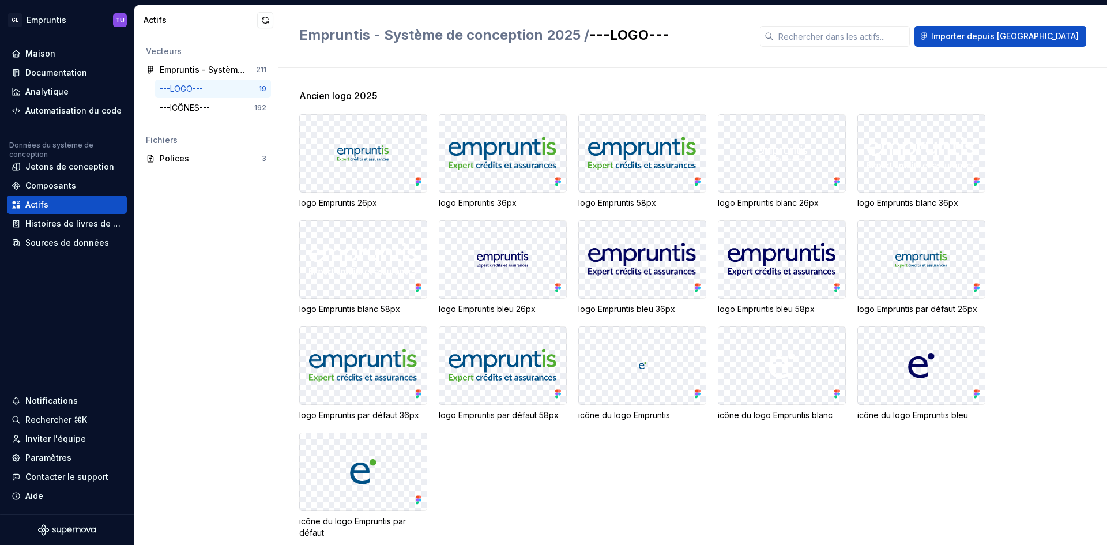
click at [337, 177] on div at bounding box center [363, 153] width 127 height 77
click at [359, 168] on div at bounding box center [363, 153] width 127 height 77
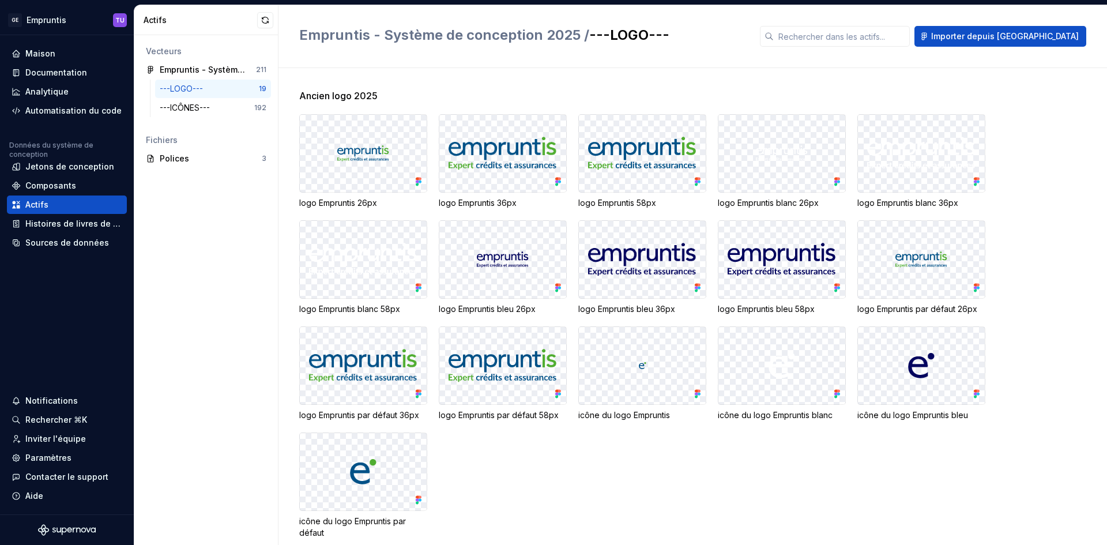
click at [376, 275] on img at bounding box center [363, 260] width 108 height 34
click at [328, 301] on div "logo Empruntis blanc 58px" at bounding box center [363, 267] width 128 height 95
click at [337, 475] on div at bounding box center [363, 471] width 127 height 77
click at [402, 184] on div at bounding box center [363, 153] width 127 height 77
click at [39, 203] on font "Actifs" at bounding box center [36, 205] width 23 height 10
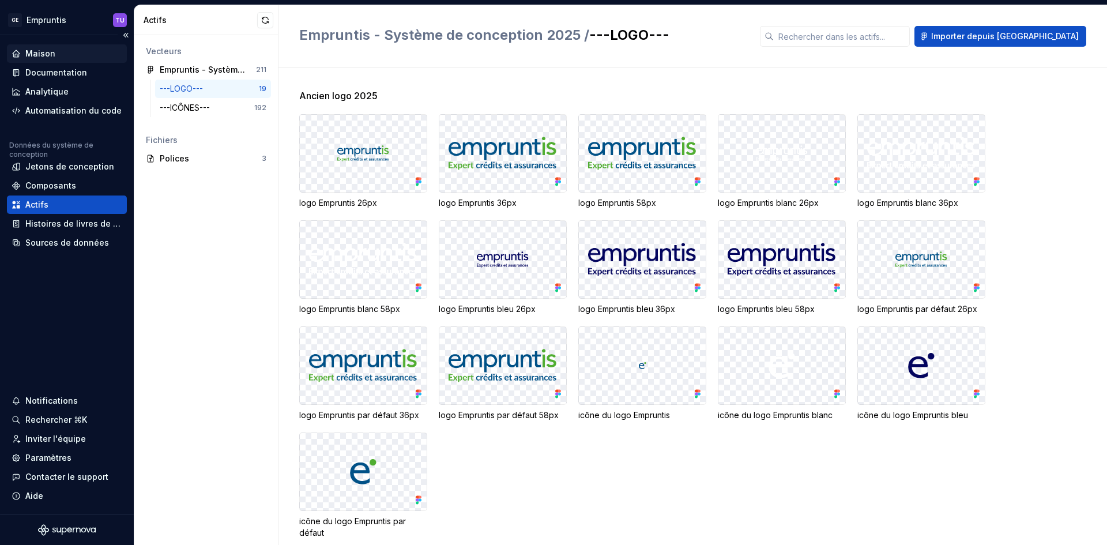
click at [28, 56] on font "Maison" at bounding box center [40, 53] width 30 height 10
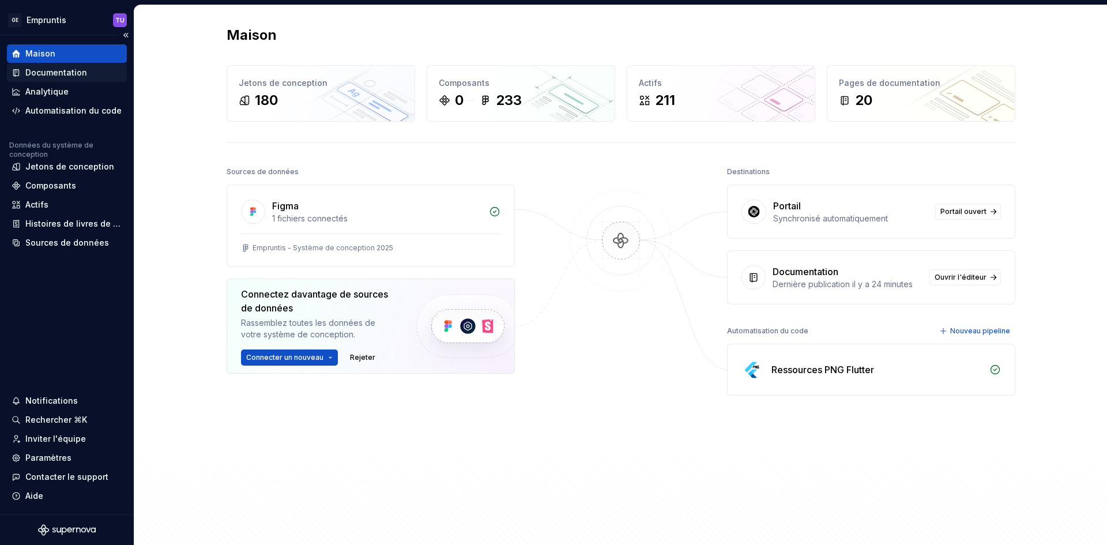
click at [64, 77] on font "Documentation" at bounding box center [56, 72] width 62 height 10
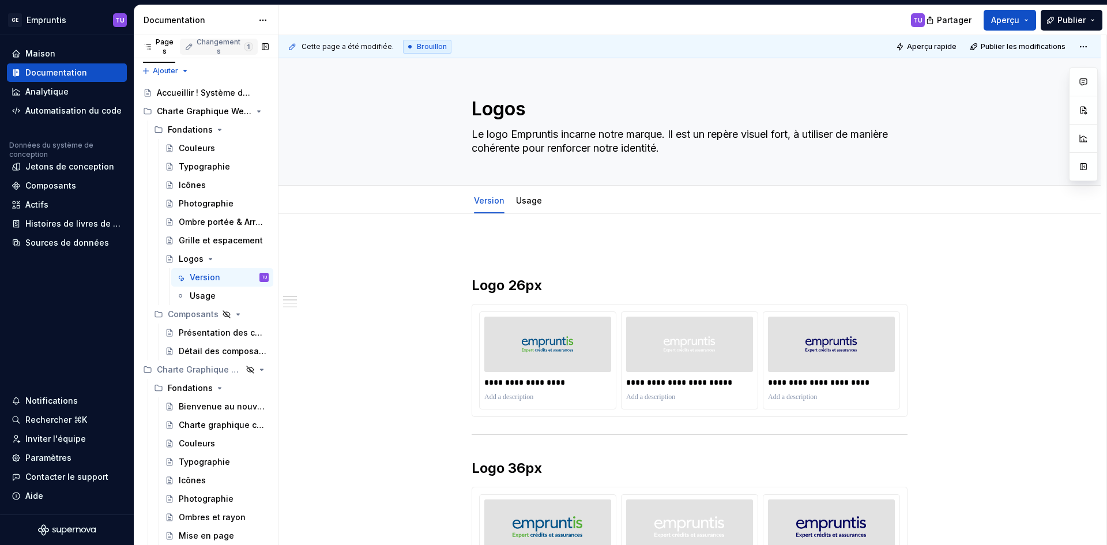
click at [213, 43] on font "Changements" at bounding box center [219, 46] width 44 height 18
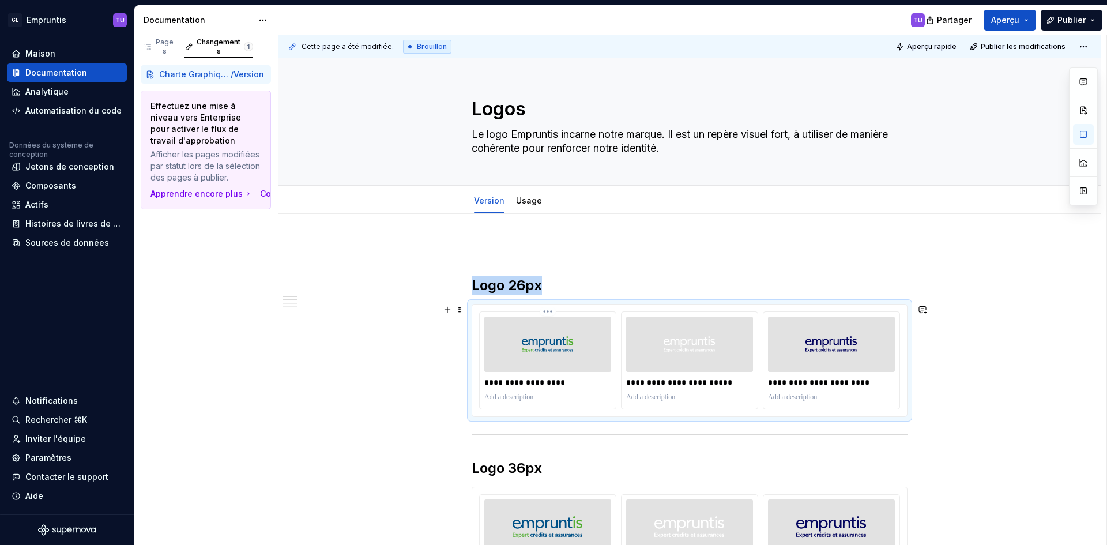
click at [518, 352] on div at bounding box center [548, 344] width 127 height 55
click at [170, 52] on font "Pages" at bounding box center [165, 46] width 21 height 18
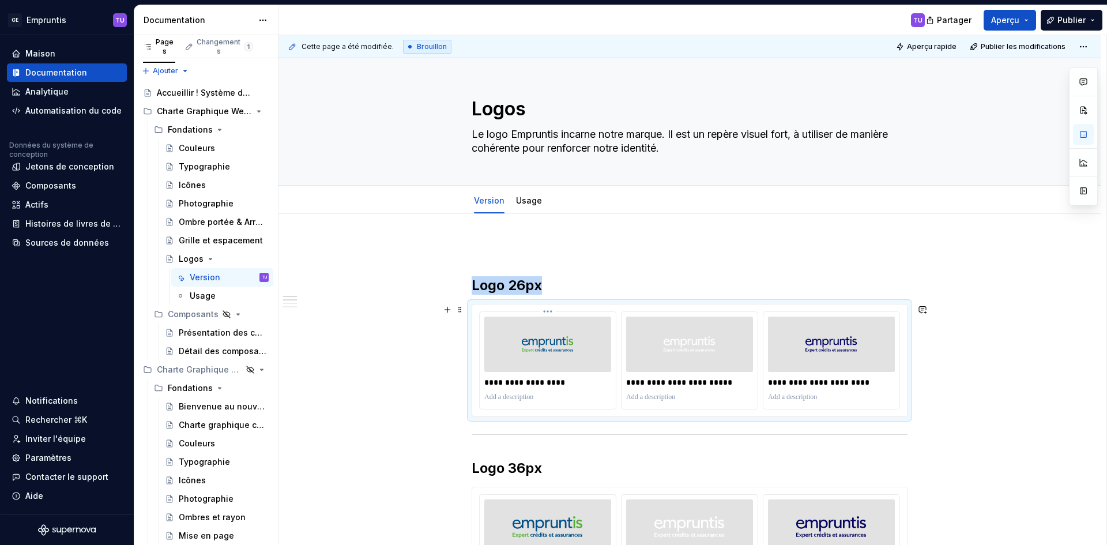
click at [523, 346] on img at bounding box center [548, 344] width 52 height 46
click at [200, 298] on font "Usage" at bounding box center [203, 296] width 26 height 10
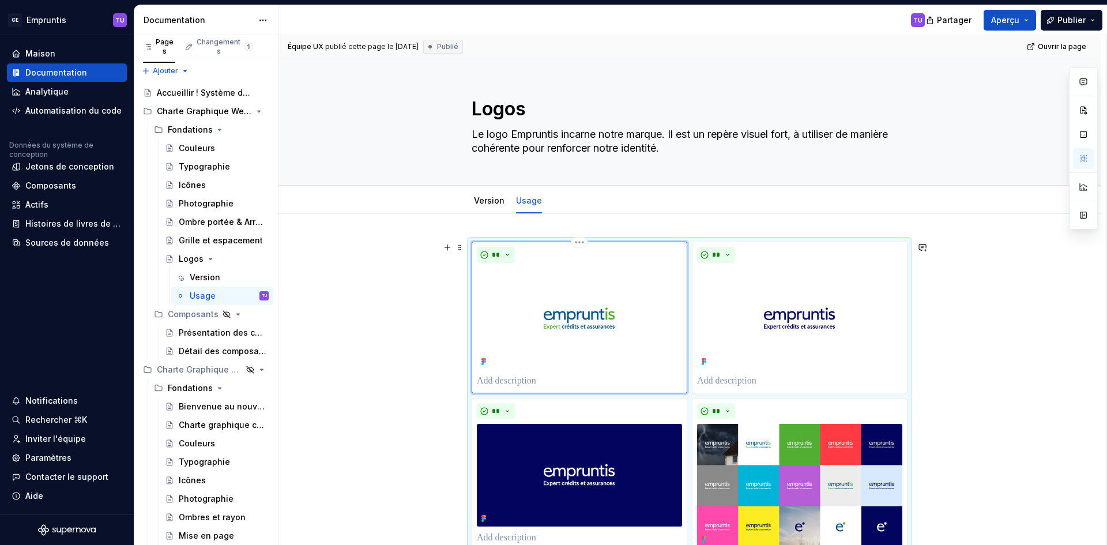
drag, startPoint x: 622, startPoint y: 287, endPoint x: 560, endPoint y: 279, distance: 62.9
click at [560, 279] on img at bounding box center [579, 319] width 205 height 102
click at [1083, 215] on button "button" at bounding box center [1083, 215] width 21 height 21
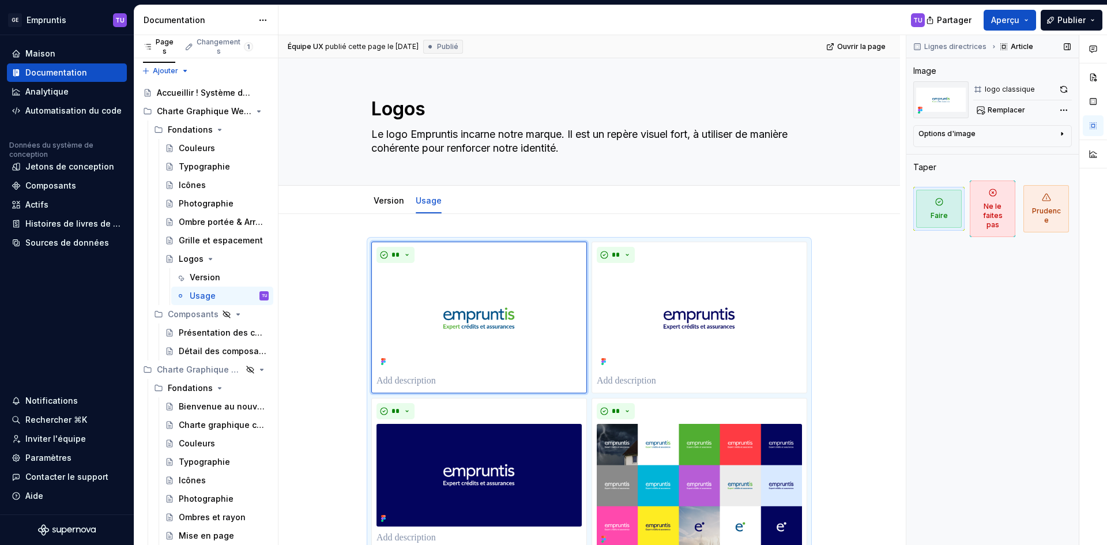
click at [1062, 136] on icon "button" at bounding box center [1062, 133] width 9 height 9
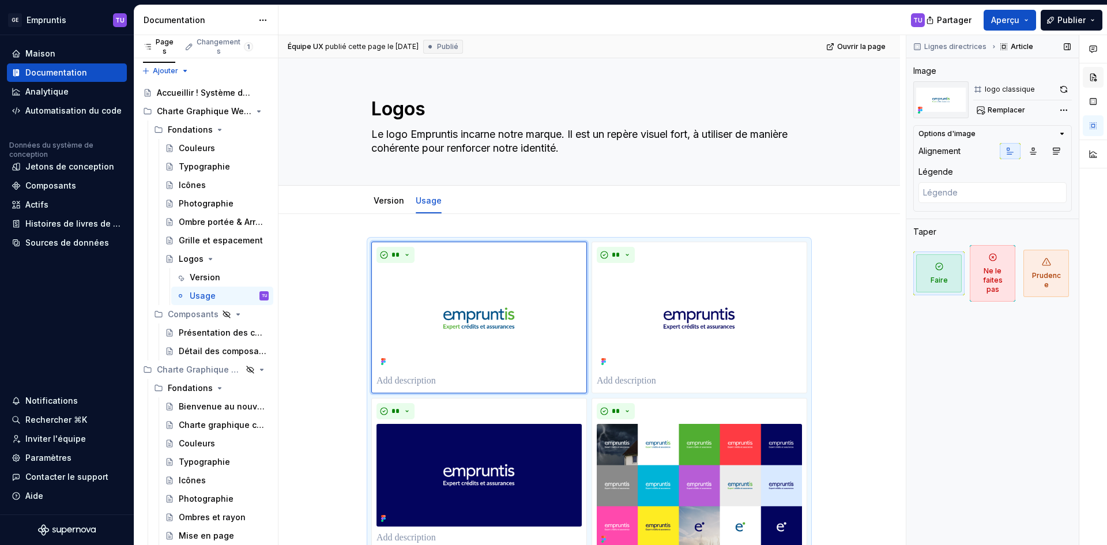
click at [1097, 75] on button "button" at bounding box center [1093, 77] width 21 height 21
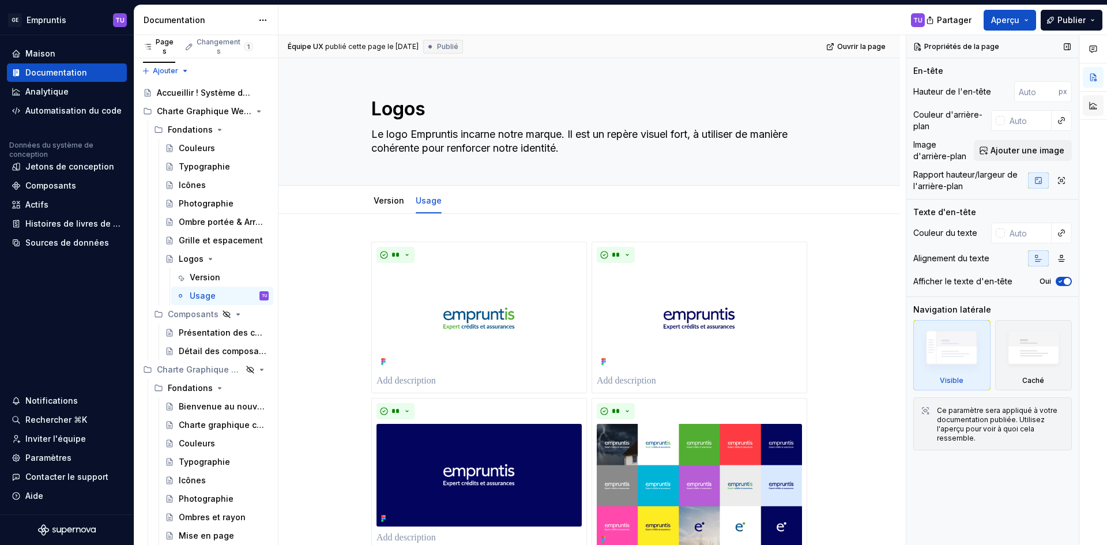
click at [1095, 107] on button "button" at bounding box center [1093, 105] width 21 height 21
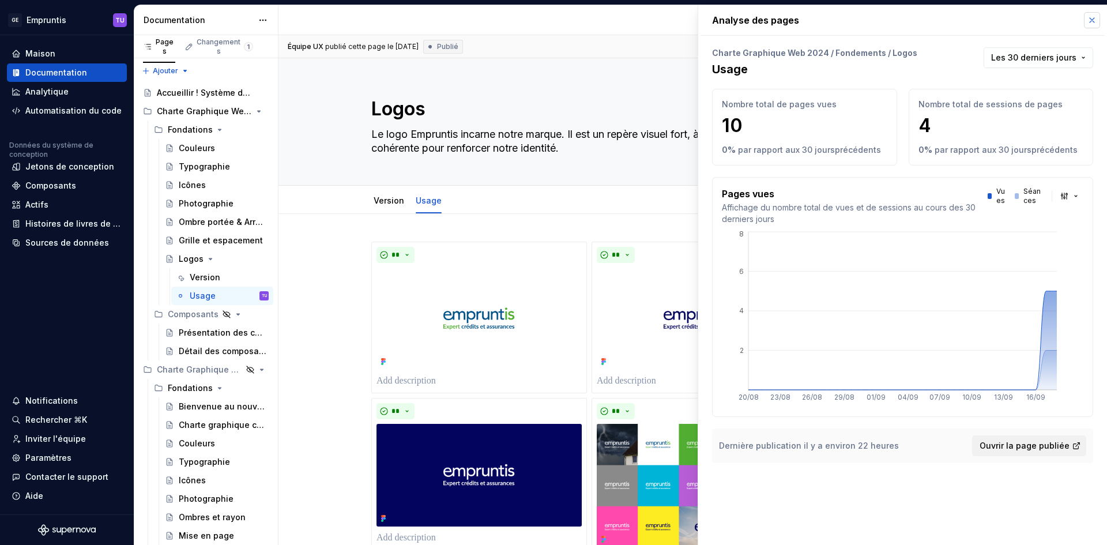
click at [1090, 26] on button "button" at bounding box center [1092, 20] width 16 height 16
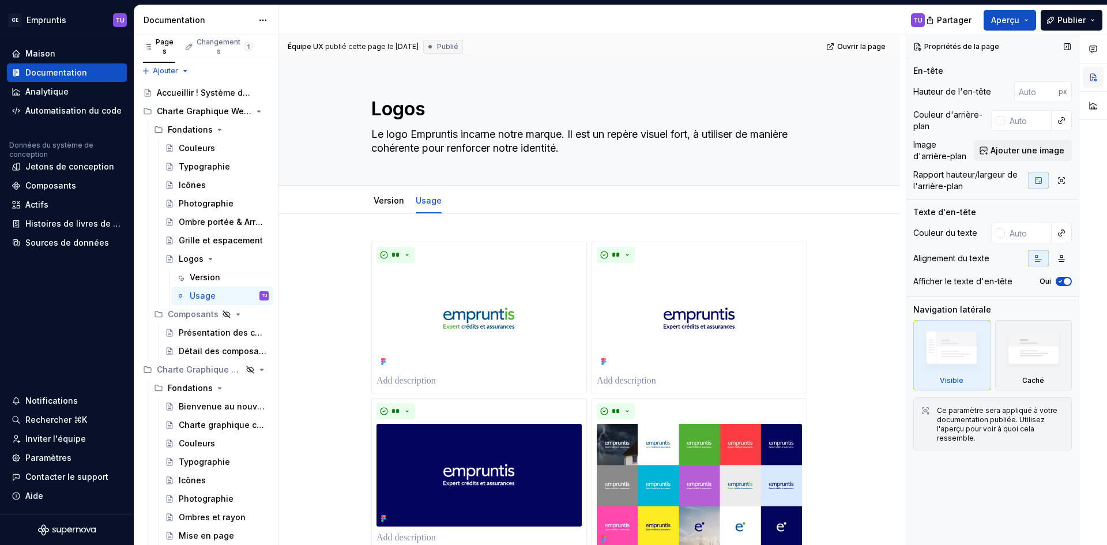
click at [1092, 74] on button "button" at bounding box center [1093, 77] width 21 height 21
click at [1096, 51] on icon "button" at bounding box center [1093, 49] width 7 height 6
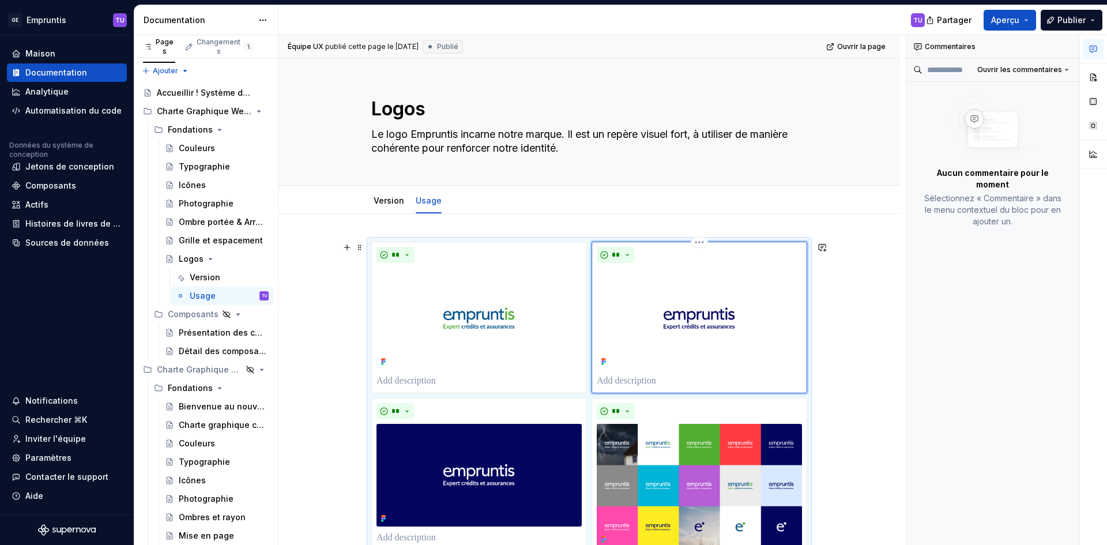
click at [610, 328] on img at bounding box center [699, 319] width 205 height 102
click at [223, 272] on div "Version" at bounding box center [229, 277] width 79 height 16
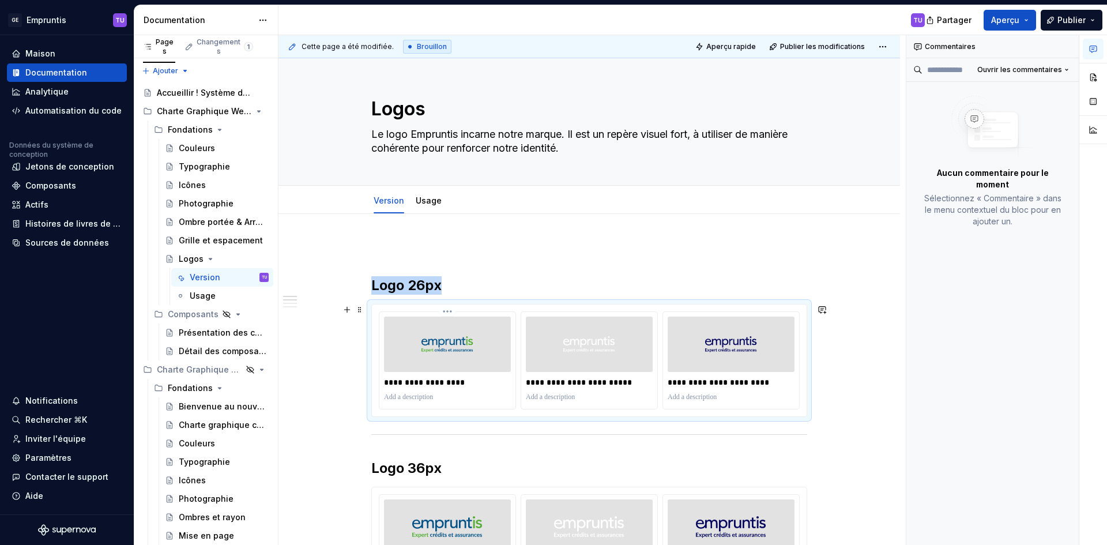
click at [450, 361] on img at bounding box center [448, 344] width 52 height 46
click at [502, 417] on div "**********" at bounding box center [589, 360] width 436 height 113
click at [446, 511] on img at bounding box center [447, 527] width 70 height 46
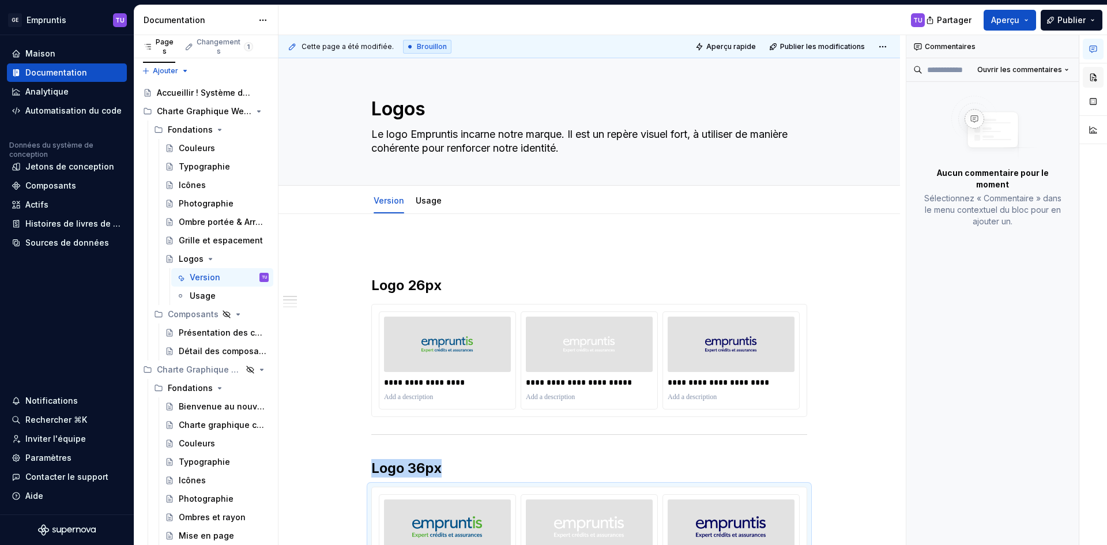
click at [1092, 76] on button "button" at bounding box center [1093, 77] width 21 height 21
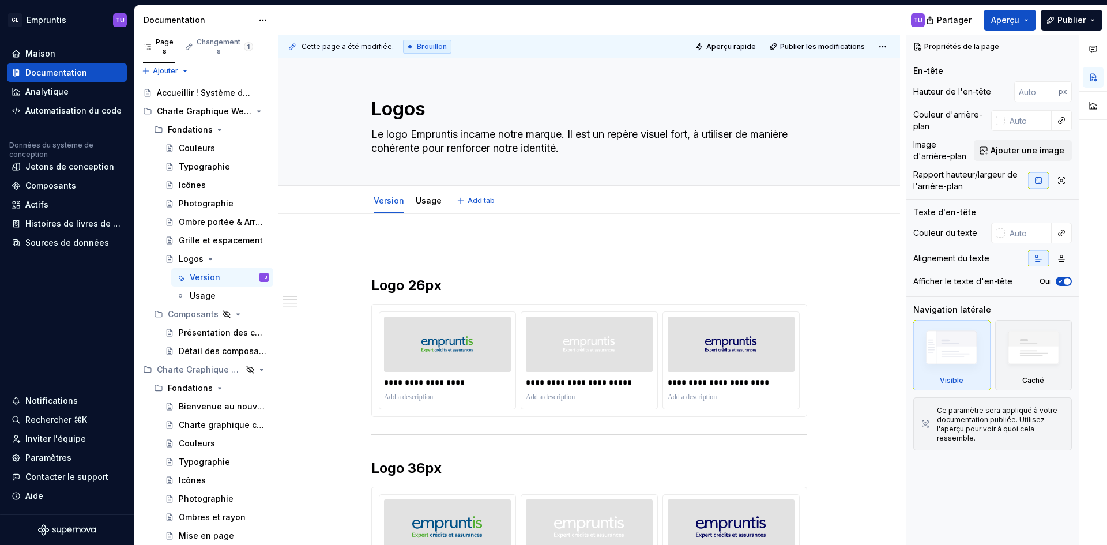
type textarea "*"
click at [459, 388] on p "**********" at bounding box center [447, 383] width 127 height 12
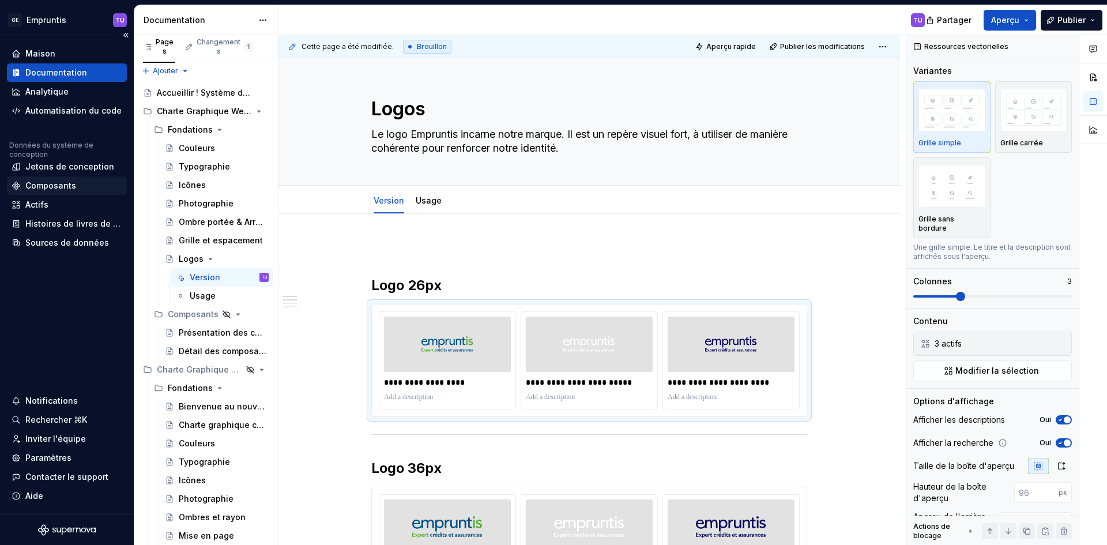
click at [39, 187] on font "Composants" at bounding box center [50, 186] width 51 height 10
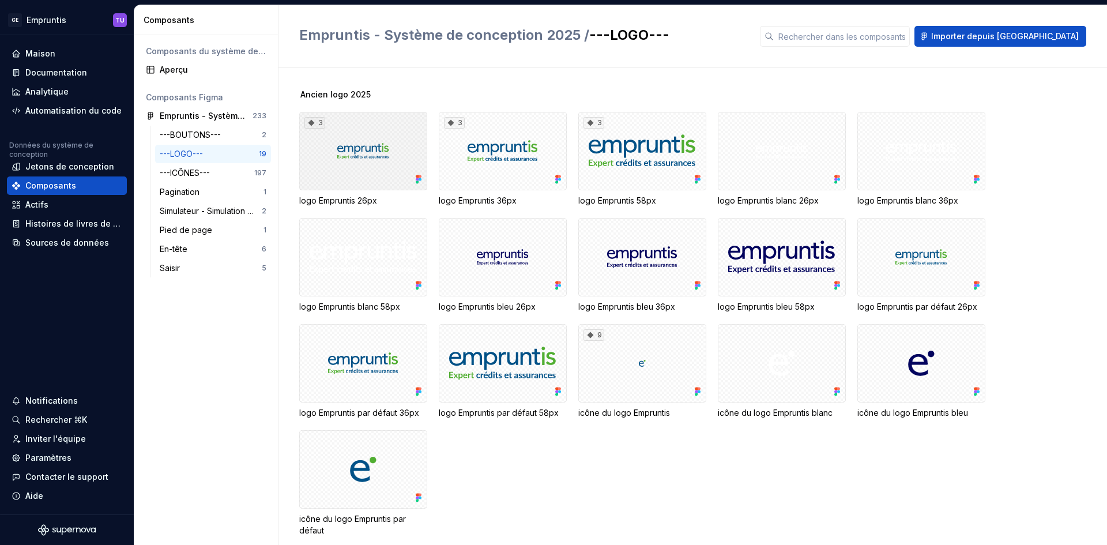
click at [333, 152] on div "3" at bounding box center [363, 151] width 128 height 78
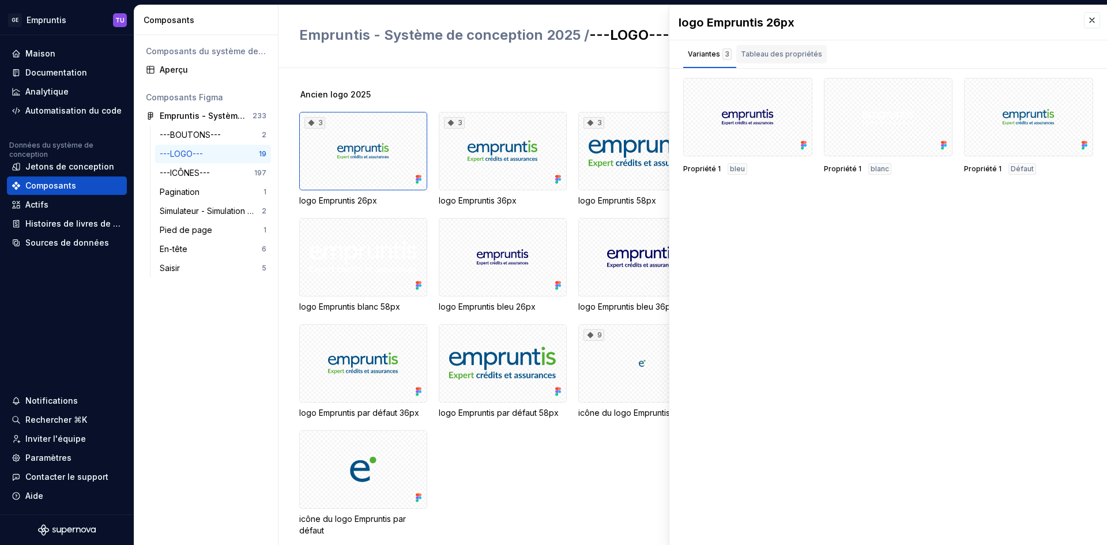
click at [752, 51] on font "Tableau des propriétés" at bounding box center [781, 54] width 81 height 9
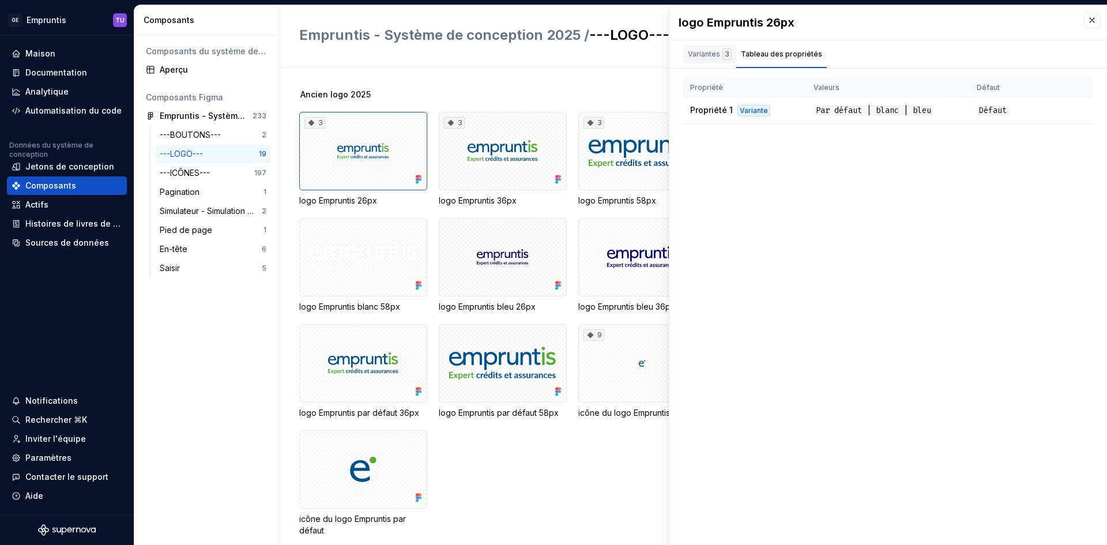
click at [700, 54] on font "Variantes" at bounding box center [704, 54] width 32 height 9
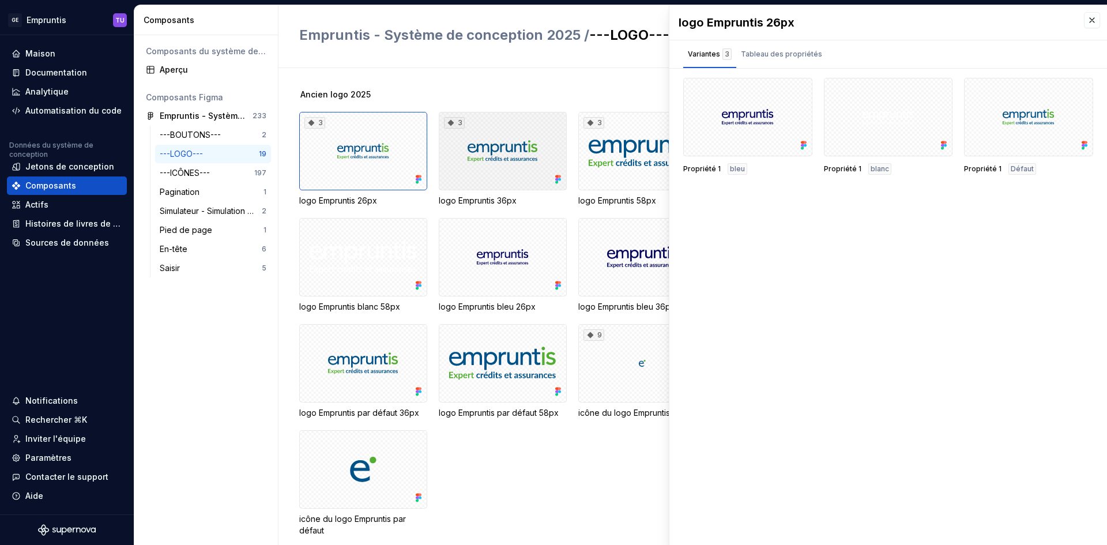
click at [506, 177] on div "3" at bounding box center [503, 151] width 128 height 78
click at [635, 146] on div "3" at bounding box center [643, 151] width 128 height 78
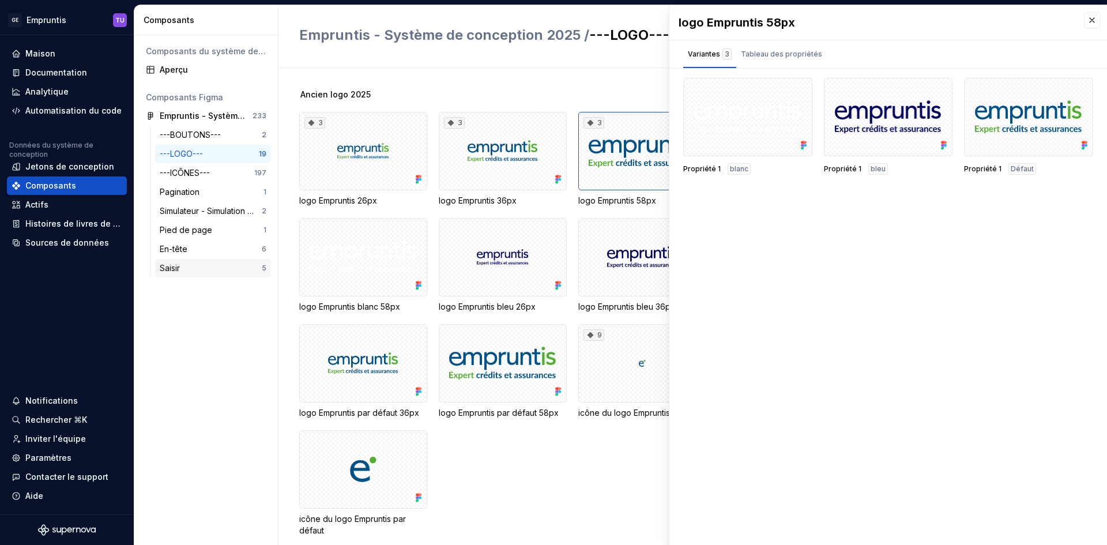
click at [219, 269] on div "Saisir" at bounding box center [211, 268] width 102 height 12
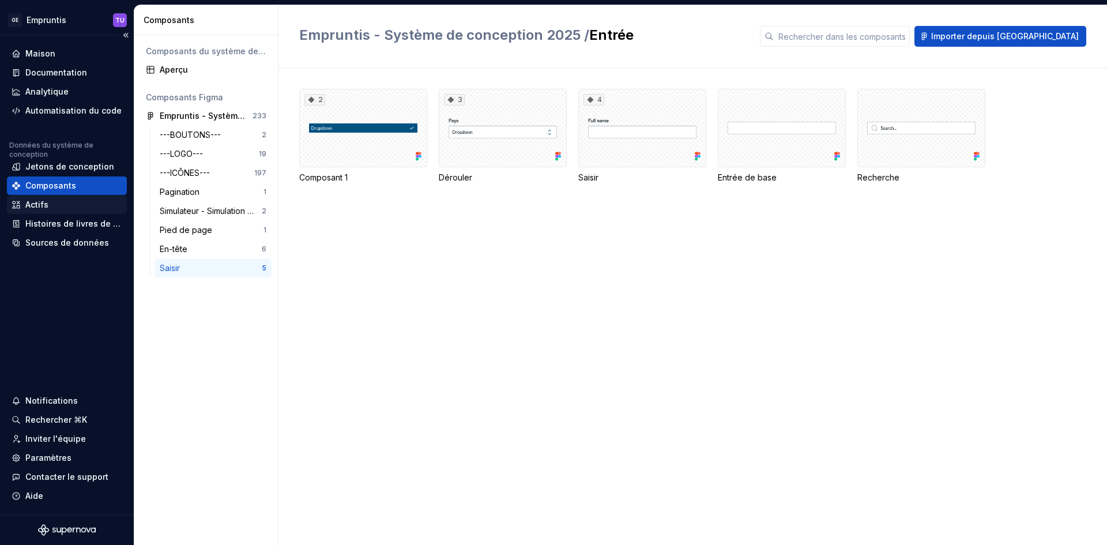
click at [51, 208] on div "Actifs" at bounding box center [67, 205] width 111 height 12
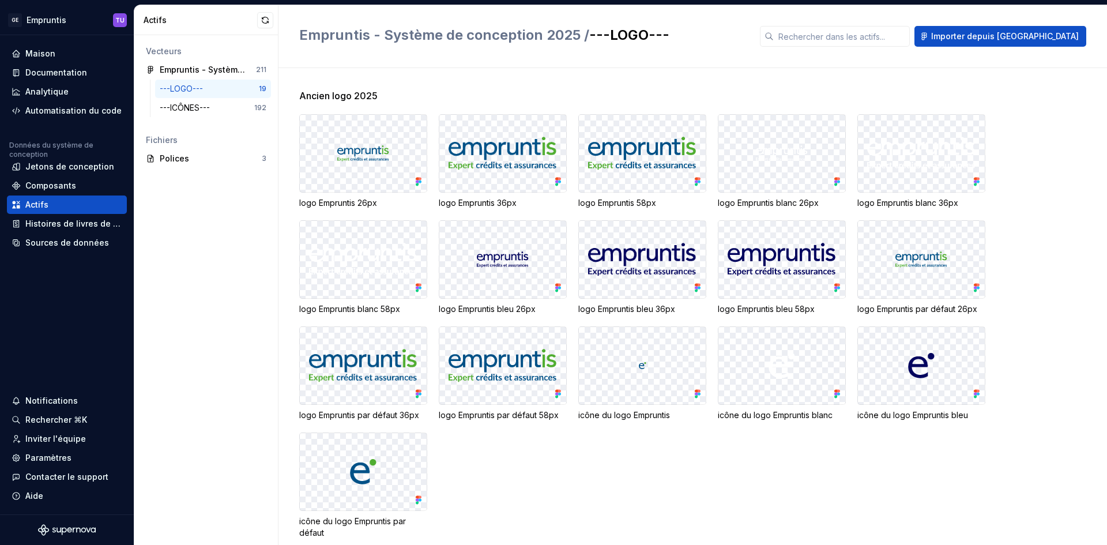
click at [314, 147] on div at bounding box center [363, 153] width 127 height 77
click at [362, 474] on img at bounding box center [363, 471] width 27 height 25
click at [71, 458] on div "Paramètres" at bounding box center [67, 458] width 111 height 12
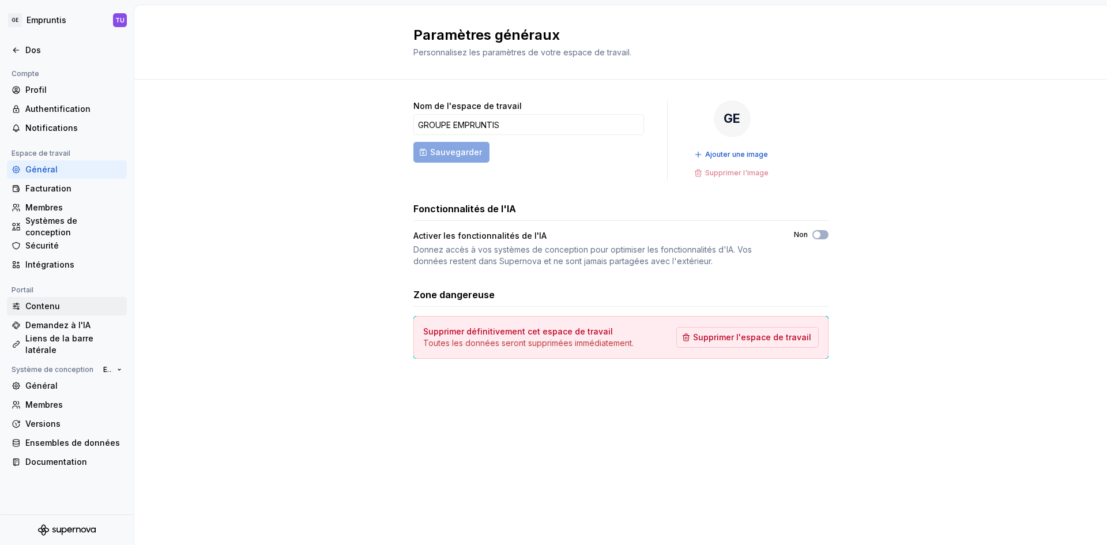
click at [39, 302] on font "Contenu" at bounding box center [42, 306] width 35 height 10
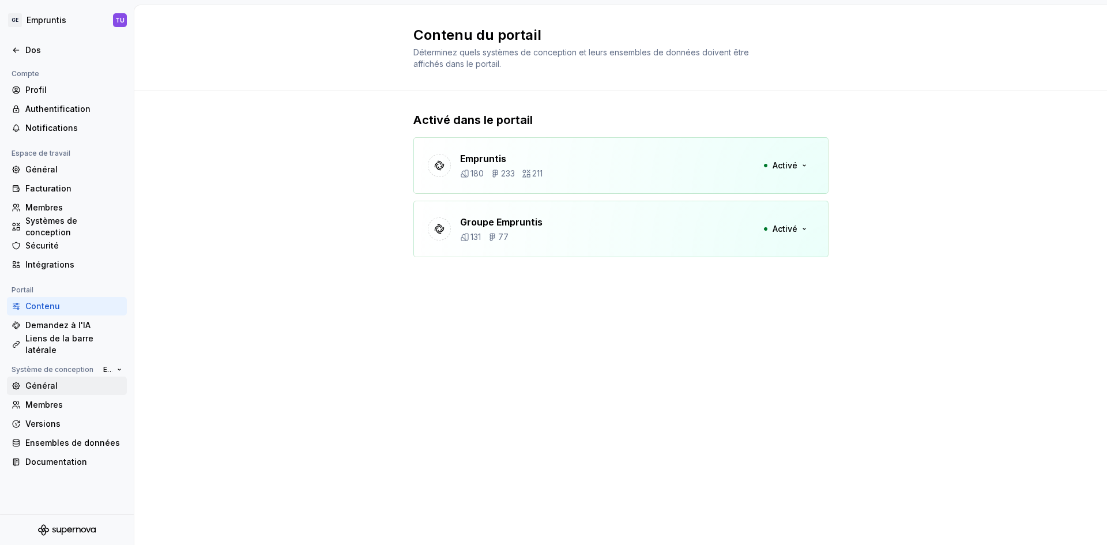
click at [29, 389] on font "Général" at bounding box center [41, 386] width 32 height 10
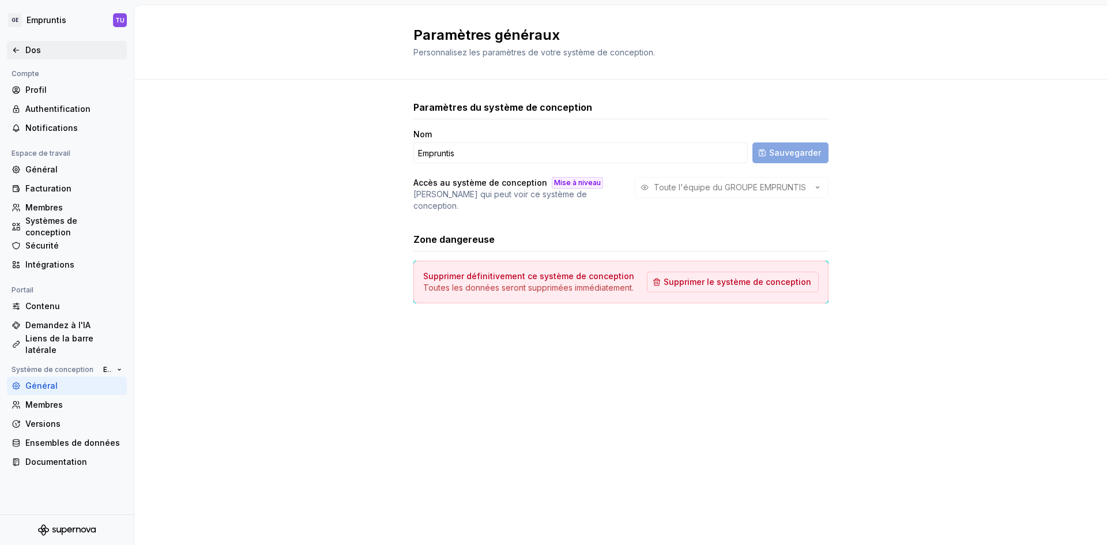
click at [28, 51] on font "Dos" at bounding box center [33, 50] width 16 height 10
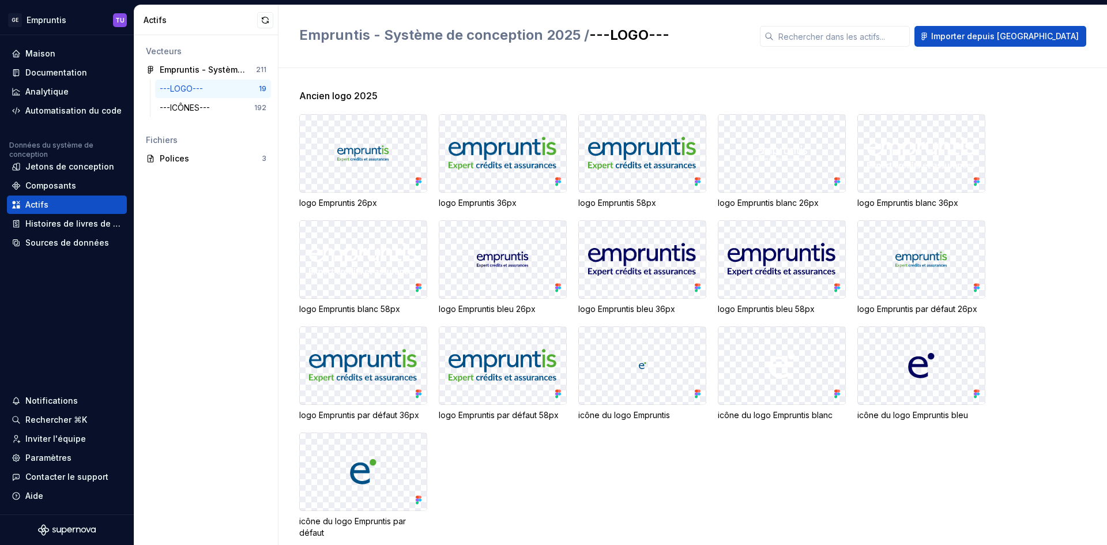
click at [390, 175] on div at bounding box center [363, 153] width 127 height 77
click at [58, 220] on font "Histoires de livres de contes" at bounding box center [82, 224] width 115 height 10
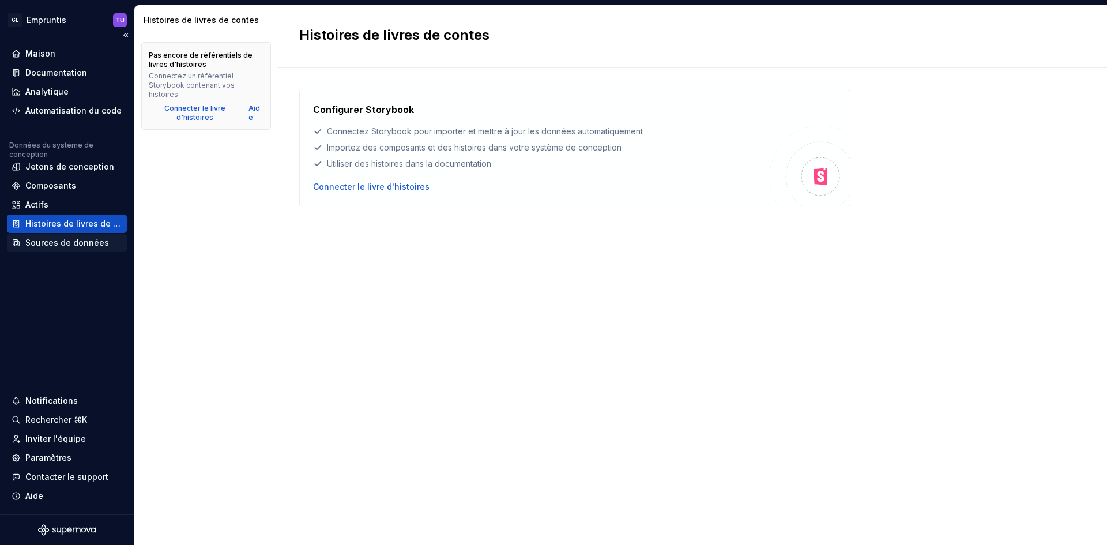
click at [58, 243] on font "Sources de données" at bounding box center [67, 243] width 84 height 10
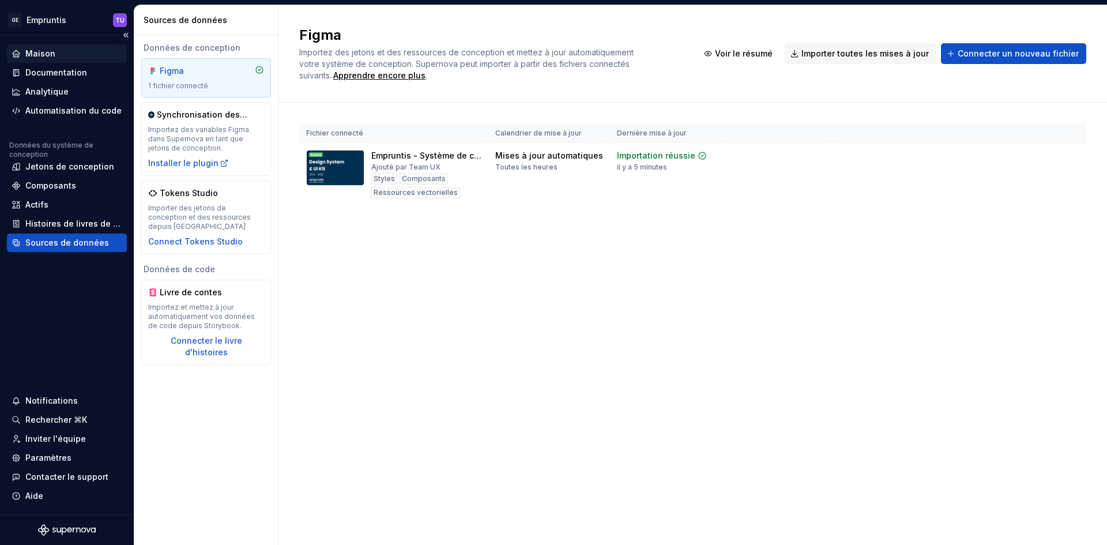
click at [49, 54] on font "Maison" at bounding box center [40, 53] width 30 height 10
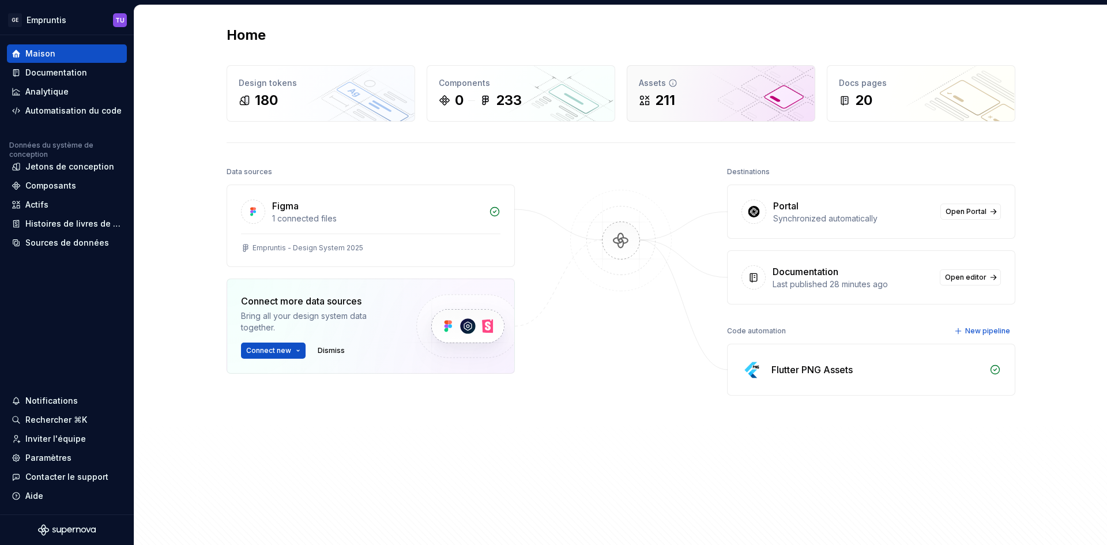
click at [681, 87] on div "Assets" at bounding box center [721, 83] width 164 height 12
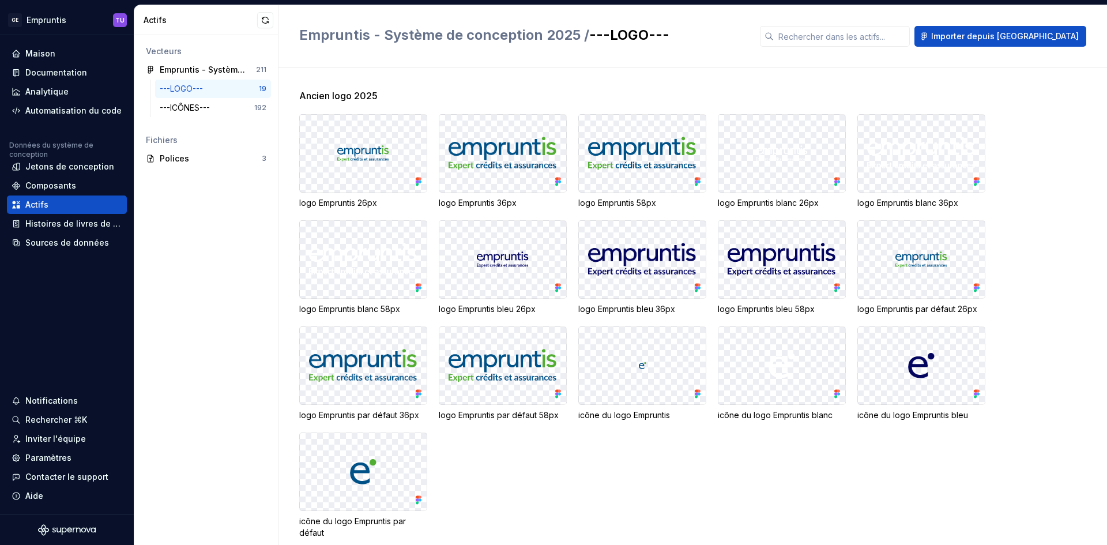
click at [672, 156] on img at bounding box center [642, 154] width 108 height 34
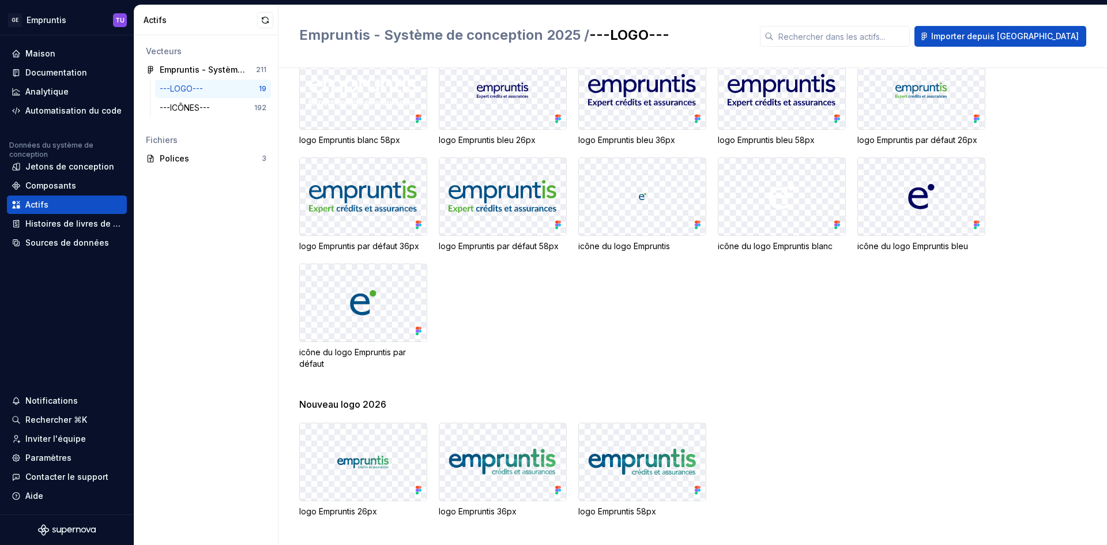
click at [663, 463] on img at bounding box center [642, 462] width 108 height 34
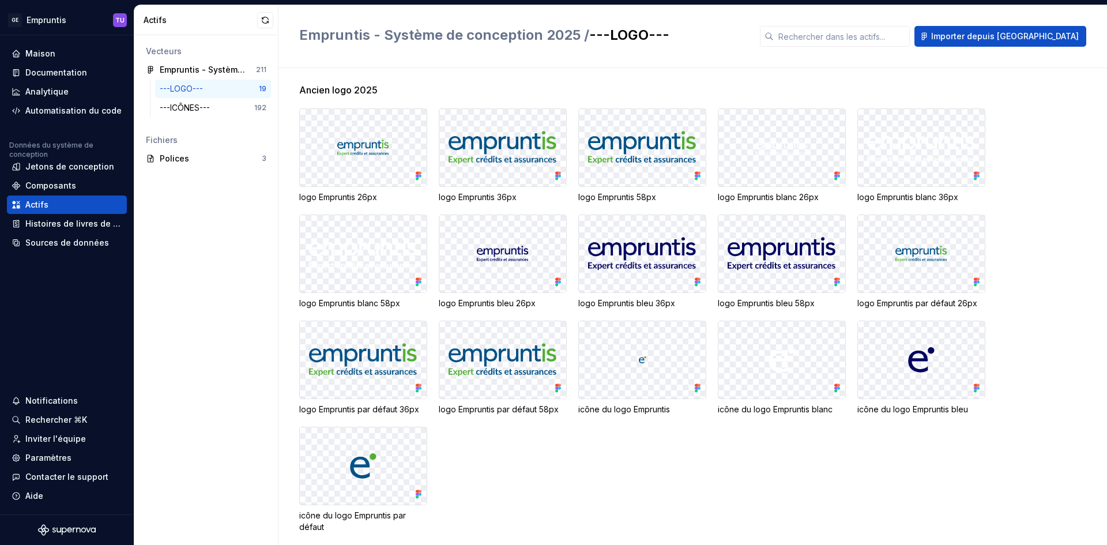
scroll to position [0, 0]
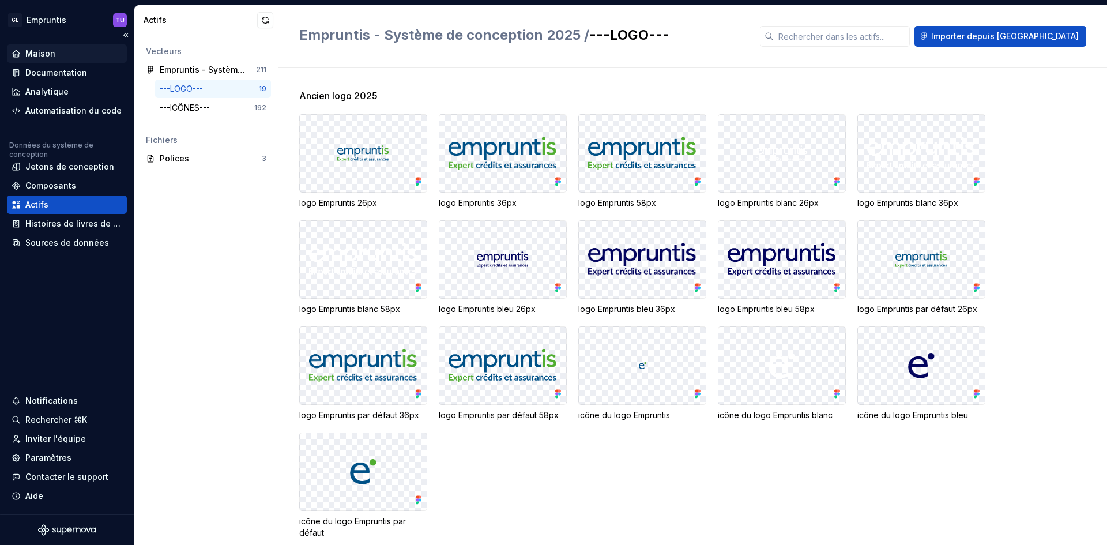
click at [32, 62] on div "Maison" at bounding box center [67, 53] width 120 height 18
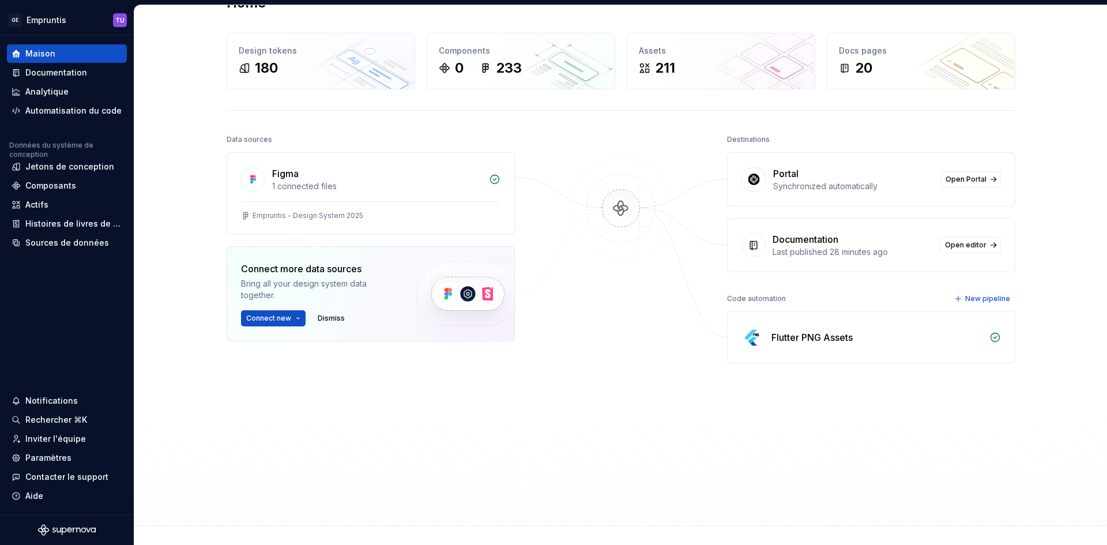
scroll to position [32, 0]
click at [833, 333] on div "Flutter PNG Assets" at bounding box center [812, 338] width 81 height 14
click at [991, 337] on icon at bounding box center [996, 338] width 12 height 12
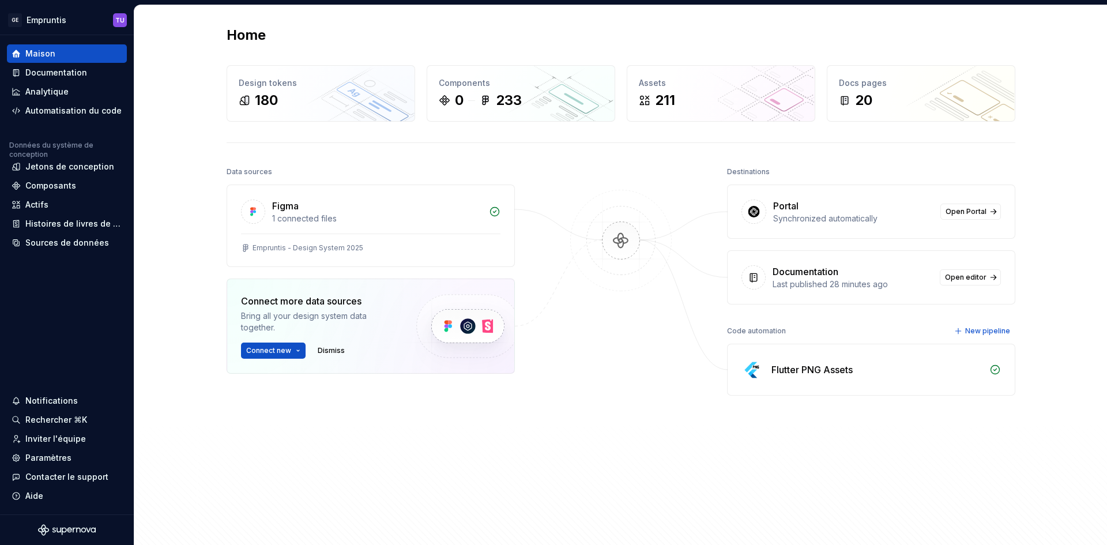
click at [996, 373] on icon at bounding box center [995, 370] width 9 height 9
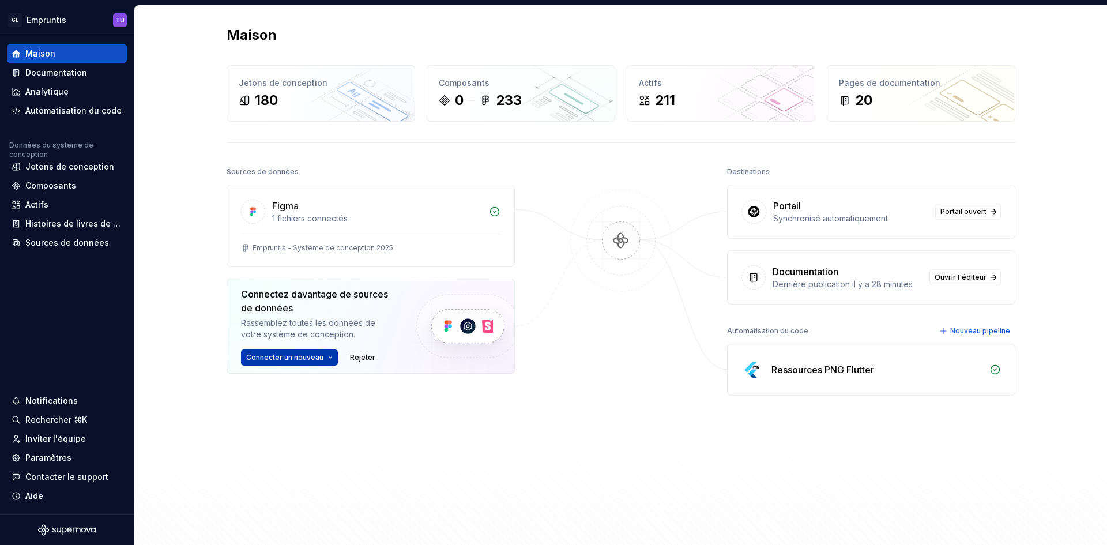
click at [324, 358] on button "Connecter un nouveau" at bounding box center [289, 358] width 97 height 16
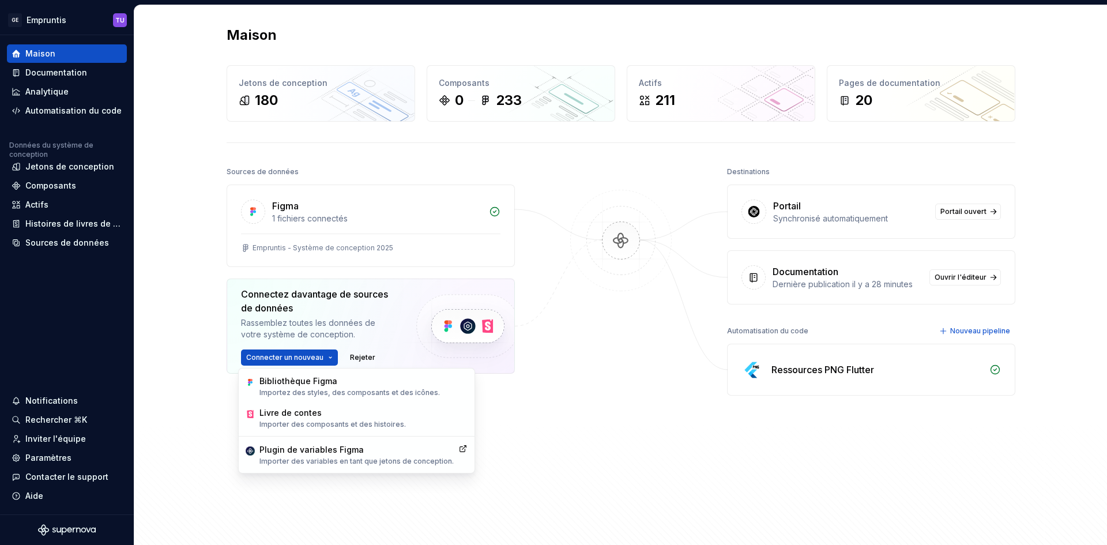
click at [500, 445] on div "Sources de données Figma 1 fichiers connectés Empruntis - Système de conception…" at bounding box center [371, 327] width 288 height 327
